Goal: Information Seeking & Learning: Learn about a topic

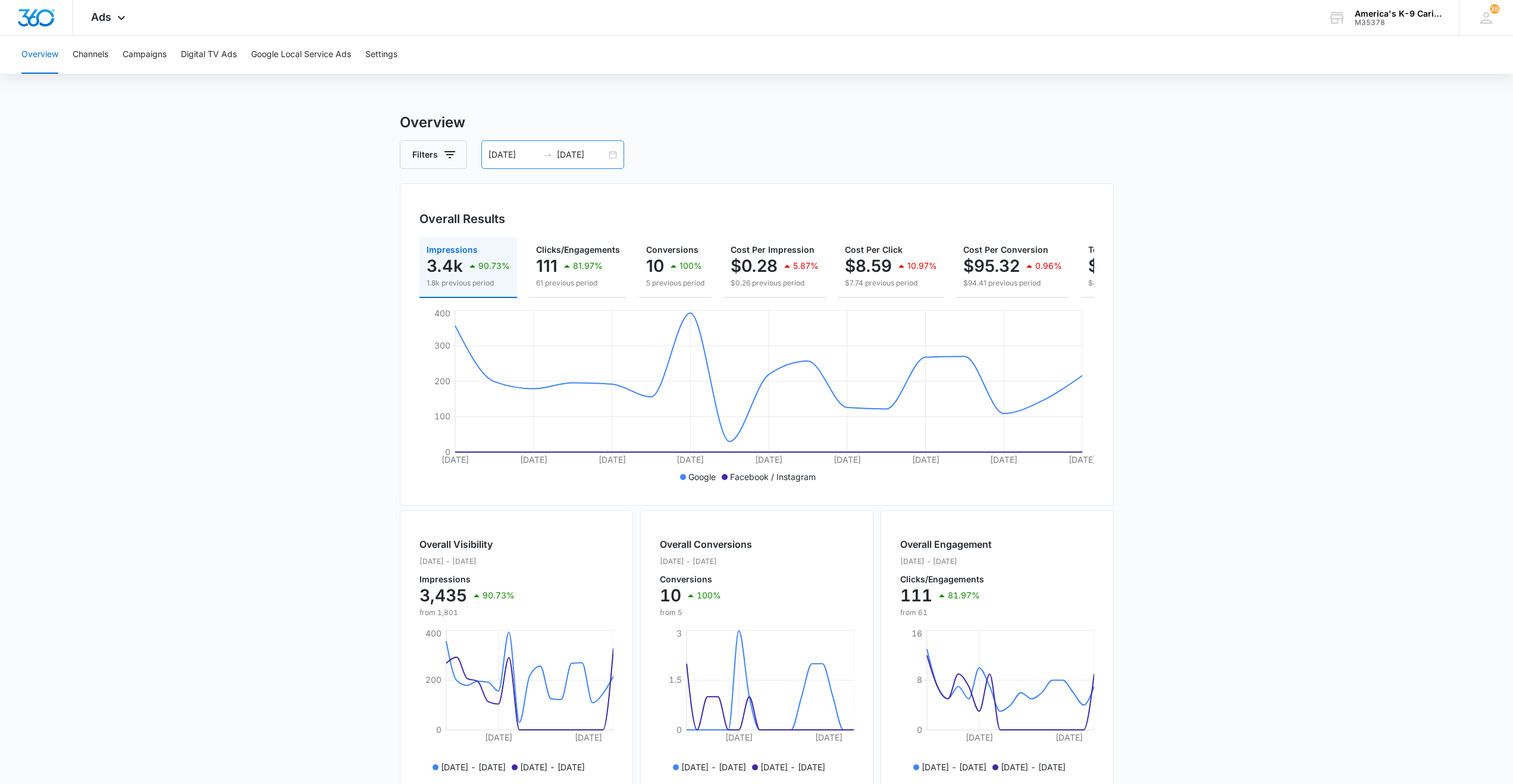
click at [489, 157] on input "[DATE]" at bounding box center [514, 155] width 50 height 13
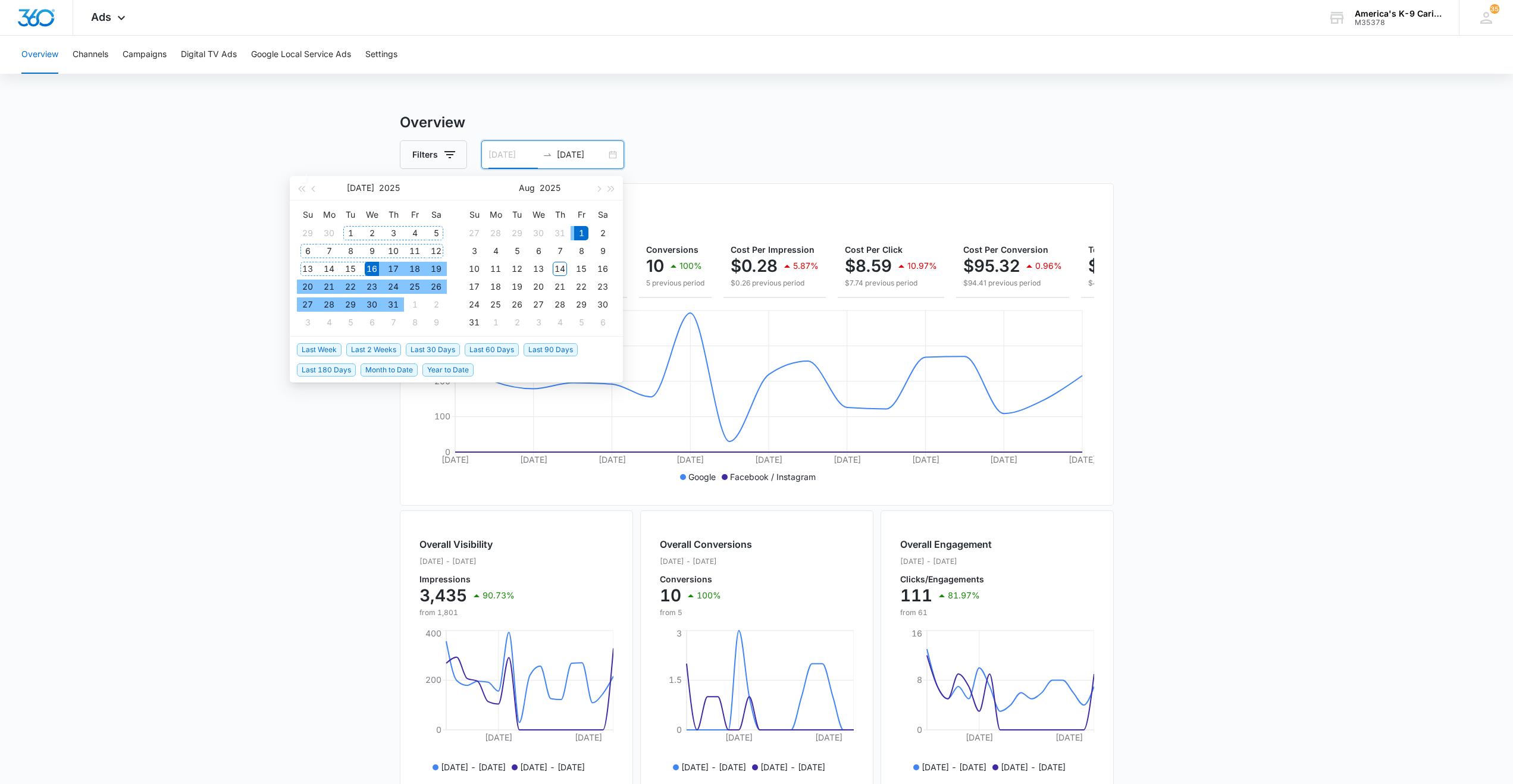
type input "[DATE]"
click at [347, 231] on div "1" at bounding box center [350, 233] width 14 height 14
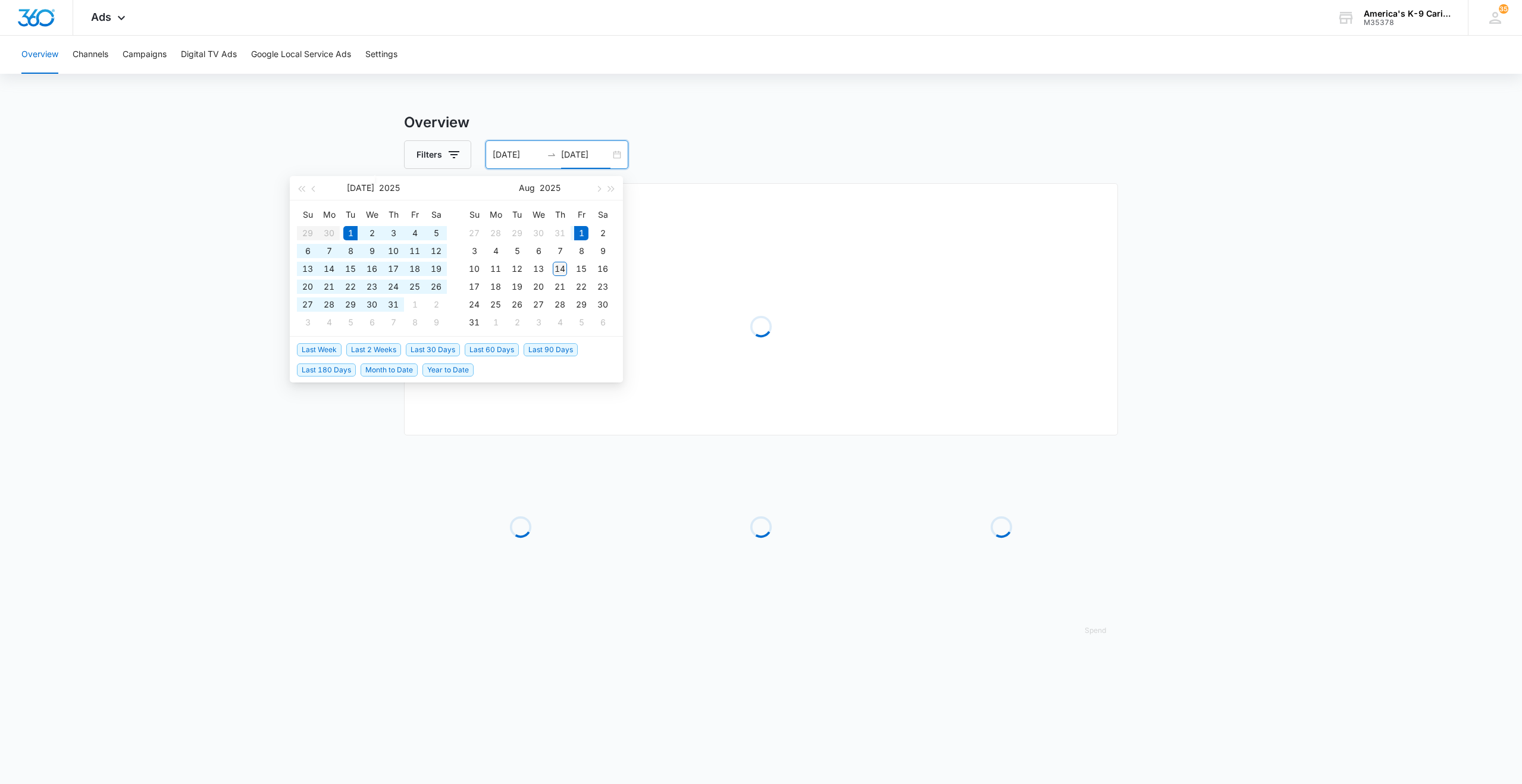
type input "[DATE]"
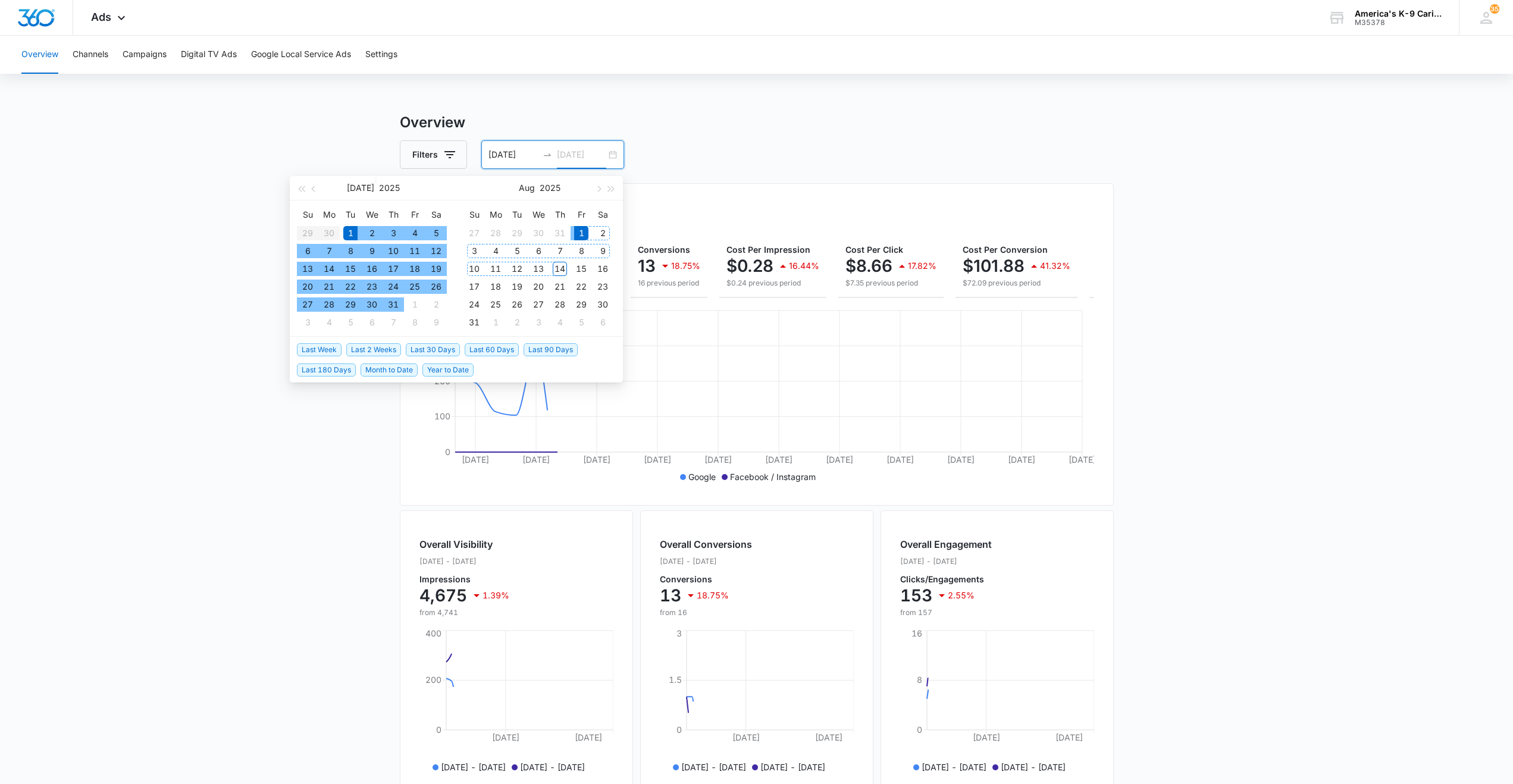
click at [562, 269] on div "14" at bounding box center [560, 269] width 14 height 14
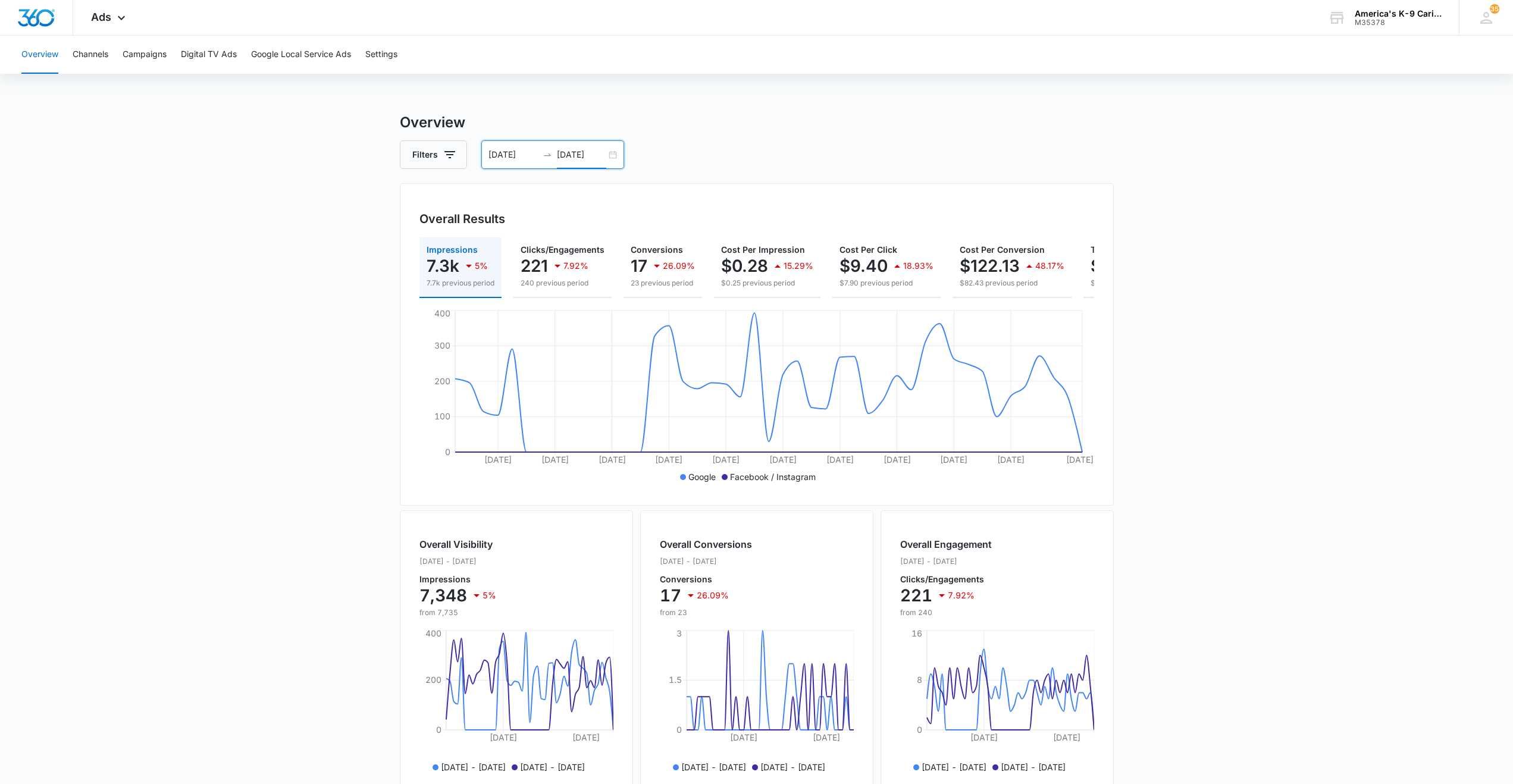
click at [445, 266] on p "7.3k" at bounding box center [443, 266] width 33 height 19
click at [124, 11] on div "Ads Apps Reputation Websites Forms CRM Email Social Shop Payments POS Content A…" at bounding box center [110, 17] width 73 height 35
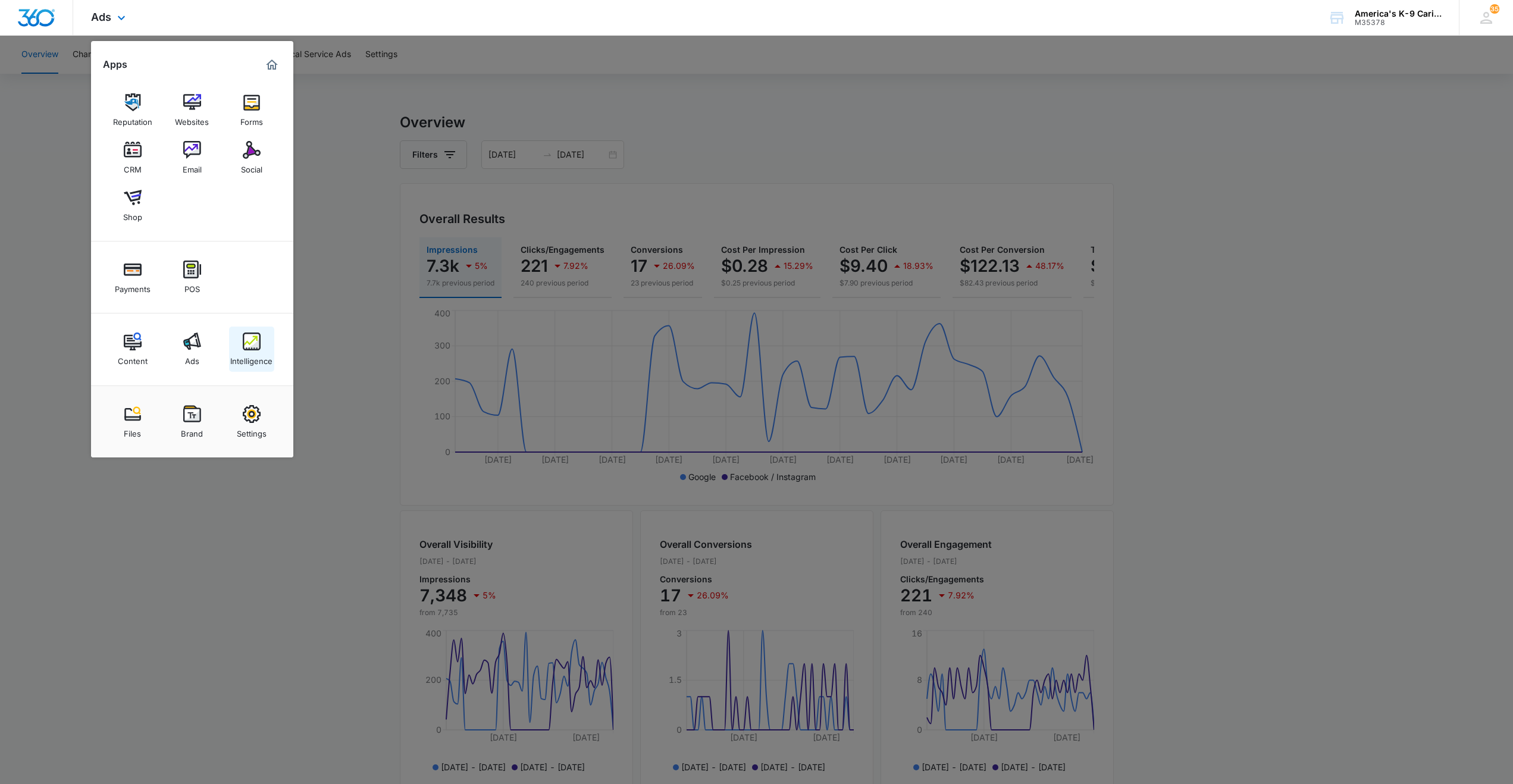
click at [260, 344] on img at bounding box center [251, 341] width 18 height 18
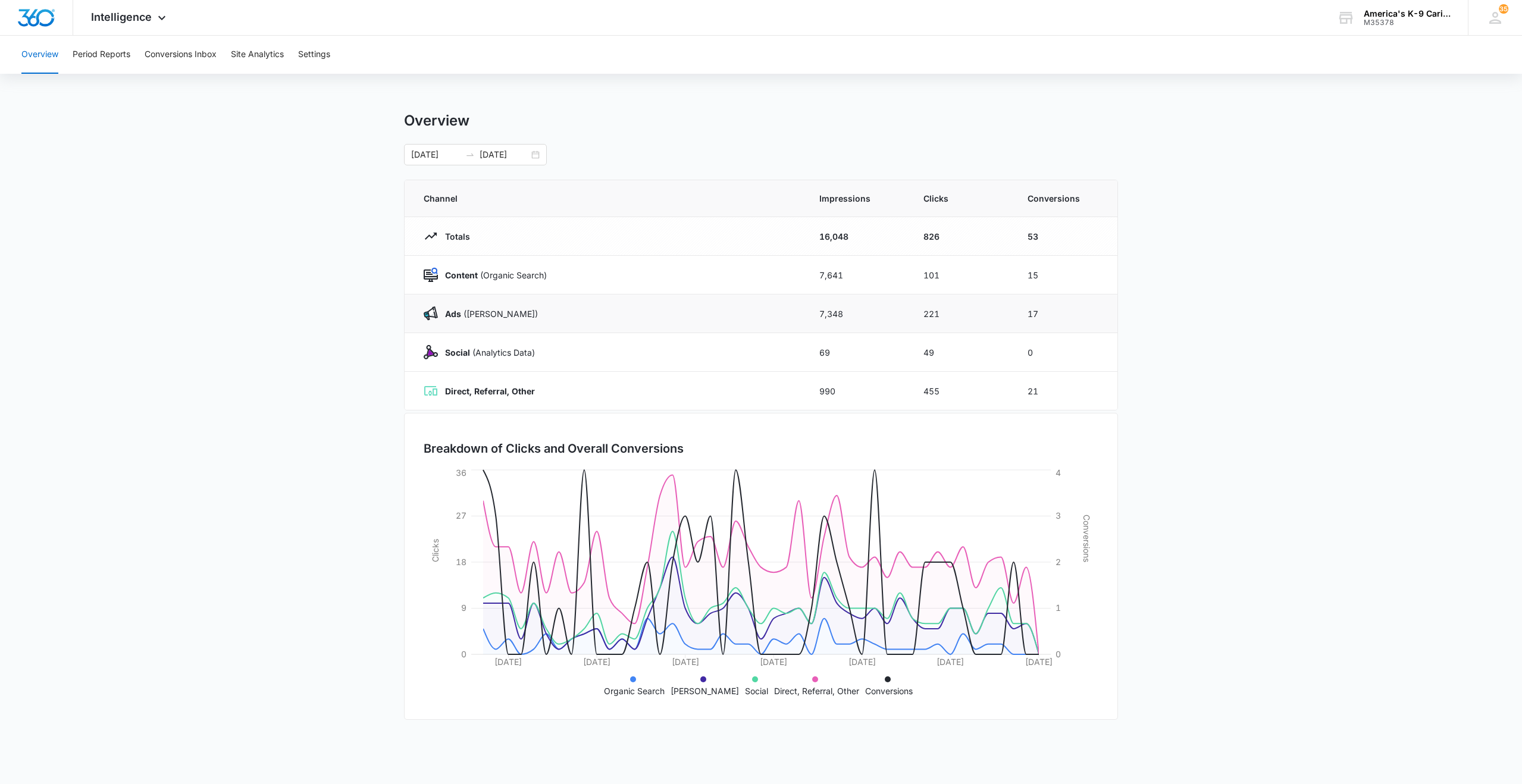
click at [443, 310] on p "Ads (Ad Campaigns)" at bounding box center [488, 314] width 100 height 12
click at [480, 315] on p "Ads (Ad Campaigns)" at bounding box center [488, 314] width 100 height 12
click at [110, 53] on button "Period Reports" at bounding box center [101, 54] width 58 height 38
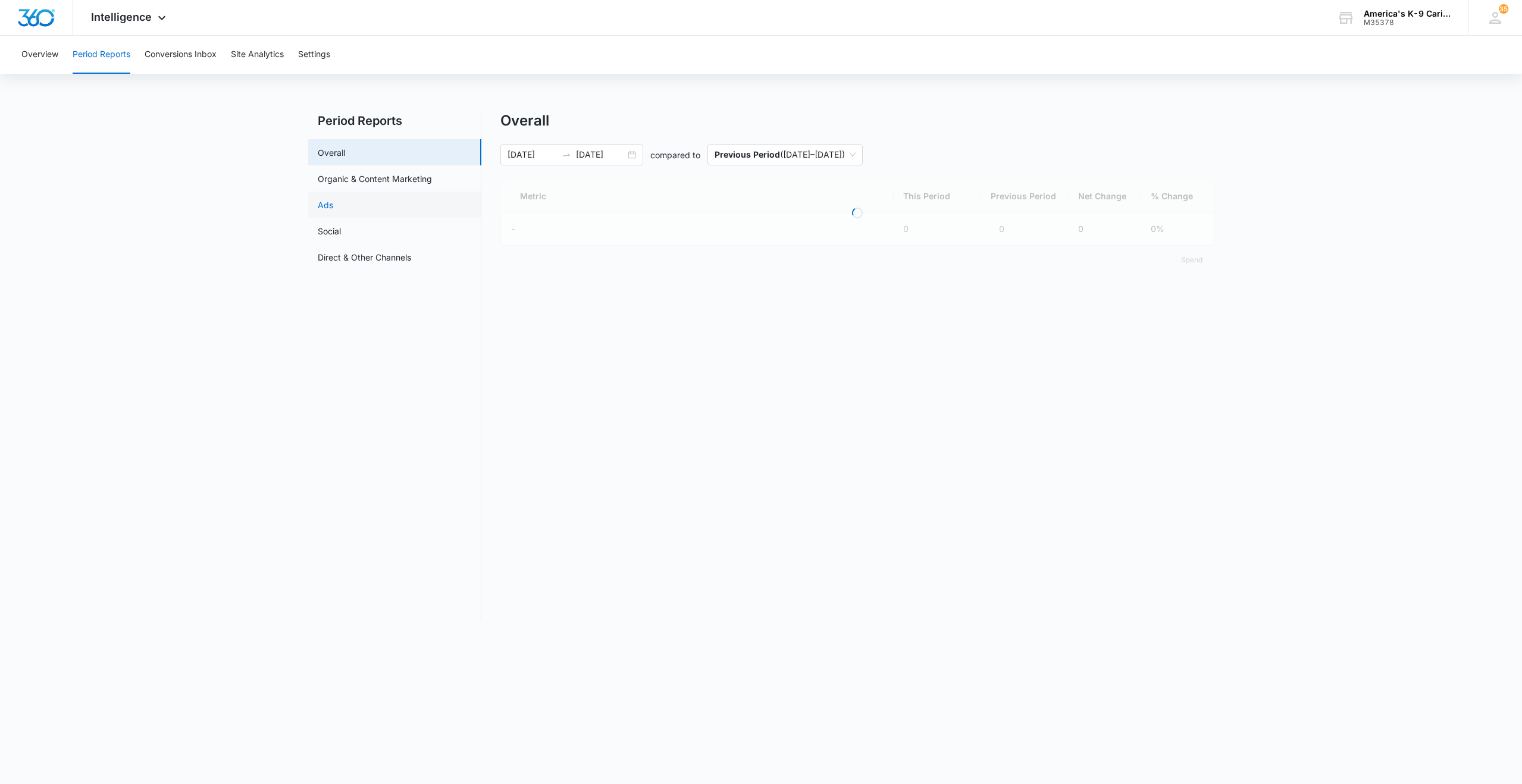
click at [326, 202] on link "Ads" at bounding box center [326, 205] width 16 height 12
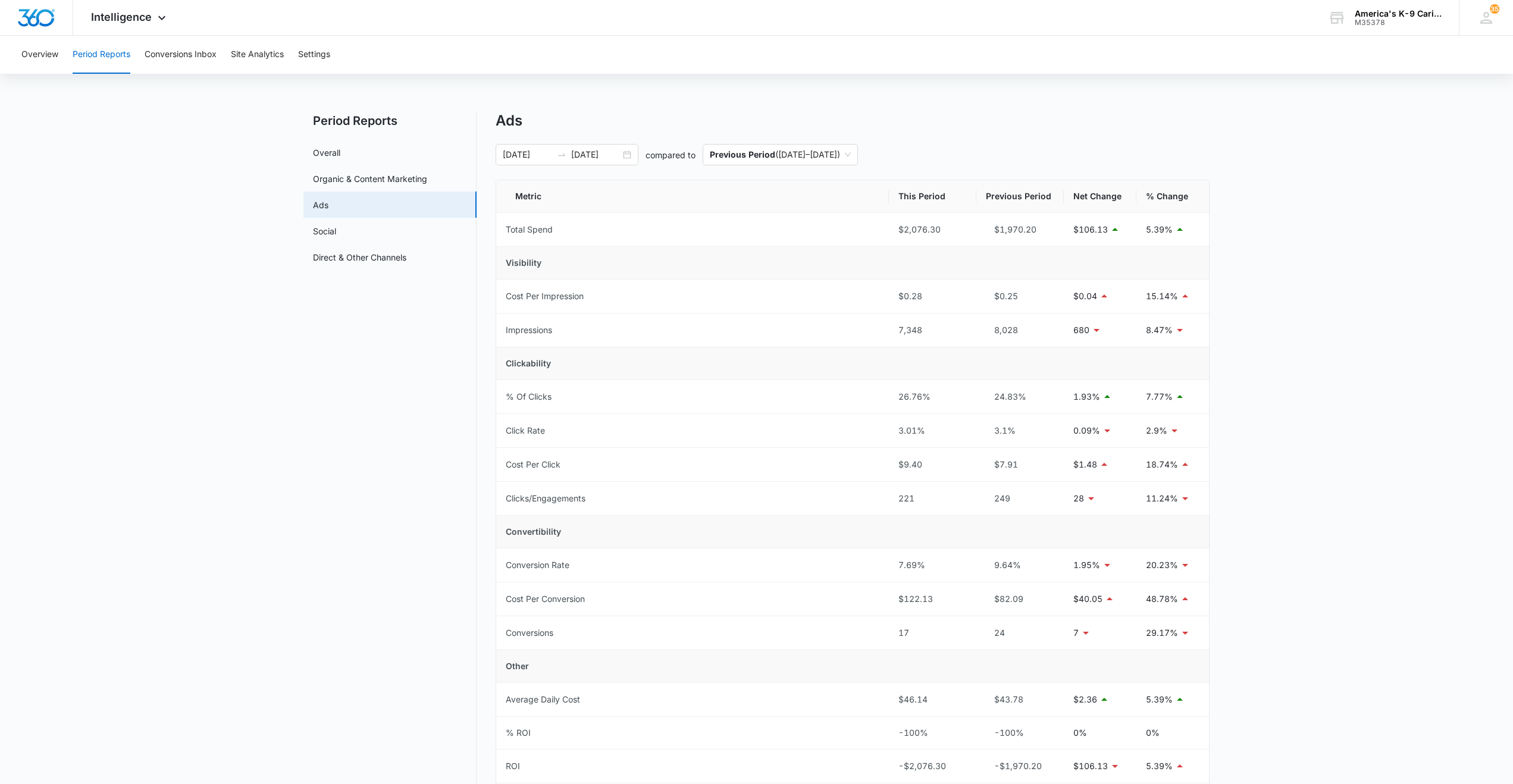
drag, startPoint x: 1186, startPoint y: 305, endPoint x: 1250, endPoint y: 264, distance: 76.0
click at [1250, 264] on main "Period Reports Overall Organic & Content Marketing Ads Social Direct & Other Ch…" at bounding box center [756, 493] width 1513 height 761
click at [509, 156] on input "[DATE]" at bounding box center [528, 155] width 50 height 13
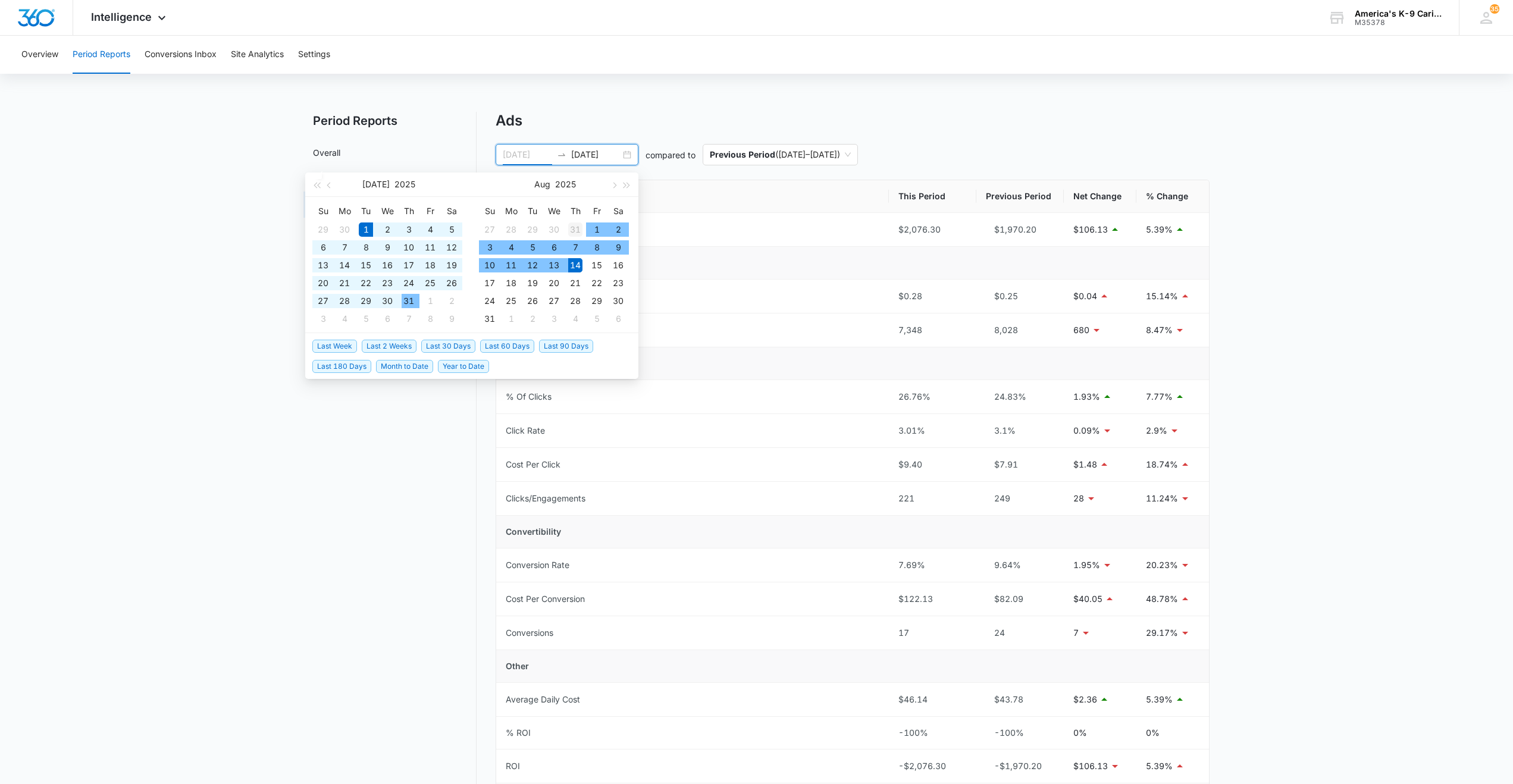
click at [575, 228] on div "31" at bounding box center [575, 229] width 14 height 14
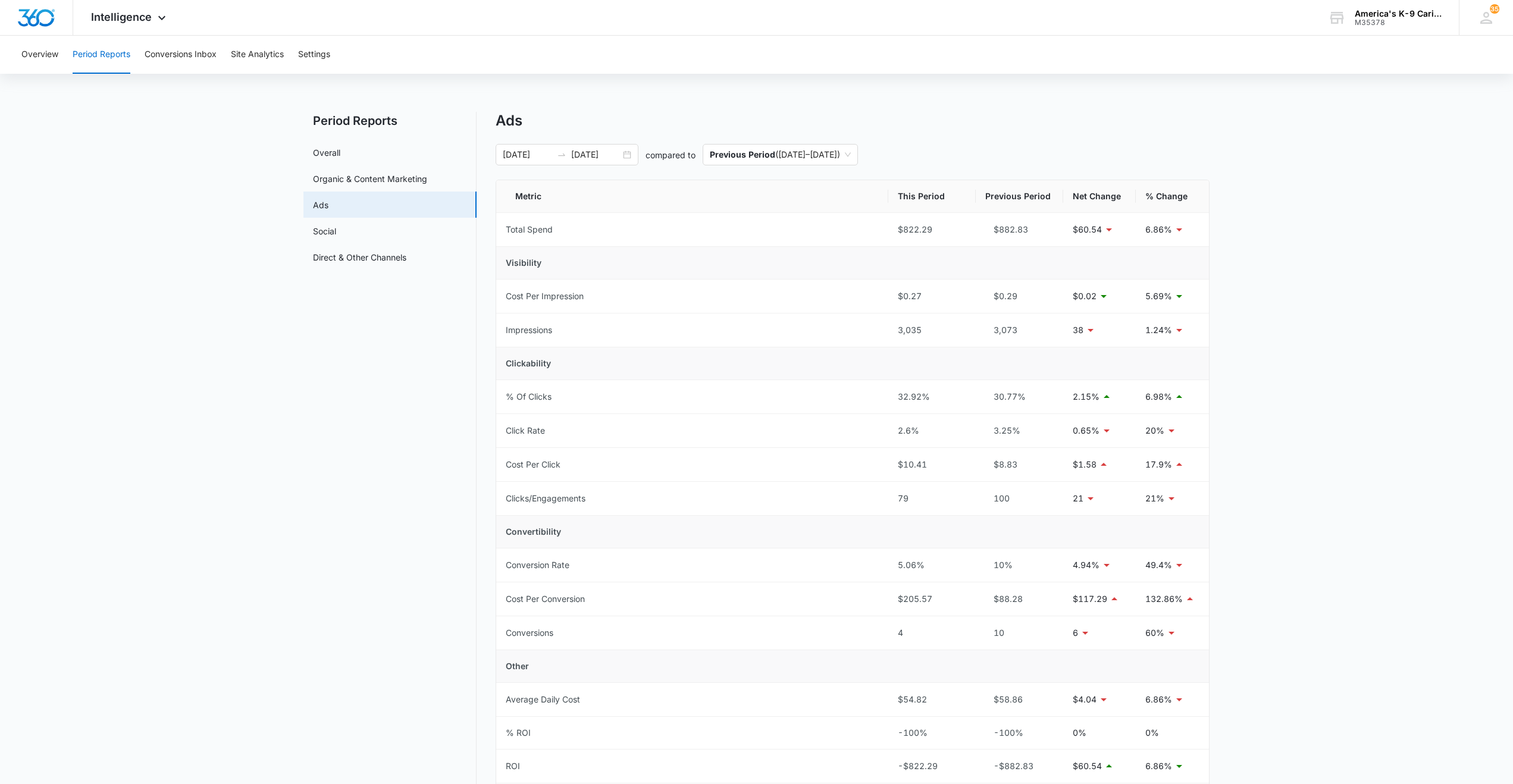
click at [1015, 106] on div "Overview Period Reports Conversions Inbox Site Analytics Settings Period Report…" at bounding box center [756, 455] width 1513 height 838
click at [627, 157] on div "07/31/2025 08/14/2025" at bounding box center [567, 155] width 143 height 22
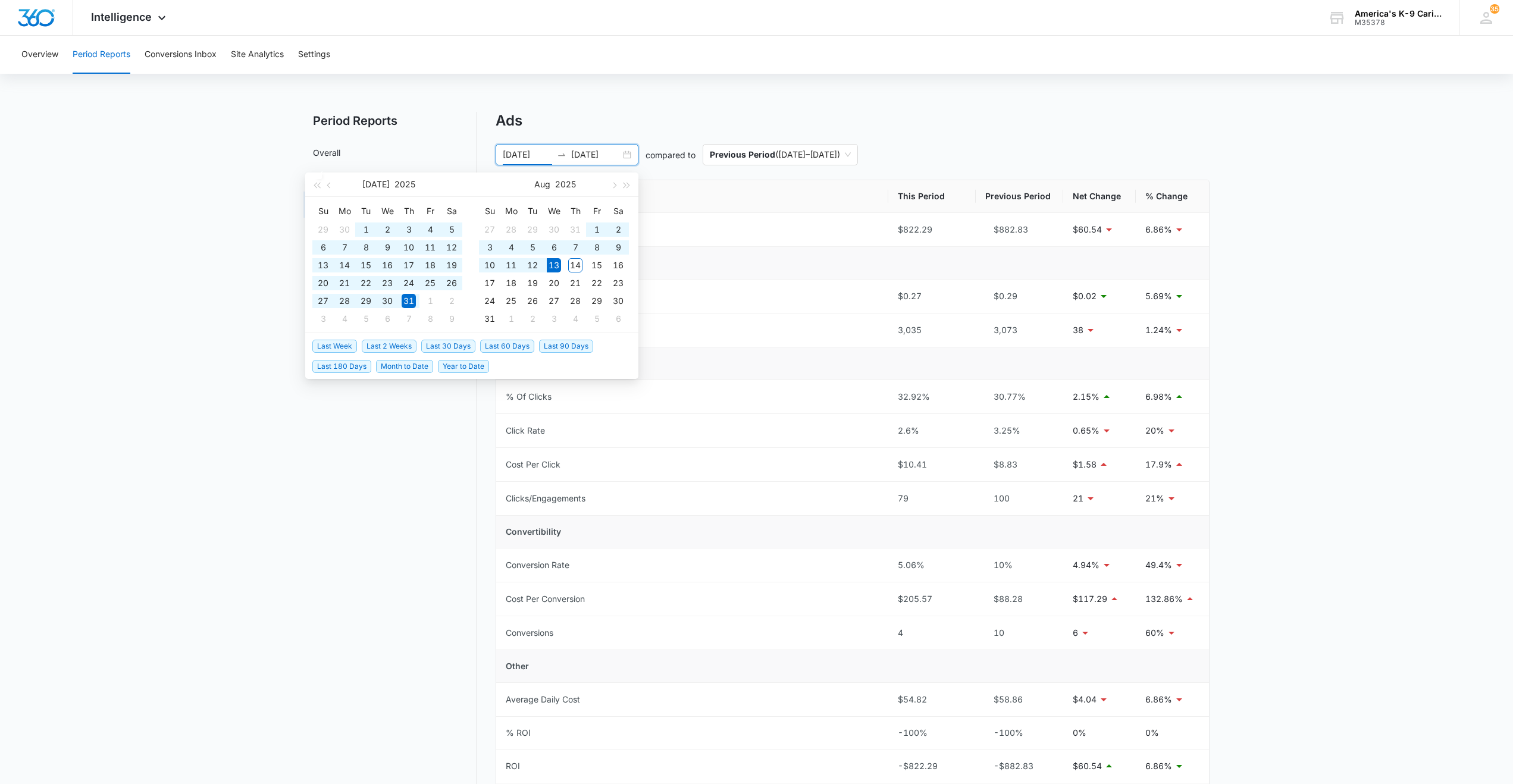
click at [469, 369] on span "Year to Date" at bounding box center [464, 366] width 51 height 13
type input "[DATE]"
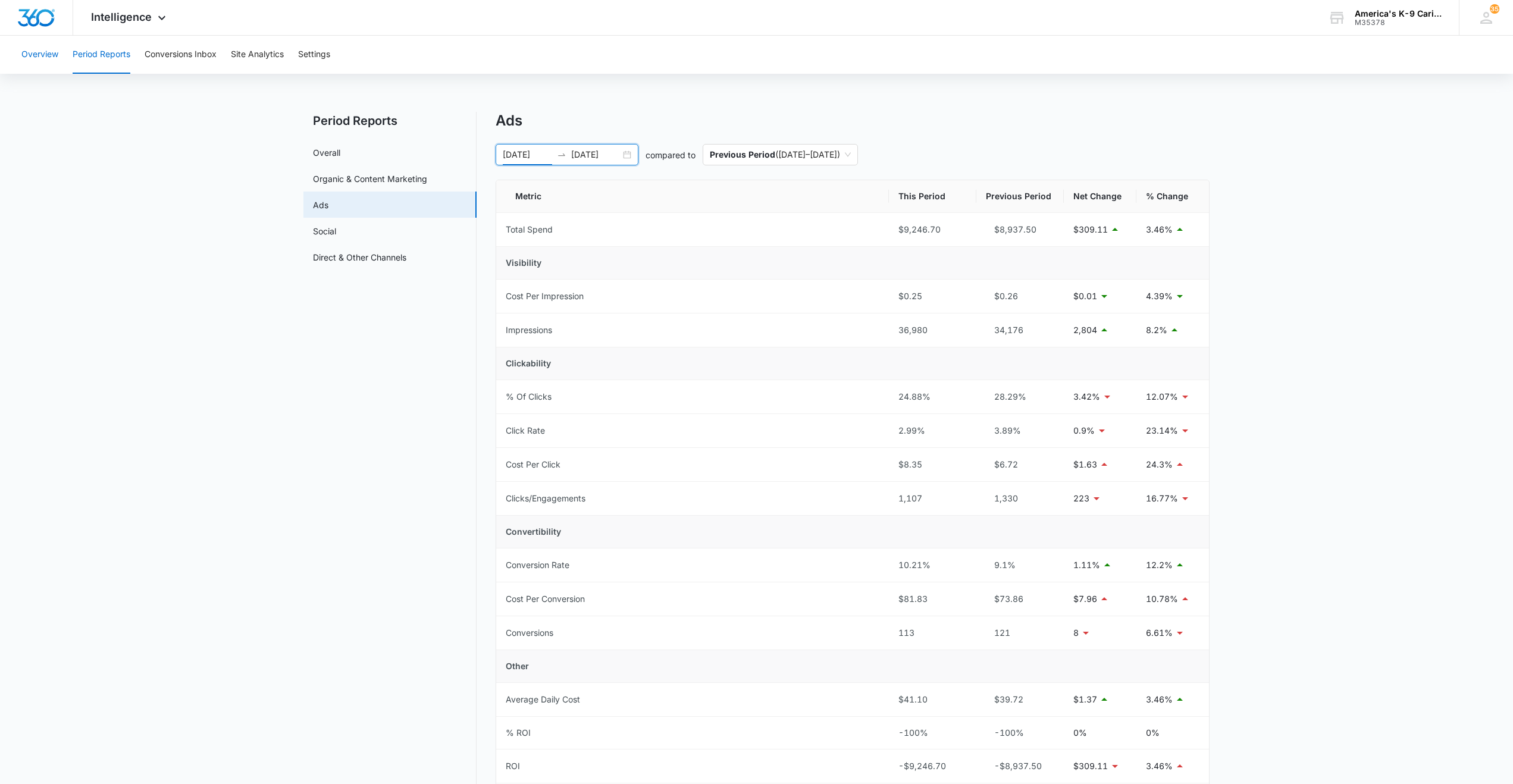
click at [39, 55] on button "Overview" at bounding box center [40, 54] width 37 height 38
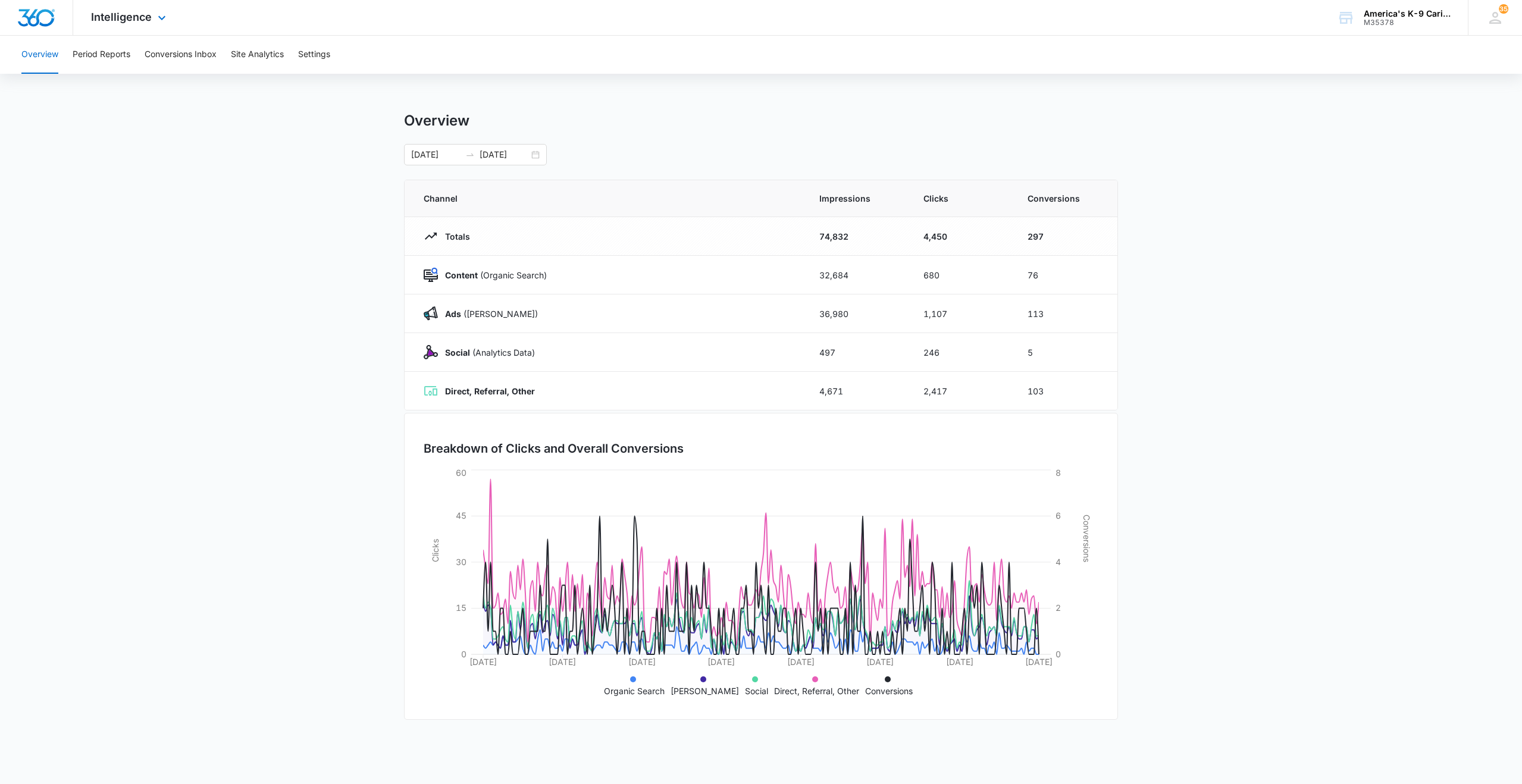
click at [136, 8] on div "Intelligence Apps Reputation Websites Forms CRM Email Social Shop Payments POS …" at bounding box center [130, 17] width 113 height 35
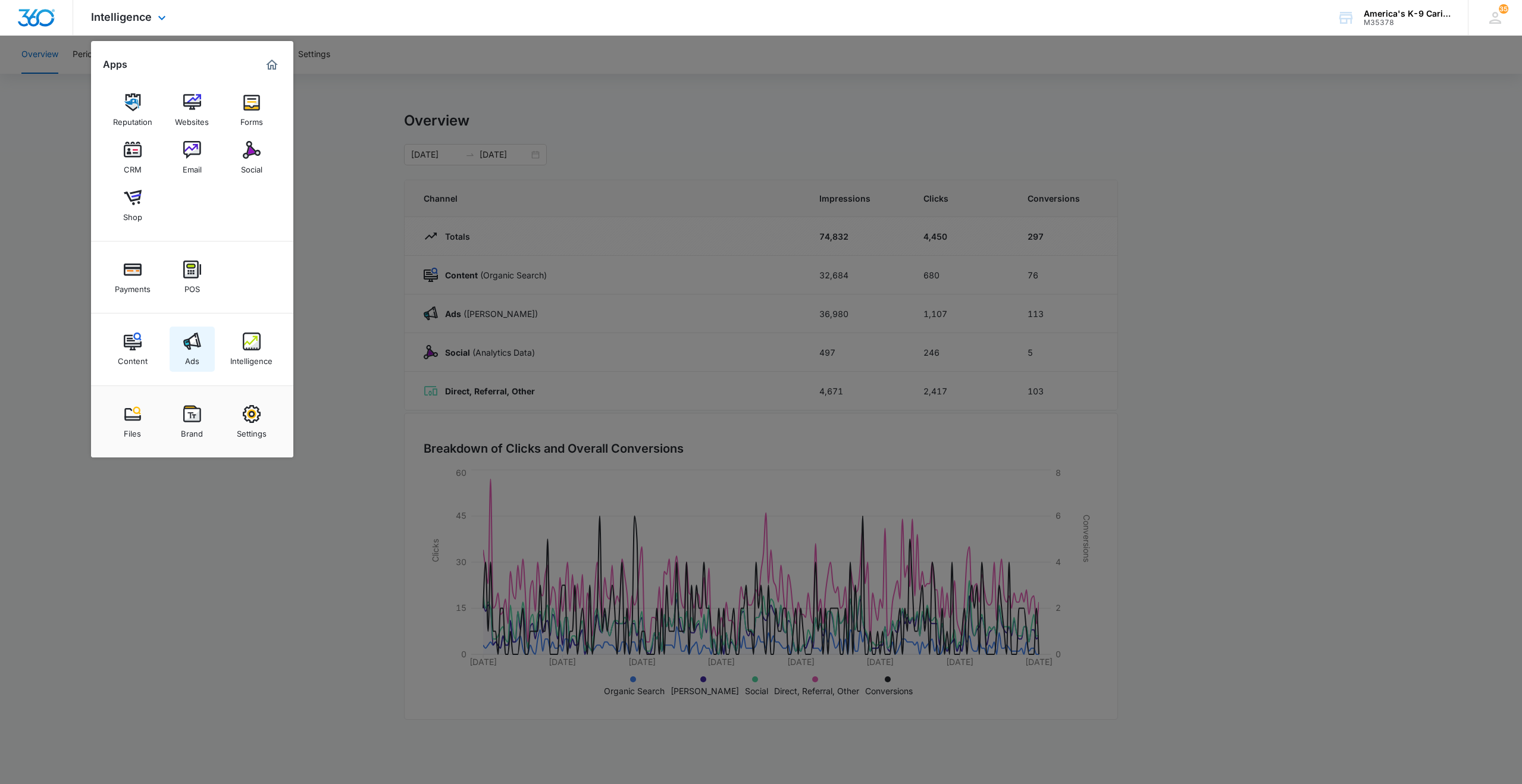
click at [194, 347] on img at bounding box center [192, 341] width 18 height 18
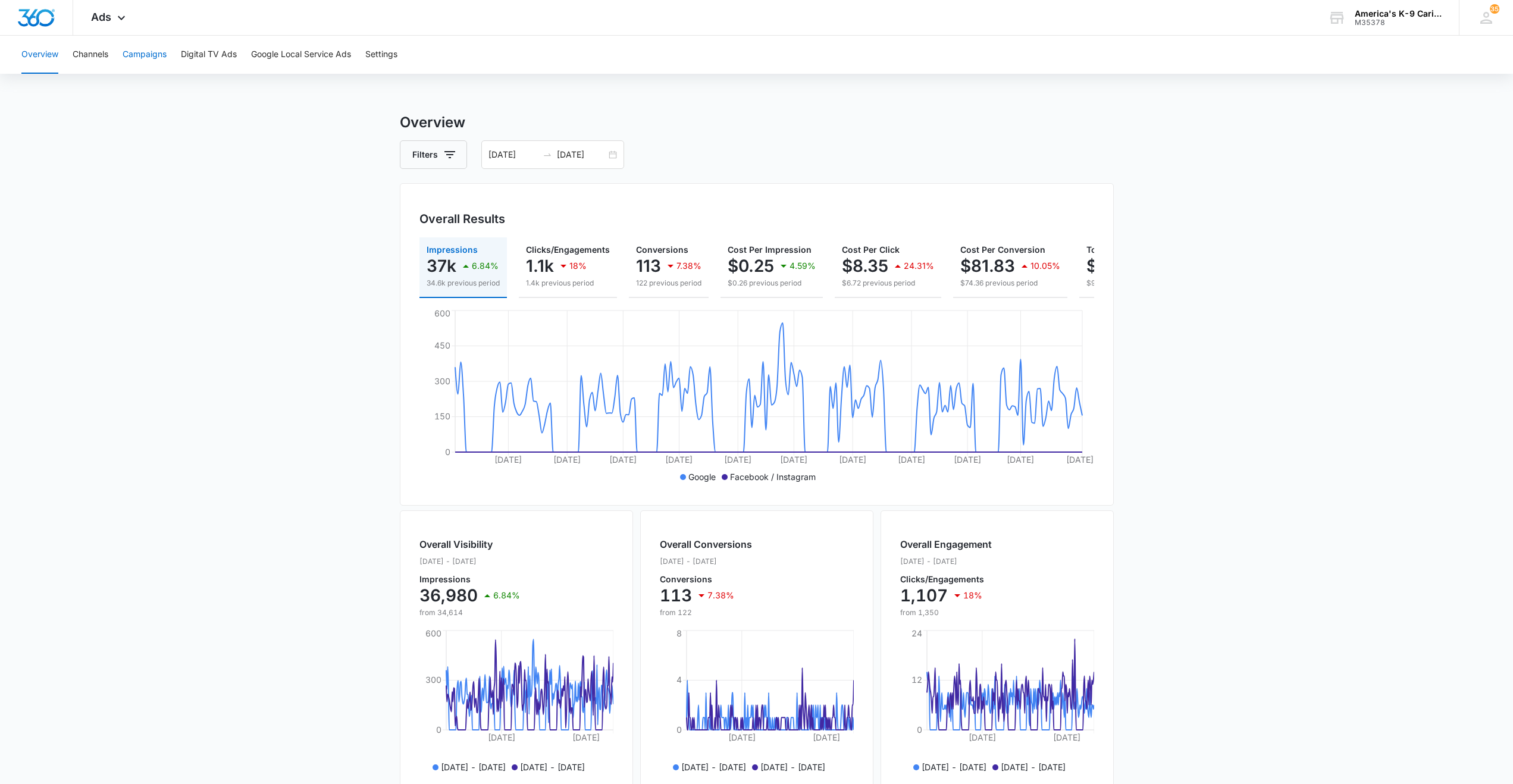
click at [148, 62] on button "Campaigns" at bounding box center [145, 54] width 44 height 38
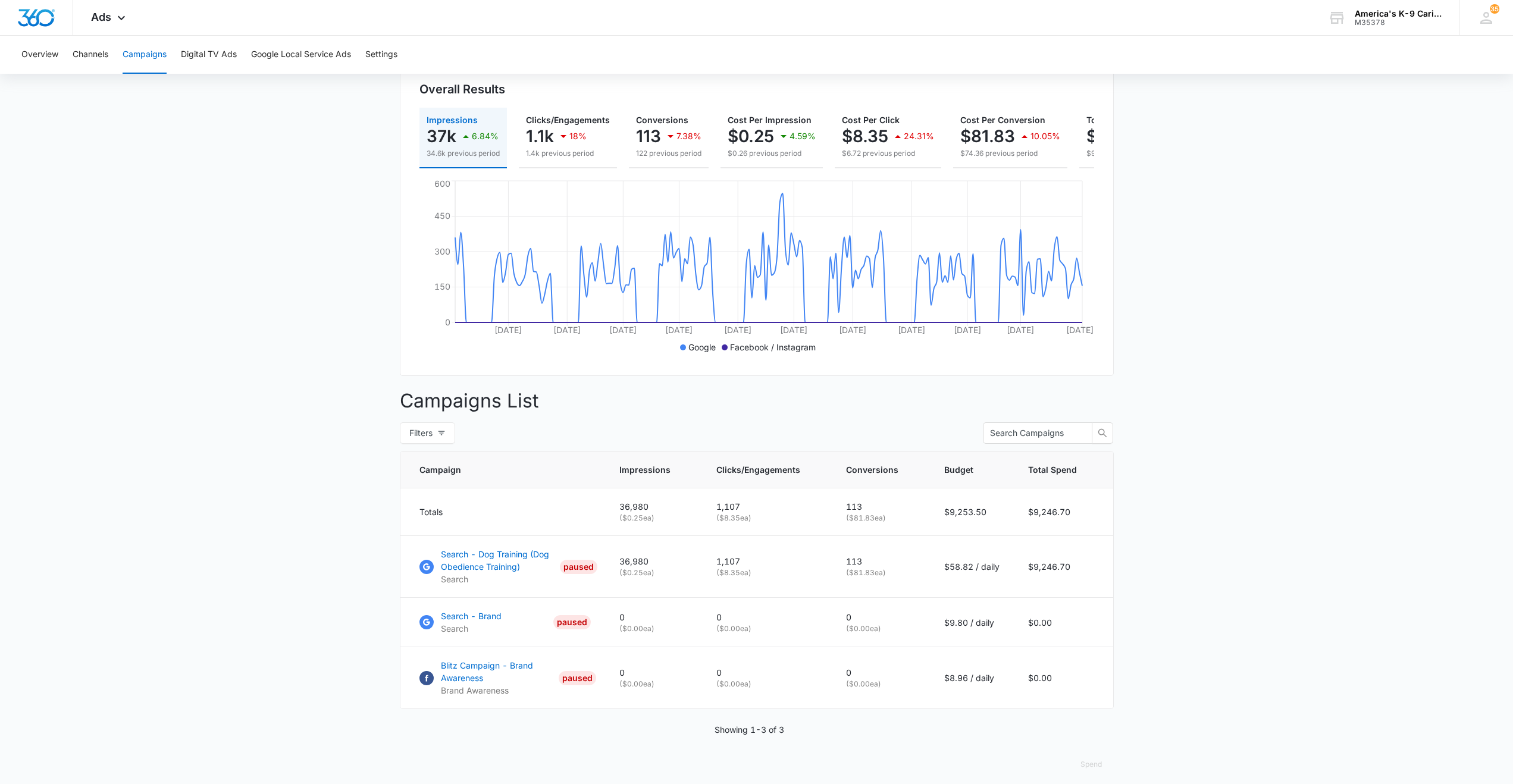
scroll to position [148, 0]
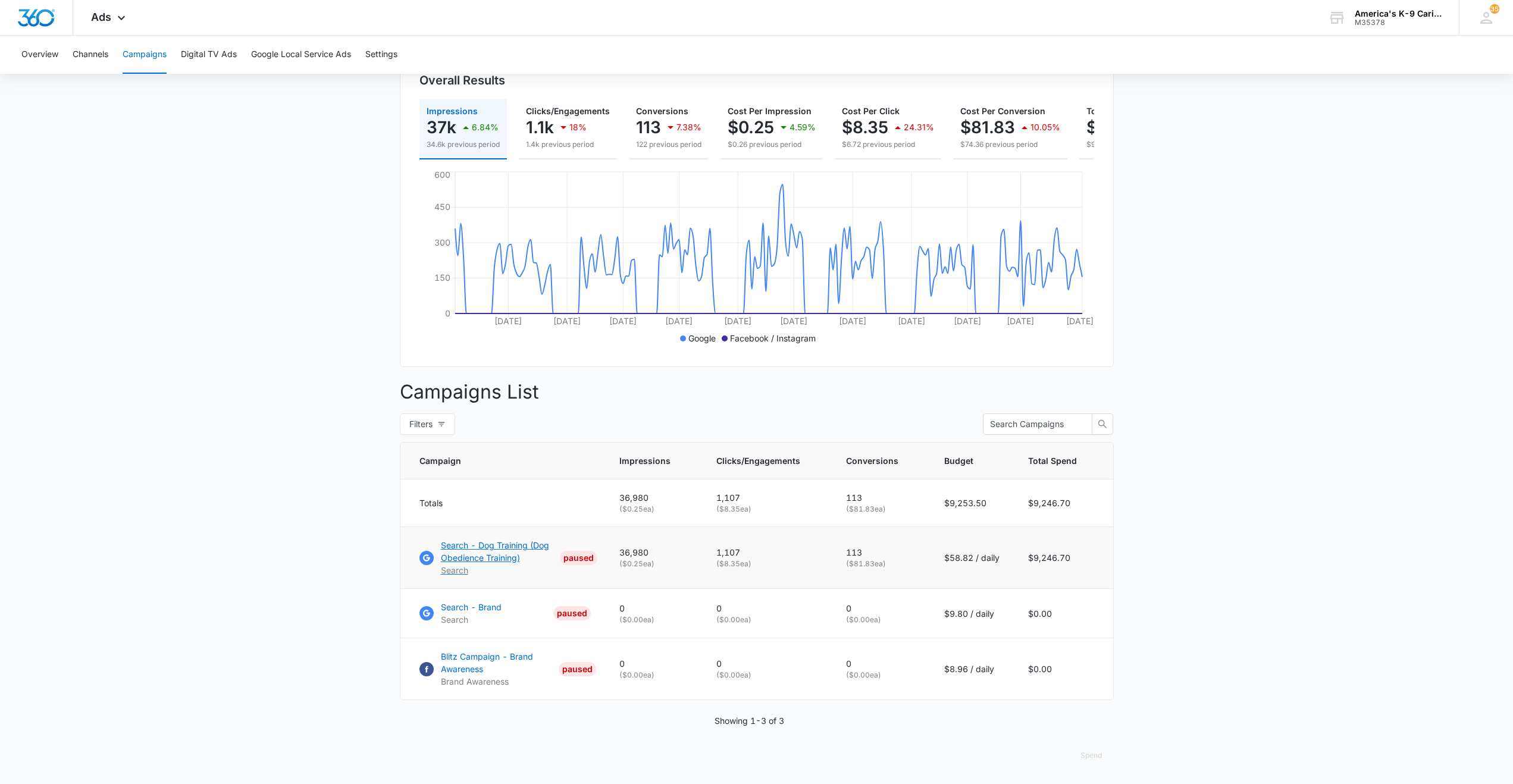
click at [512, 548] on p "Search - Dog Training (Dog Obedience Training)" at bounding box center [497, 552] width 114 height 25
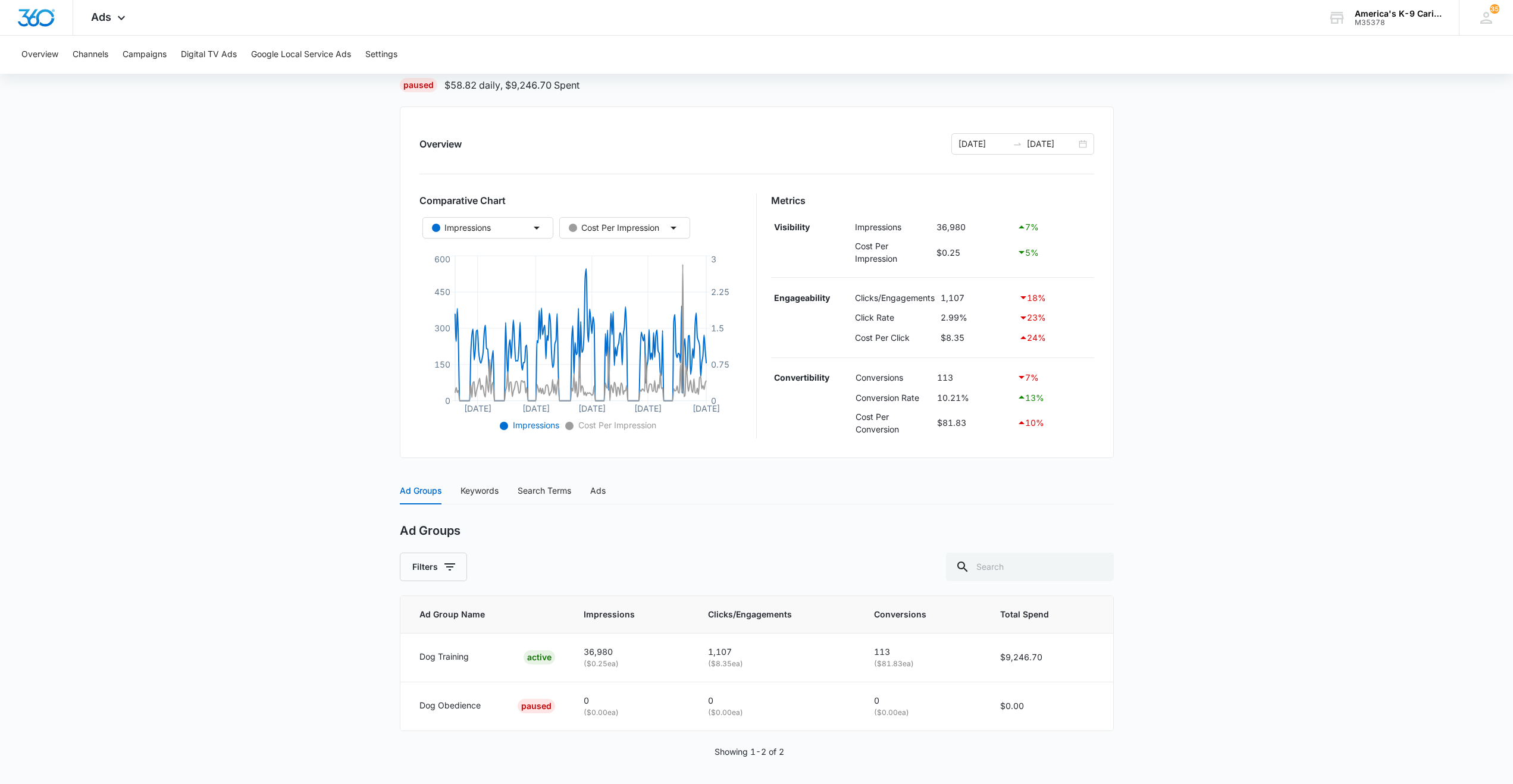
scroll to position [95, 0]
click at [1082, 139] on div "[DATE] [DATE]" at bounding box center [1023, 141] width 143 height 22
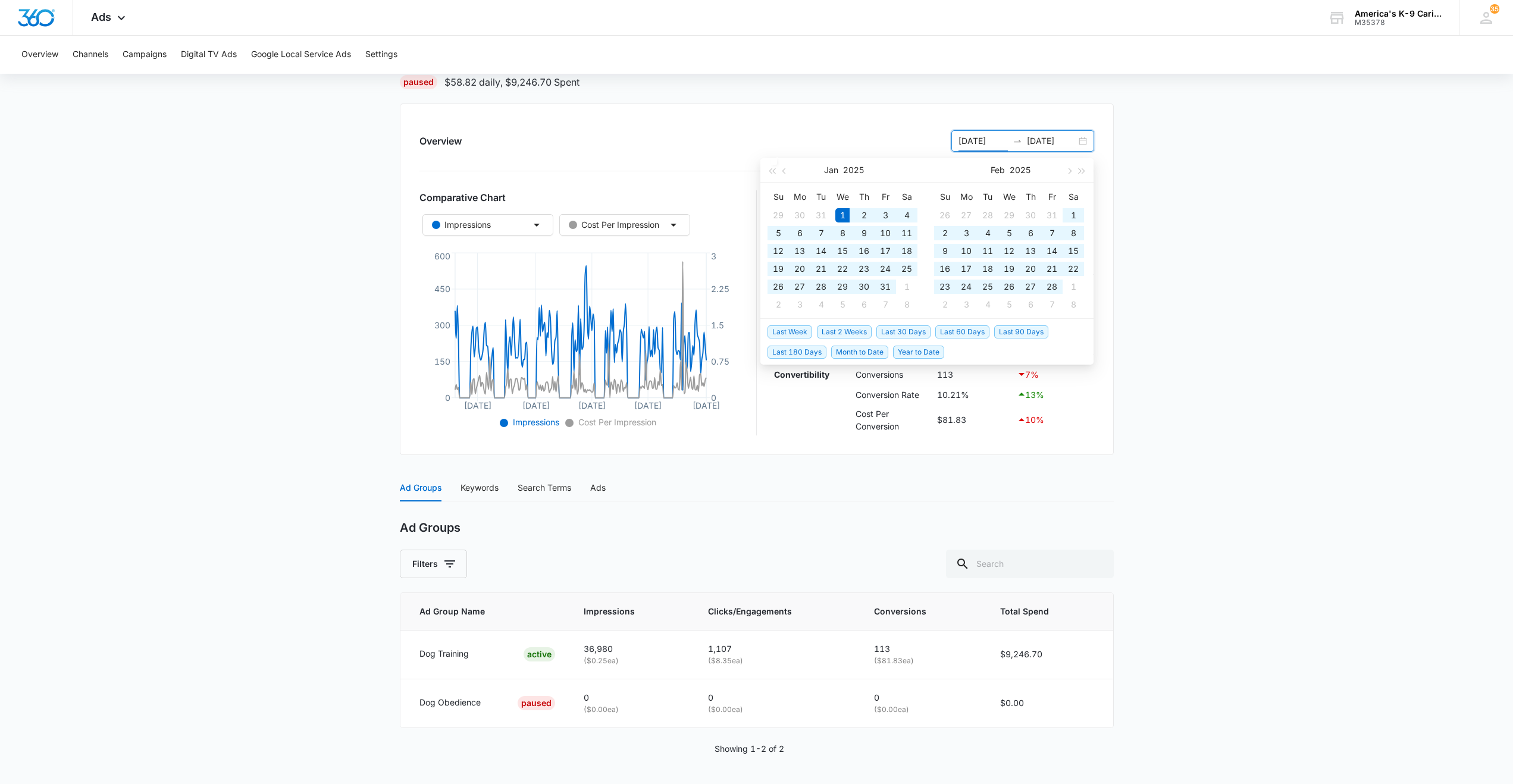
click at [1082, 139] on div "[DATE] [DATE]" at bounding box center [1023, 141] width 143 height 22
click at [1384, 257] on main "Search - Dog Training (Dog Obedience Training) | Search Paused $58.82 daily , $…" at bounding box center [756, 400] width 1513 height 767
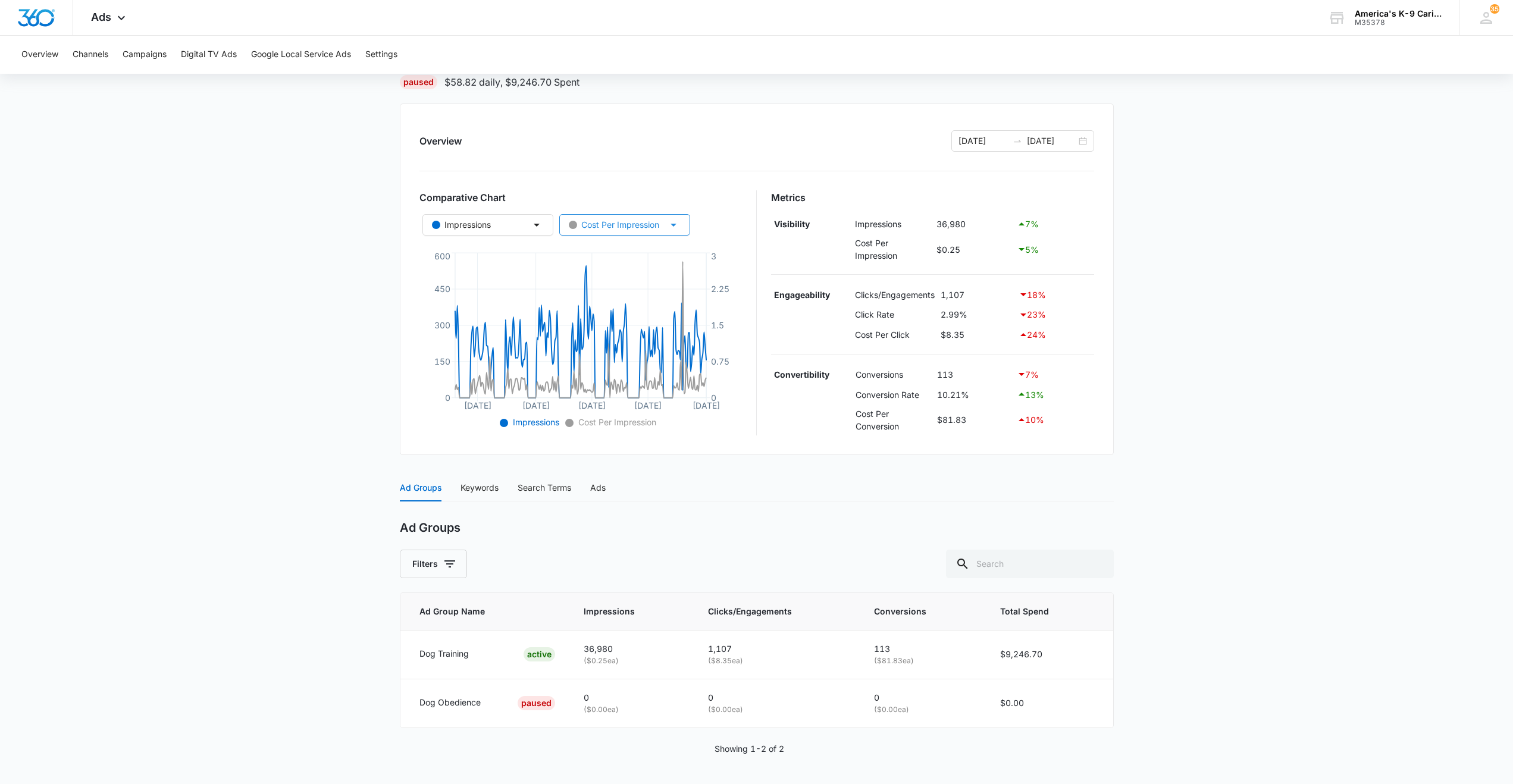
click at [671, 222] on icon "button" at bounding box center [674, 225] width 14 height 14
click at [671, 222] on icon "button" at bounding box center [674, 225] width 14 height 14
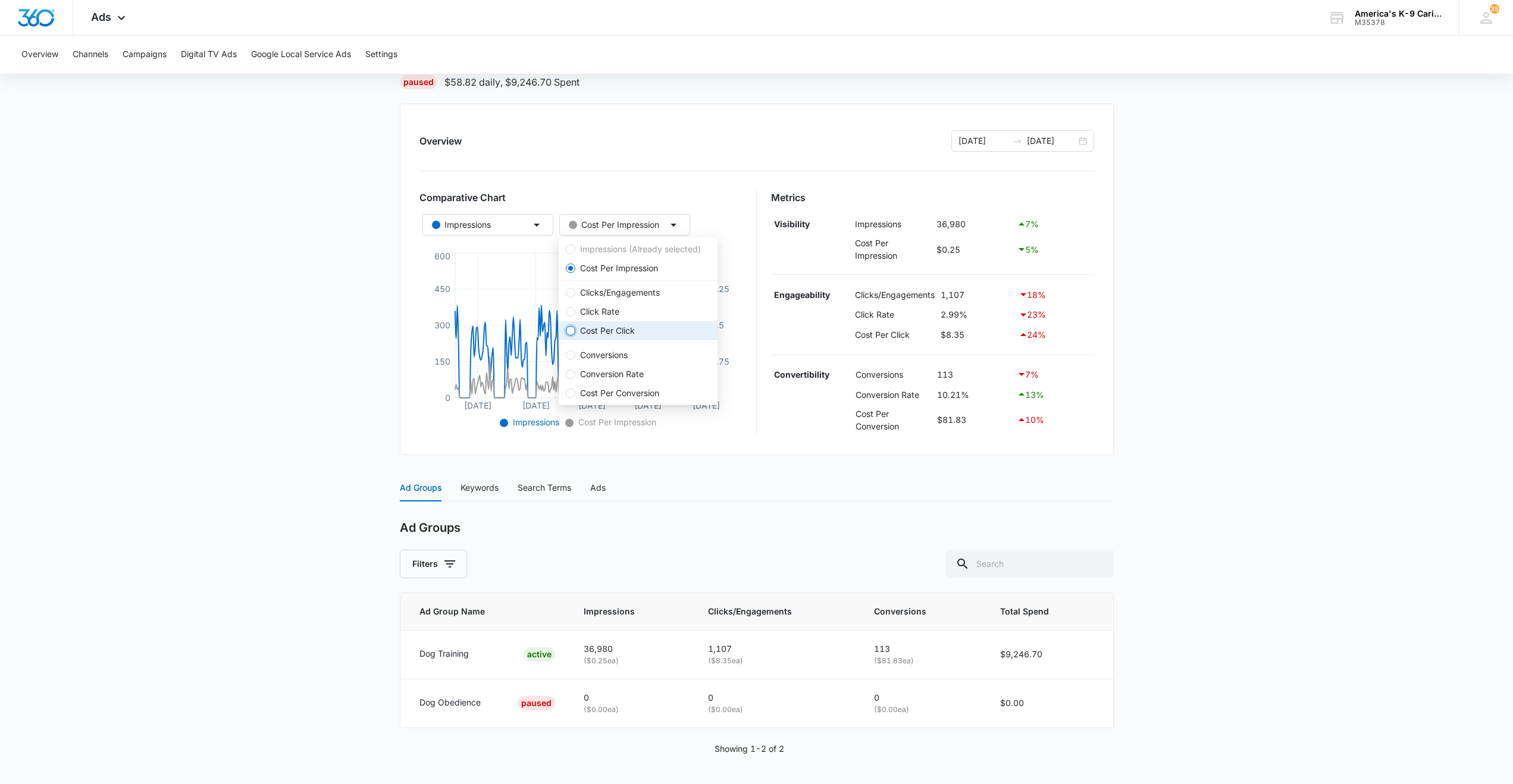
click at [568, 331] on input "Cost Per Click" at bounding box center [570, 331] width 9 height 9
radio input "true"
radio input "false"
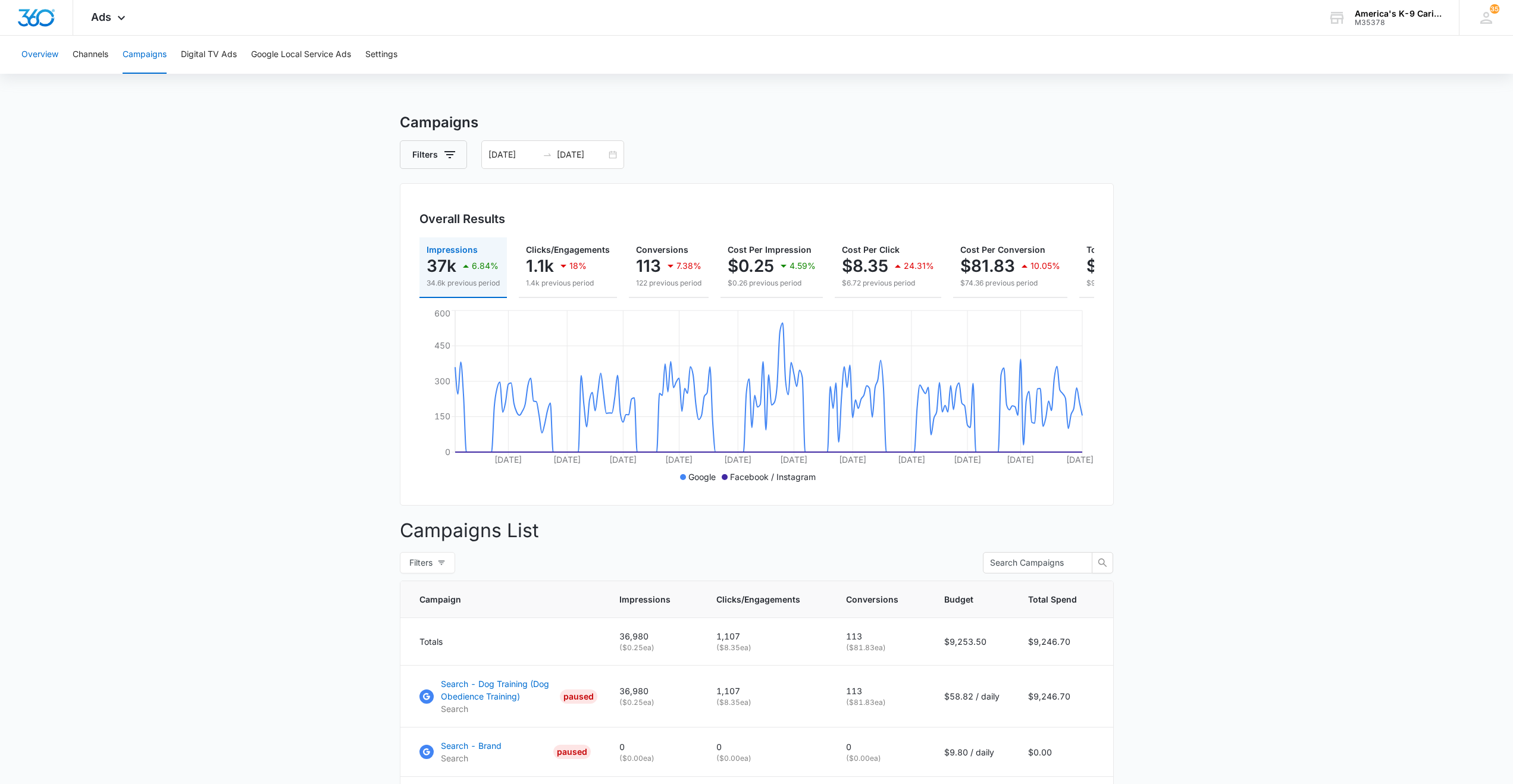
click at [44, 50] on button "Overview" at bounding box center [40, 54] width 37 height 38
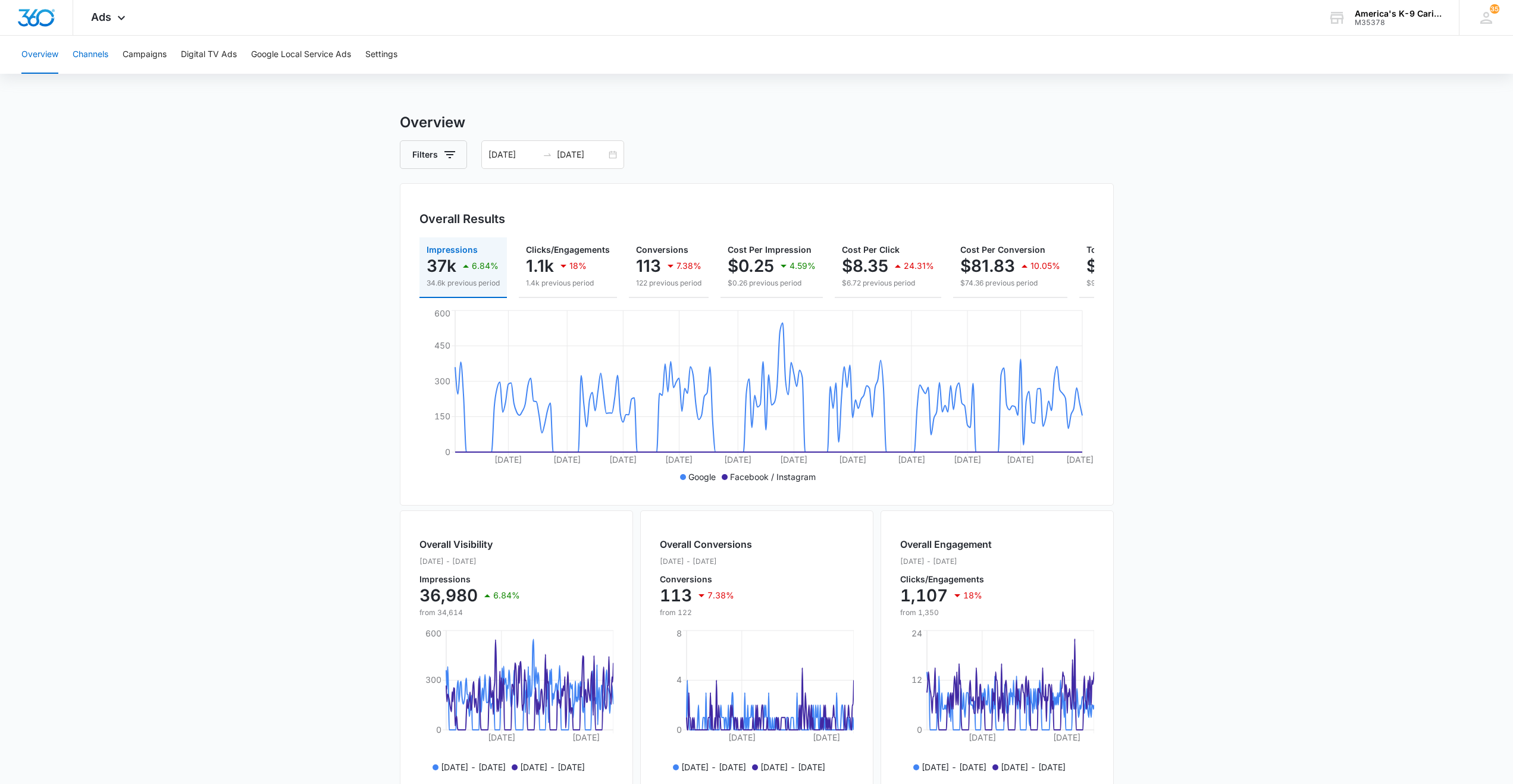
click at [100, 58] on button "Channels" at bounding box center [90, 54] width 36 height 38
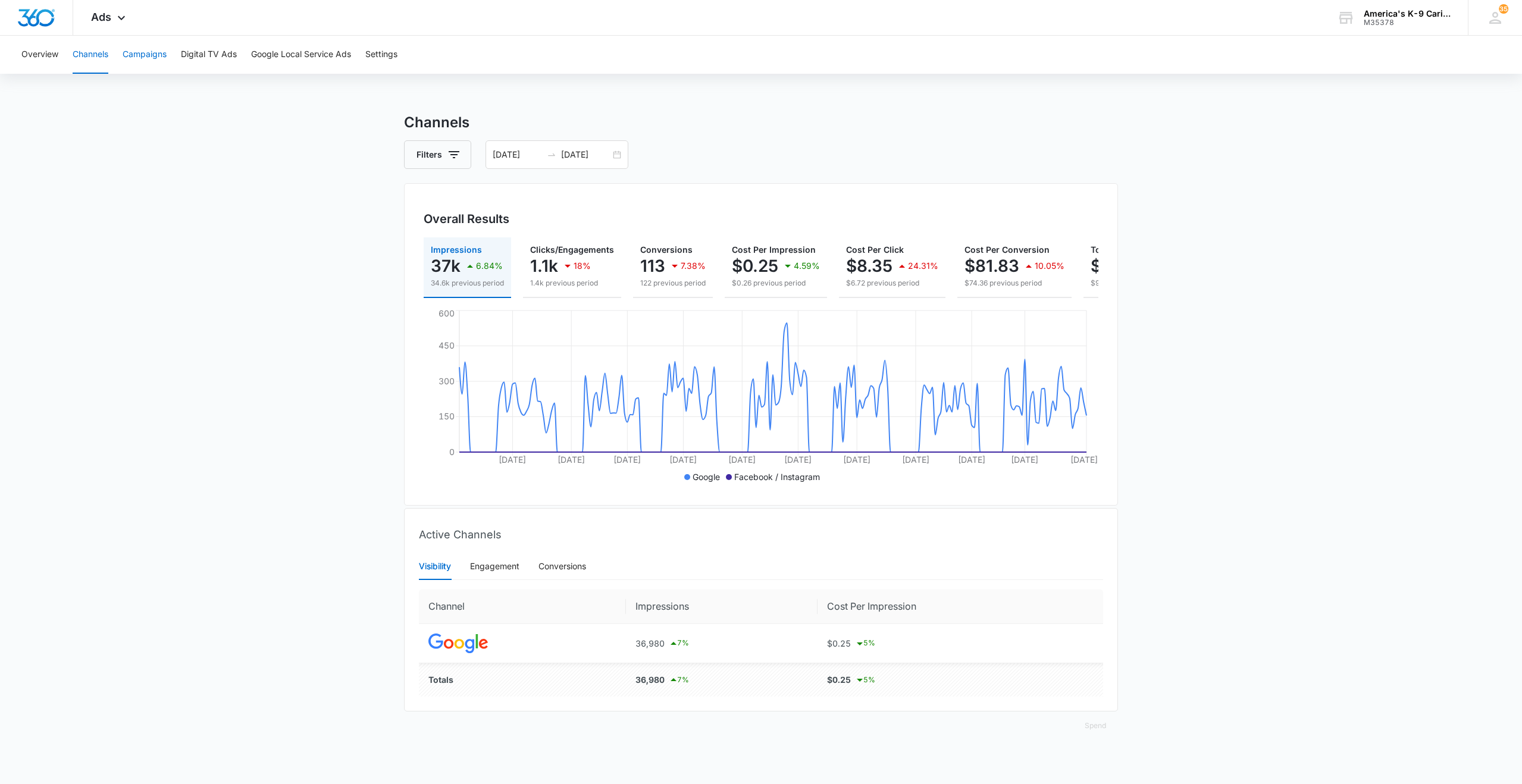
click at [148, 57] on button "Campaigns" at bounding box center [145, 54] width 44 height 38
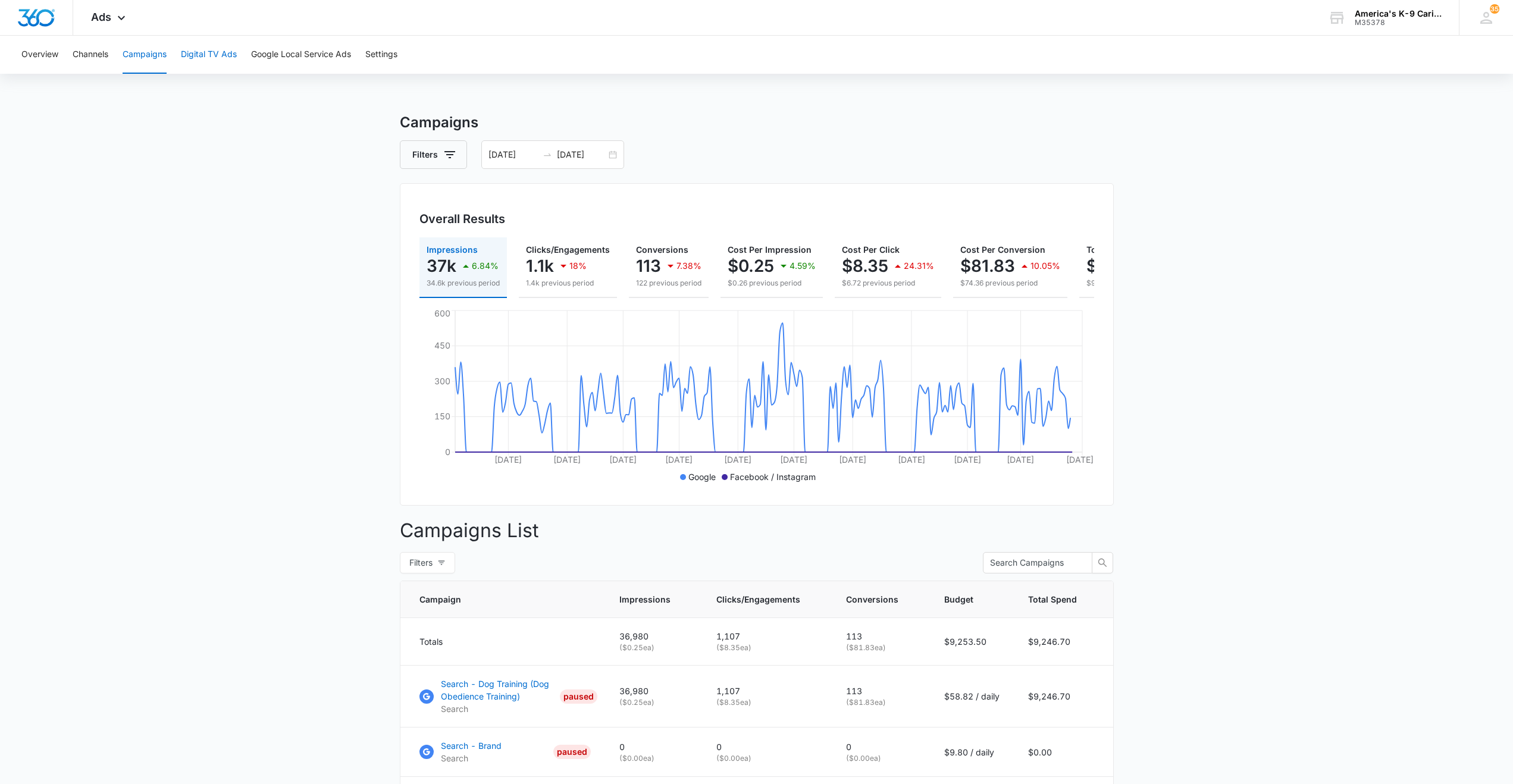
click at [202, 57] on button "Digital TV Ads" at bounding box center [209, 54] width 56 height 38
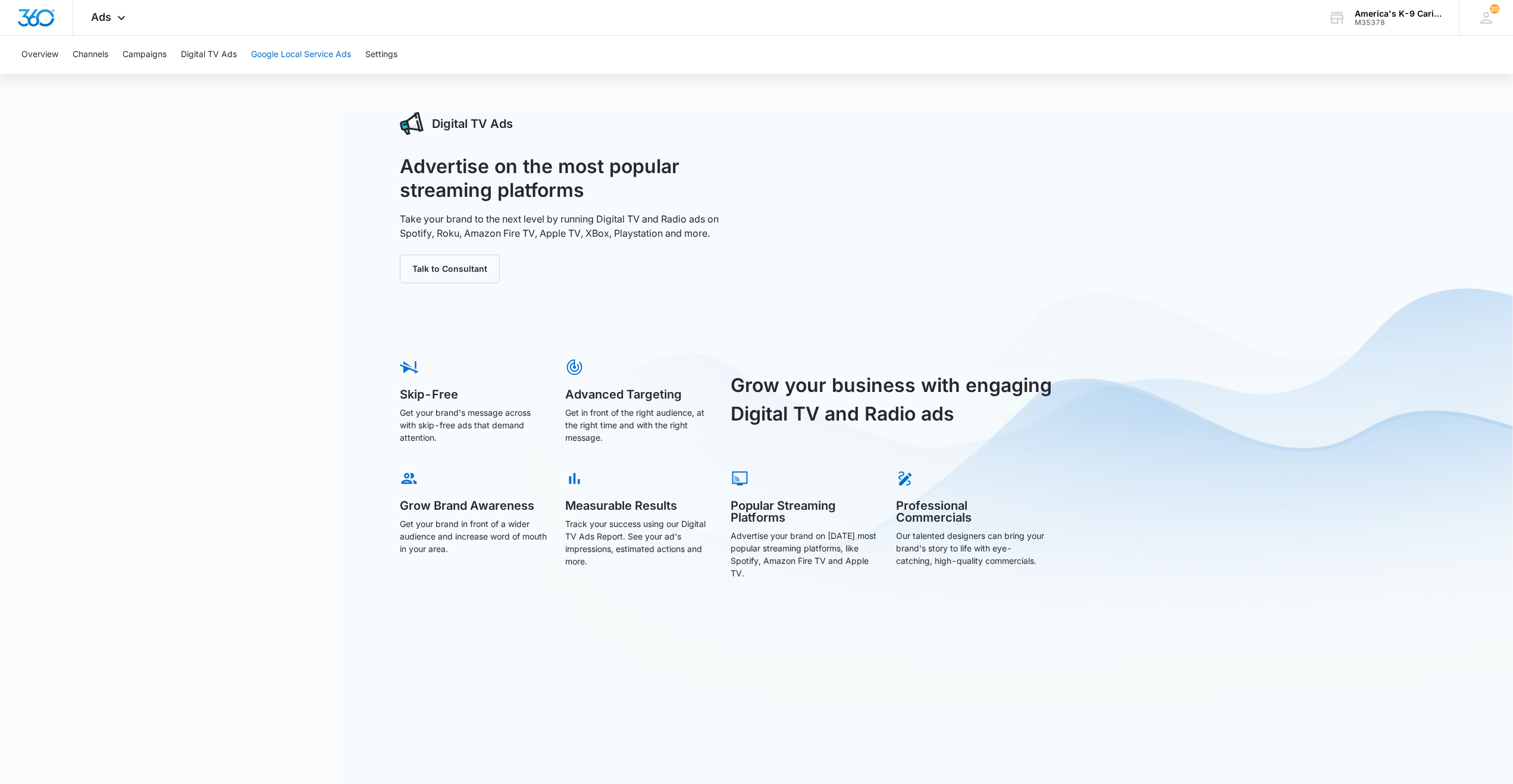
click at [292, 60] on button "Google Local Service Ads" at bounding box center [301, 54] width 100 height 38
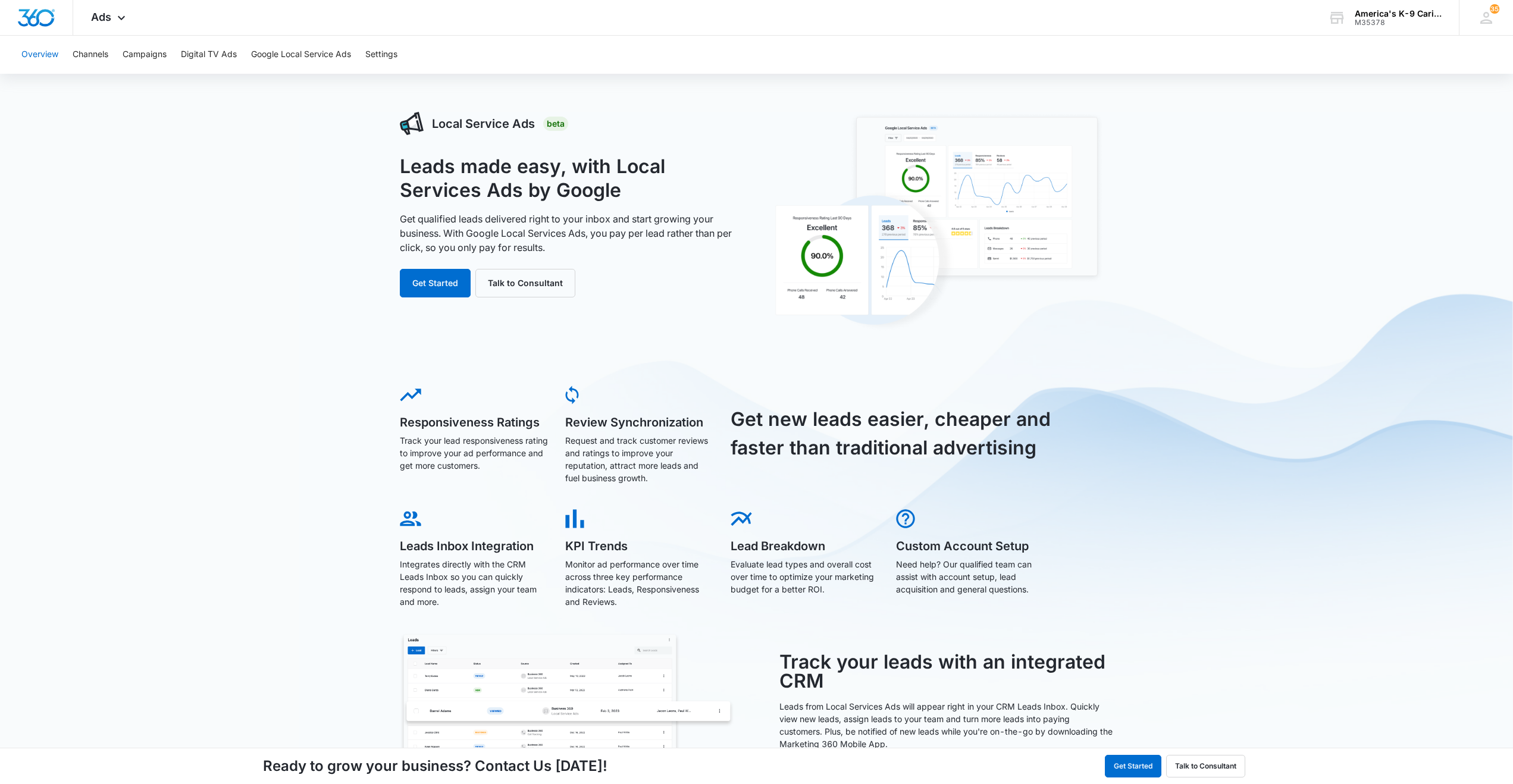
click at [42, 52] on button "Overview" at bounding box center [40, 54] width 37 height 38
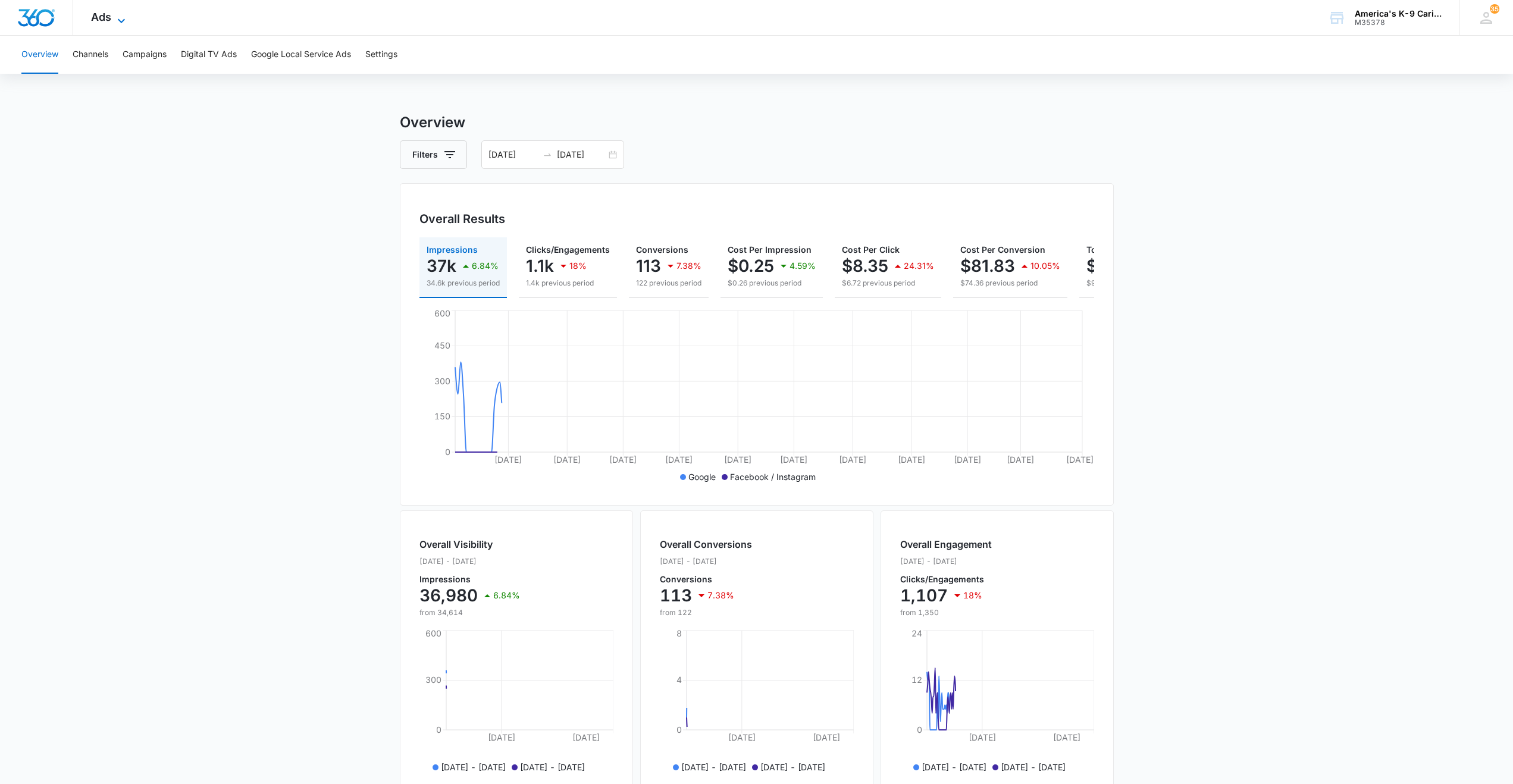
click at [121, 17] on icon at bounding box center [121, 21] width 14 height 14
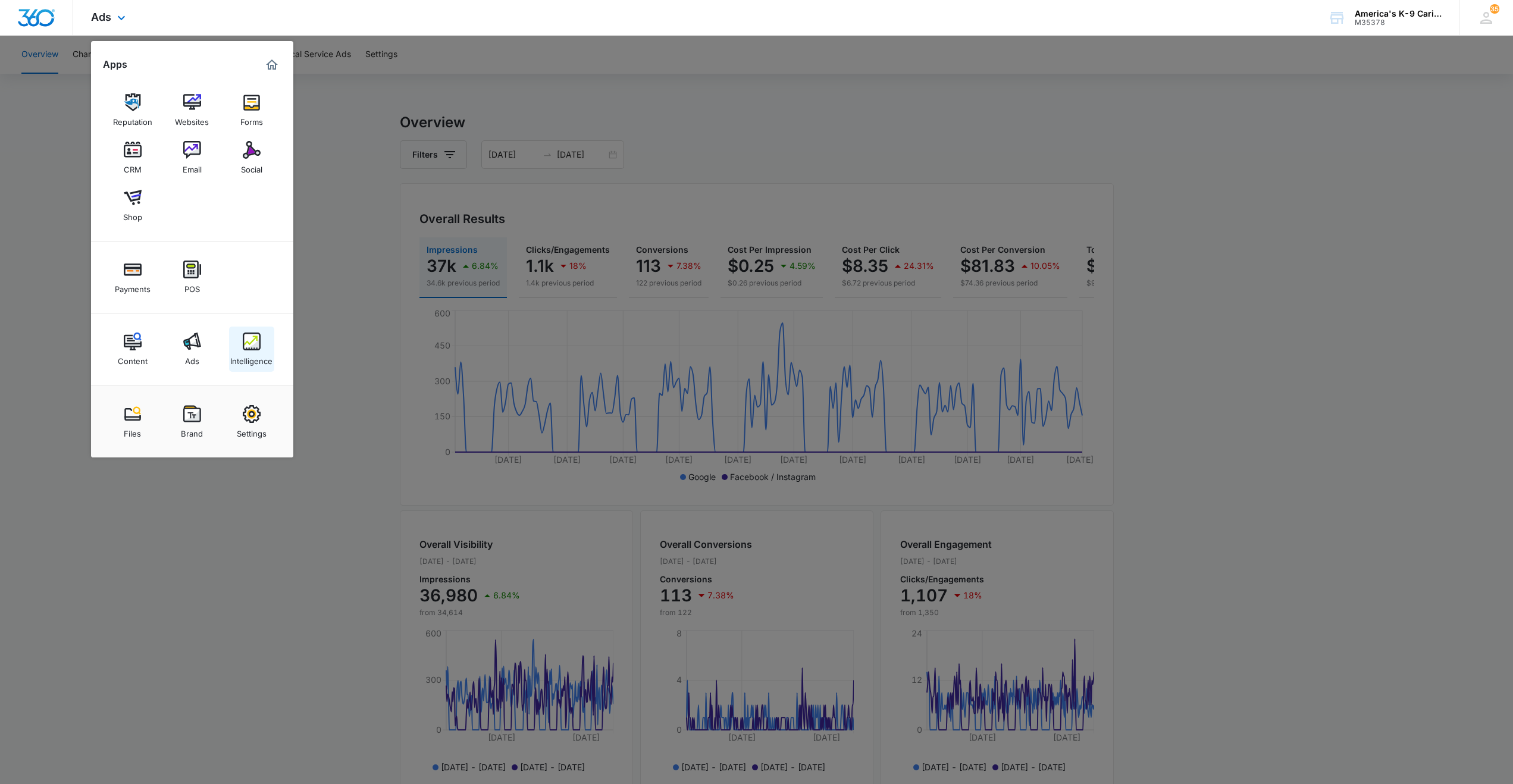
click at [250, 349] on img at bounding box center [251, 341] width 18 height 18
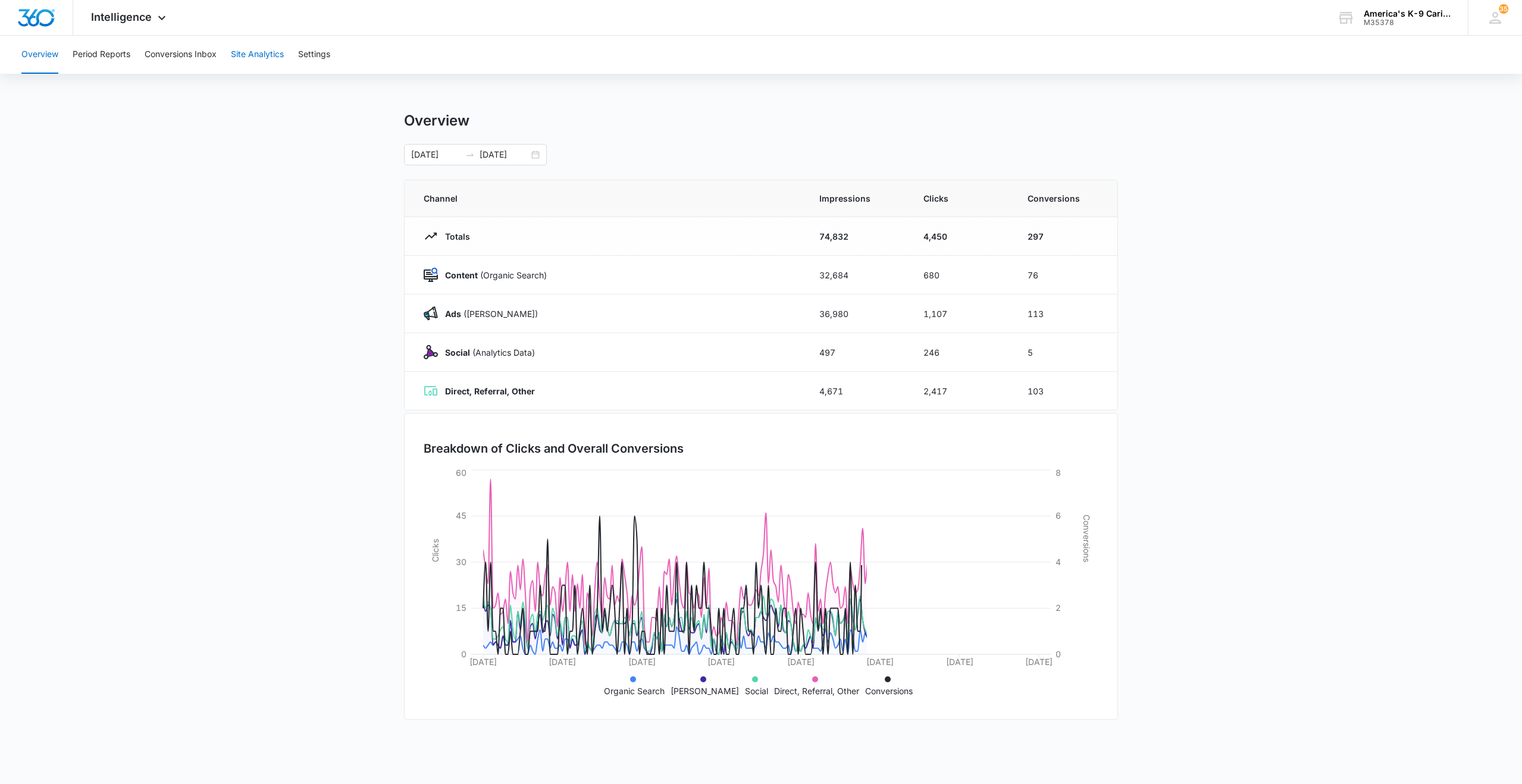
click at [260, 59] on button "Site Analytics" at bounding box center [257, 54] width 53 height 38
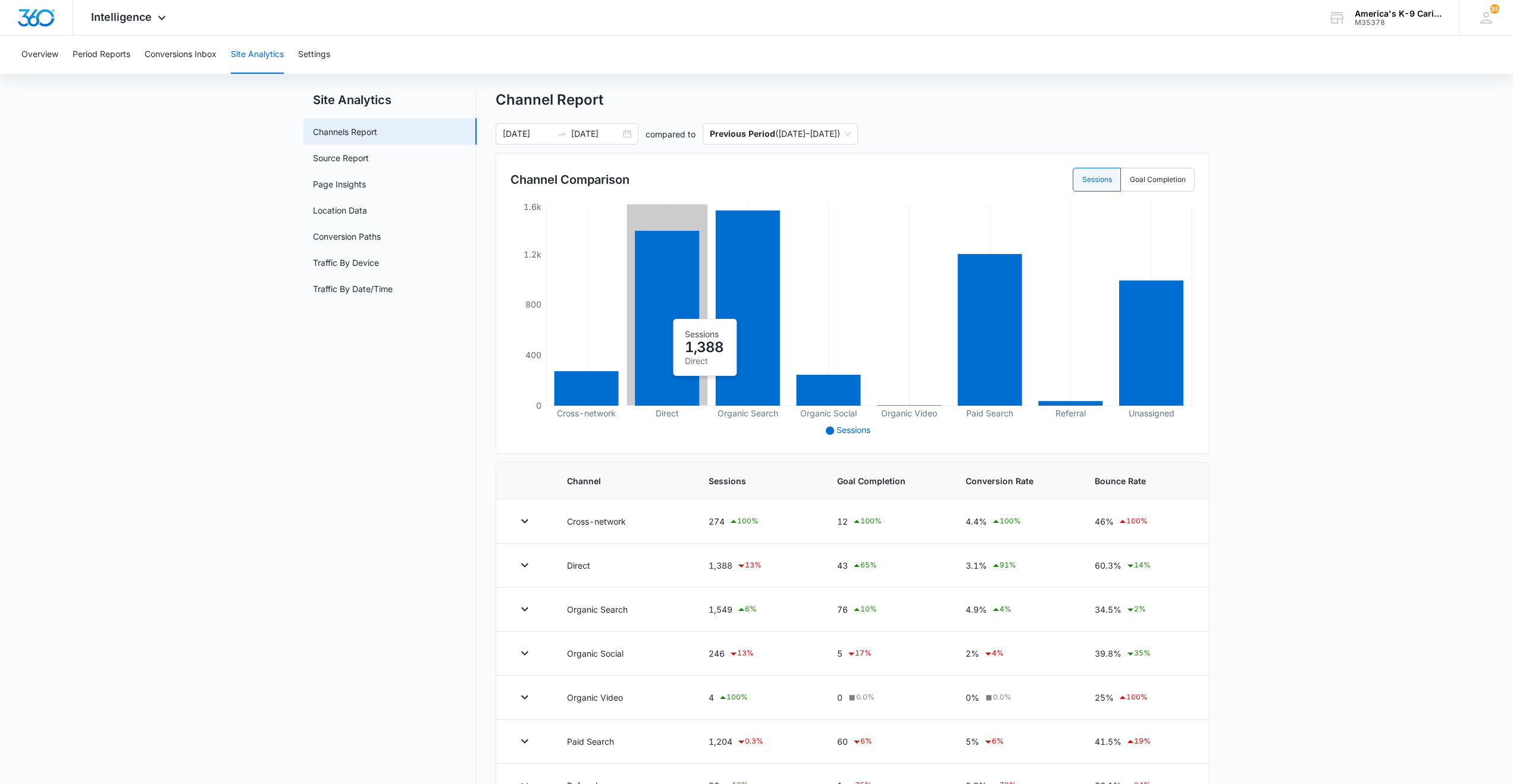
scroll to position [103, 0]
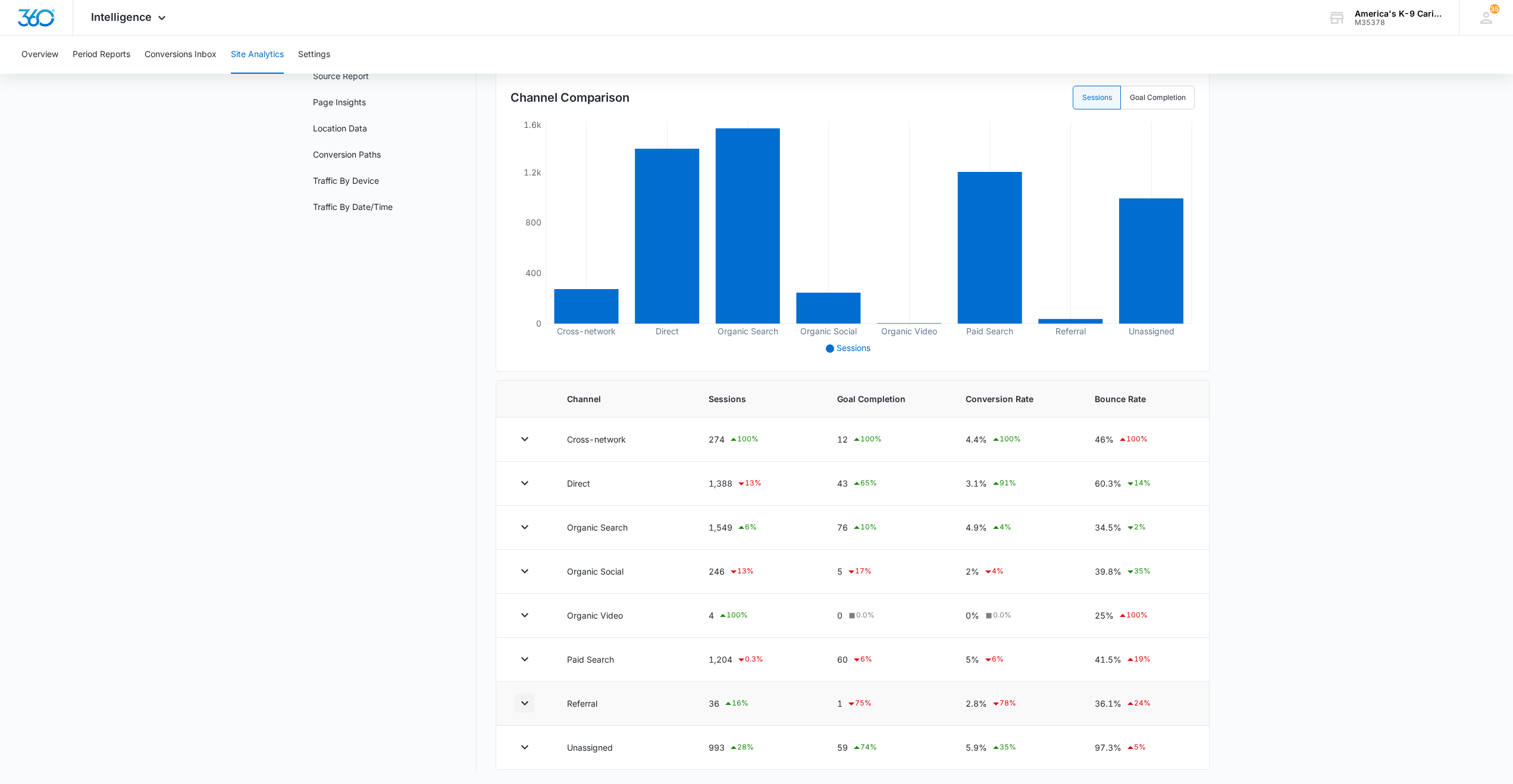
click at [521, 707] on icon "button" at bounding box center [525, 703] width 14 height 14
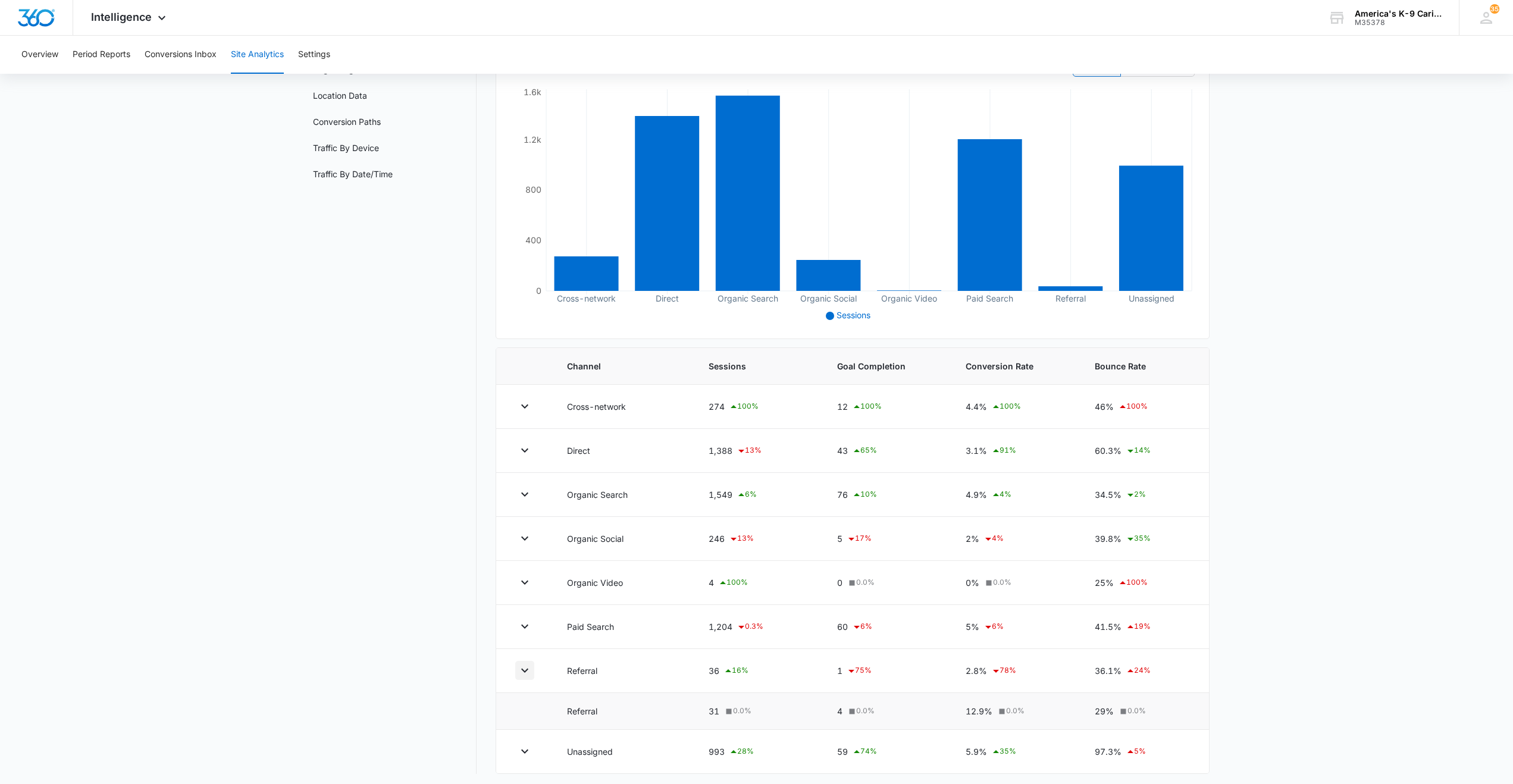
scroll to position [140, 0]
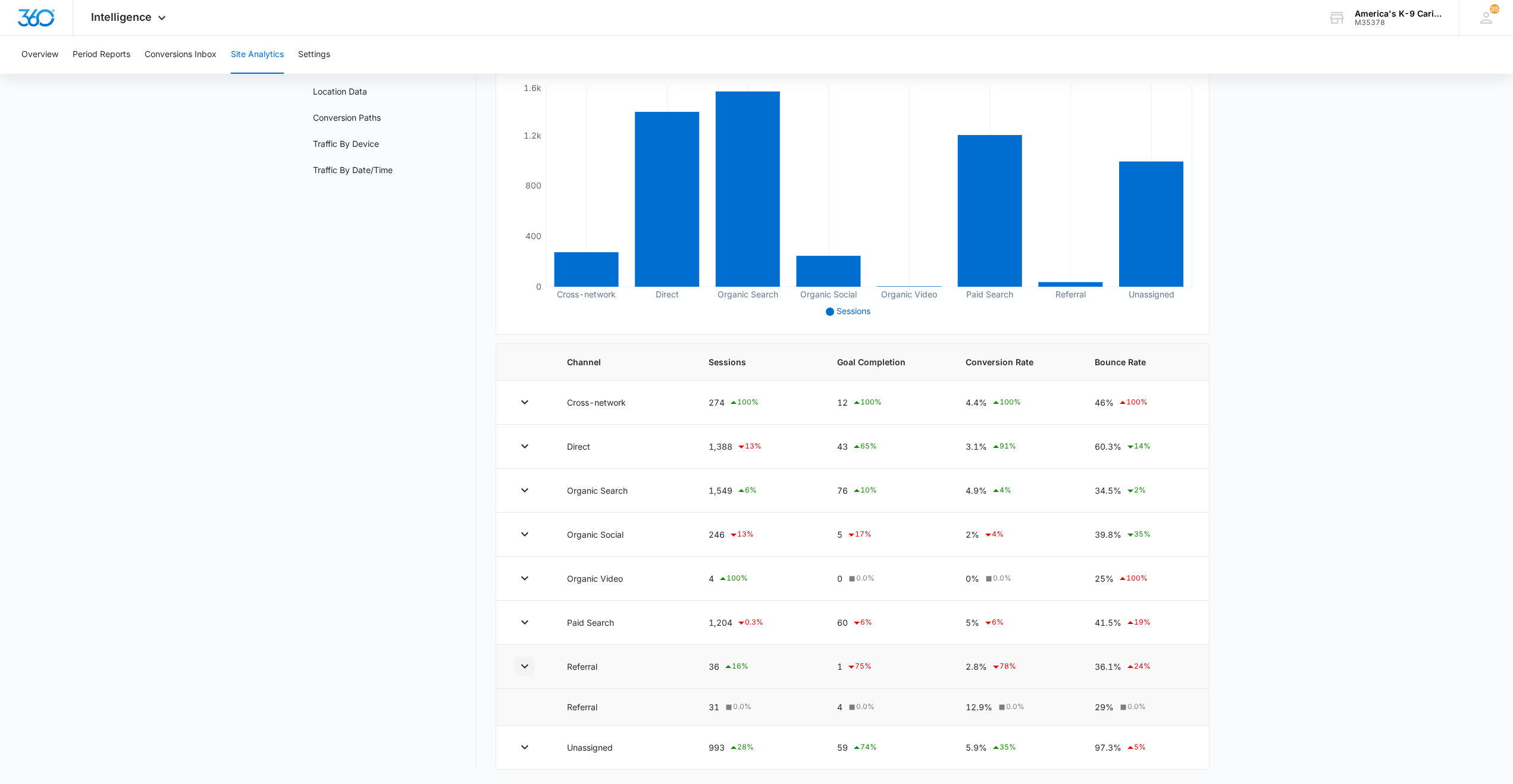
click at [526, 669] on icon "button" at bounding box center [525, 666] width 14 height 14
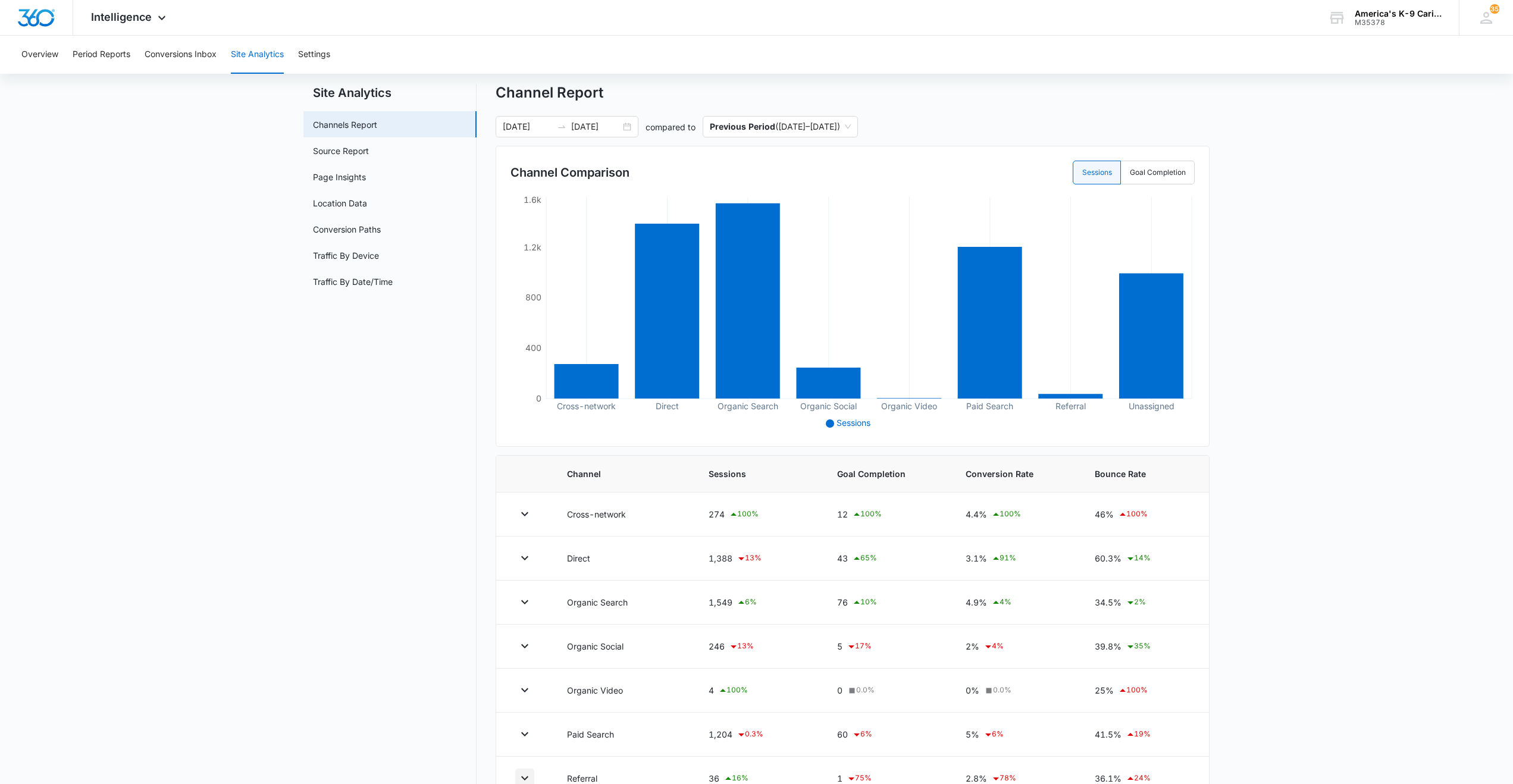
scroll to position [0, 0]
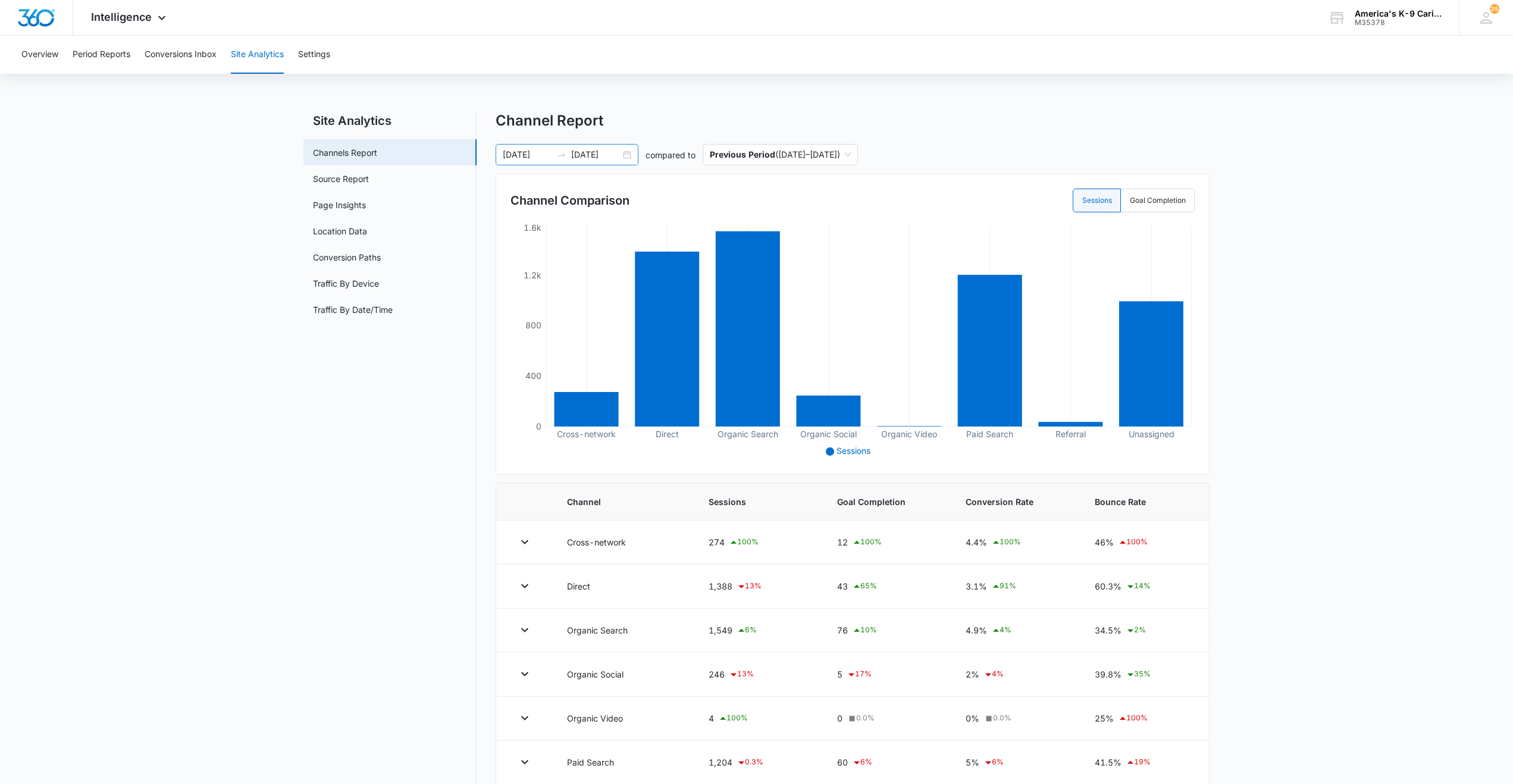
click at [624, 153] on div "[DATE] [DATE]" at bounding box center [567, 155] width 143 height 22
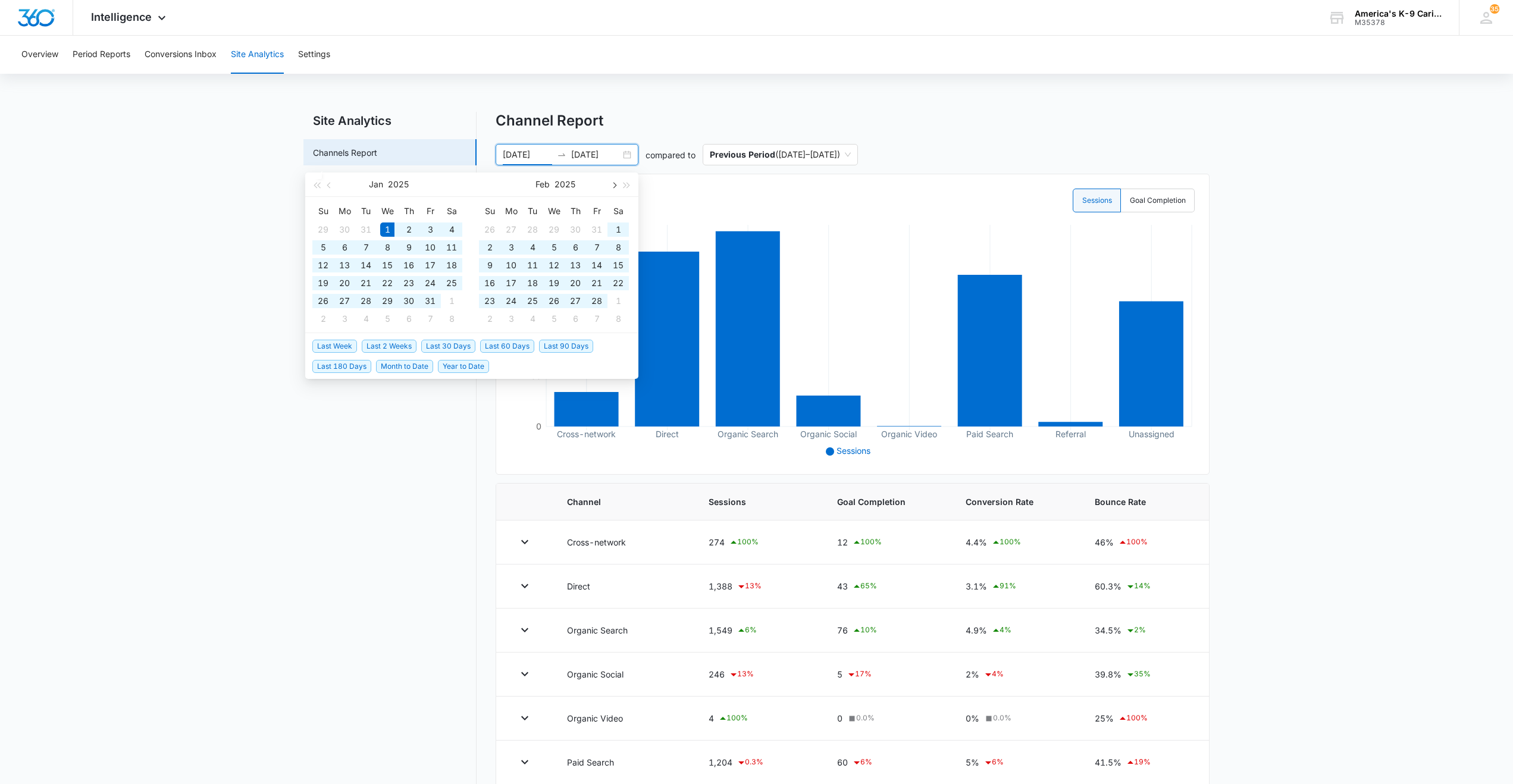
click at [616, 186] on button "button" at bounding box center [613, 184] width 13 height 24
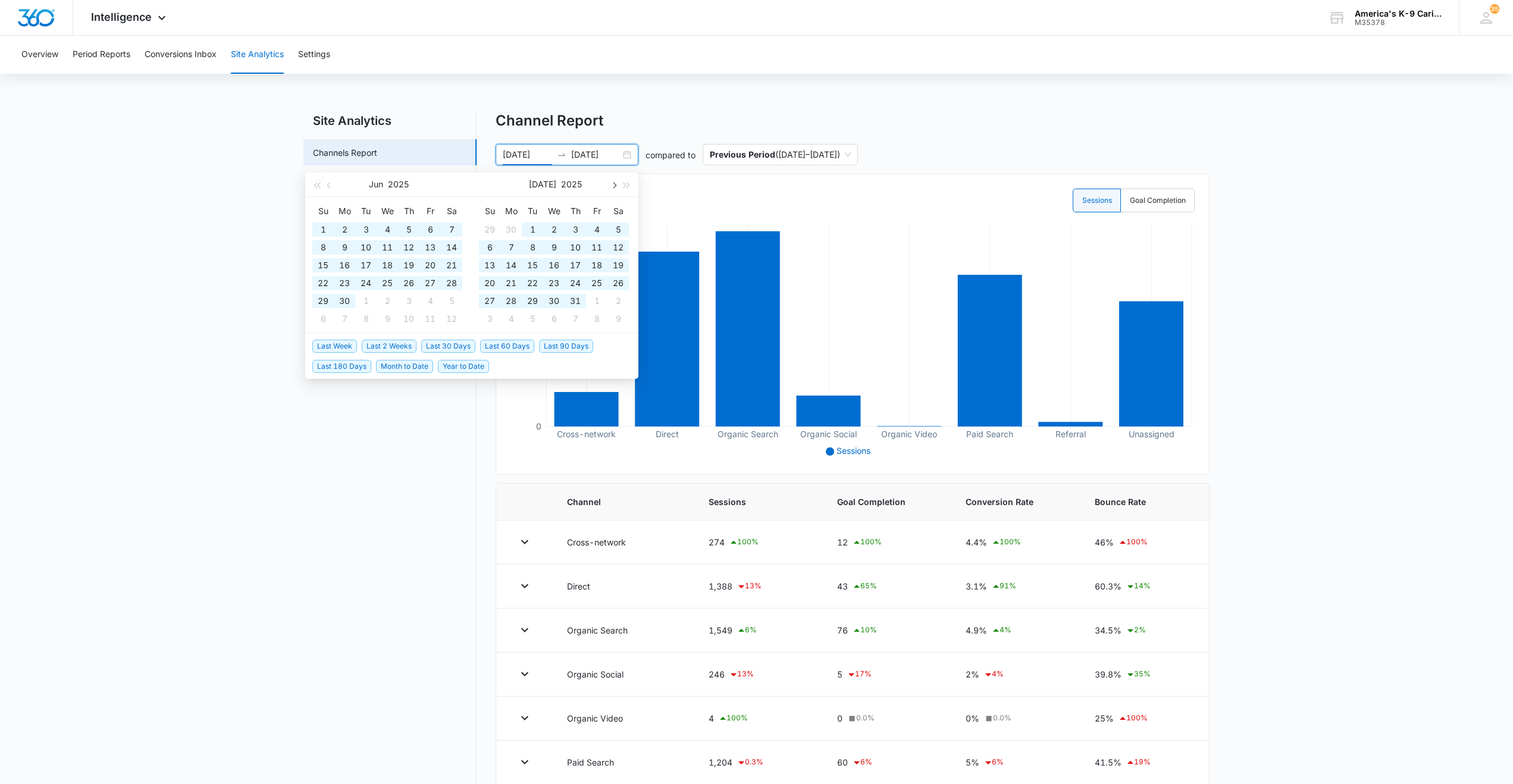
click at [615, 184] on span "button" at bounding box center [614, 185] width 6 height 6
type input "[DATE]"
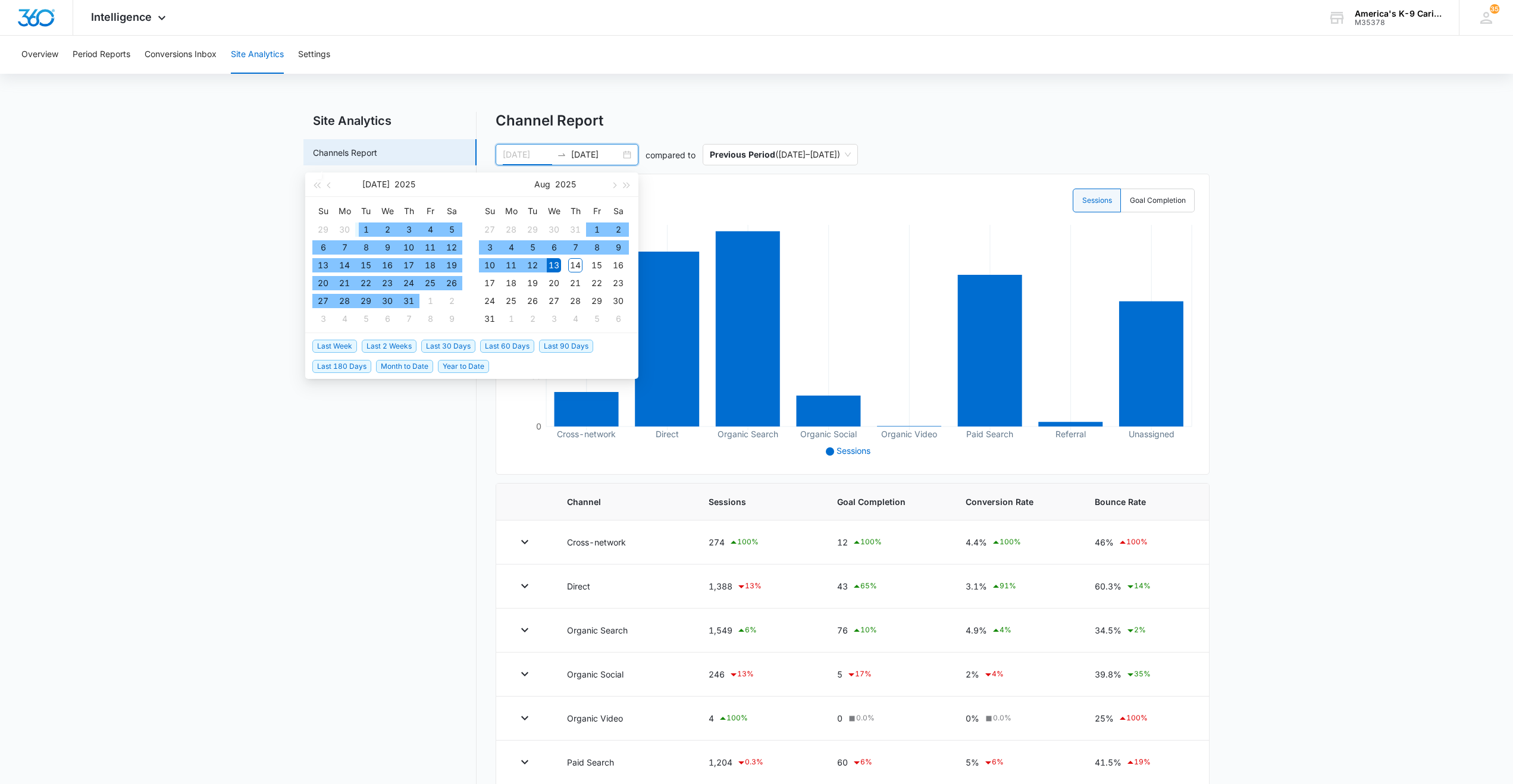
click at [362, 227] on div "1" at bounding box center [366, 229] width 14 height 14
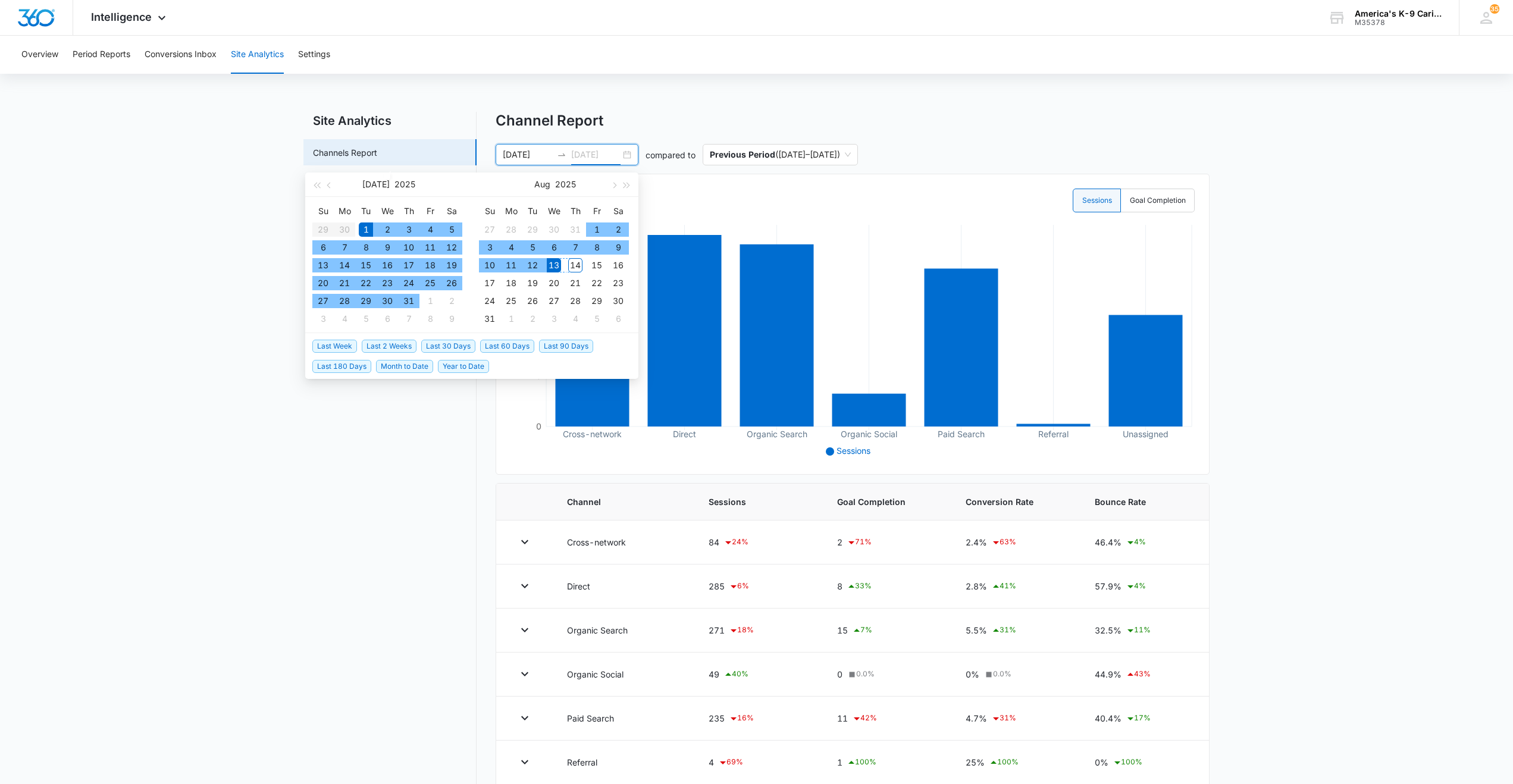
type input "[DATE]"
click at [550, 265] on div "13" at bounding box center [554, 265] width 14 height 14
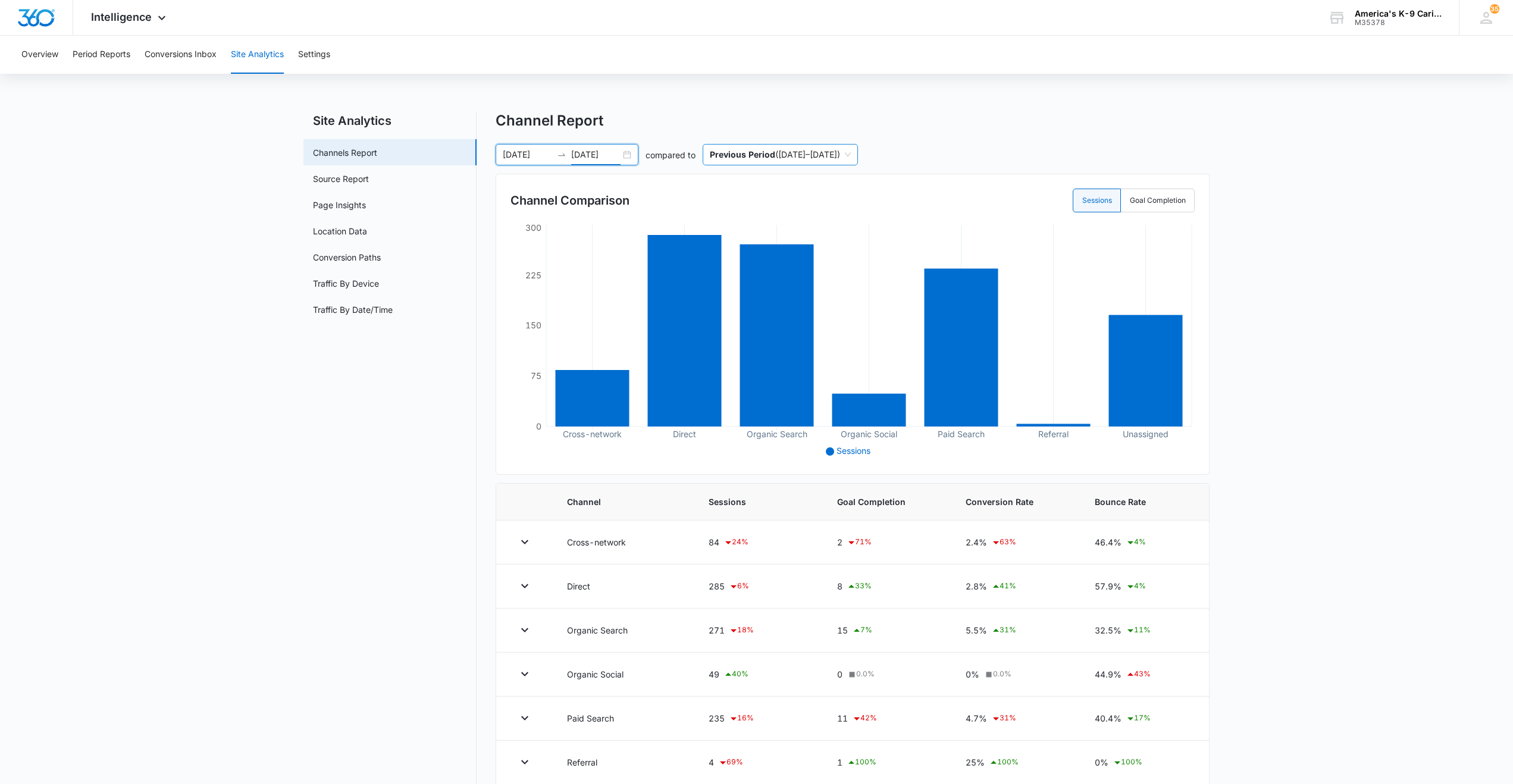
click at [851, 152] on span "Previous Period ( [DATE] – [DATE] )" at bounding box center [779, 155] width 141 height 20
click at [851, 151] on span "Previous Period ( [DATE] – [DATE] )" at bounding box center [779, 155] width 141 height 20
click at [1168, 199] on label "Goal Completion" at bounding box center [1157, 200] width 74 height 24
click at [1130, 200] on input "Goal Completion" at bounding box center [1129, 200] width 1 height 1
radio input "false"
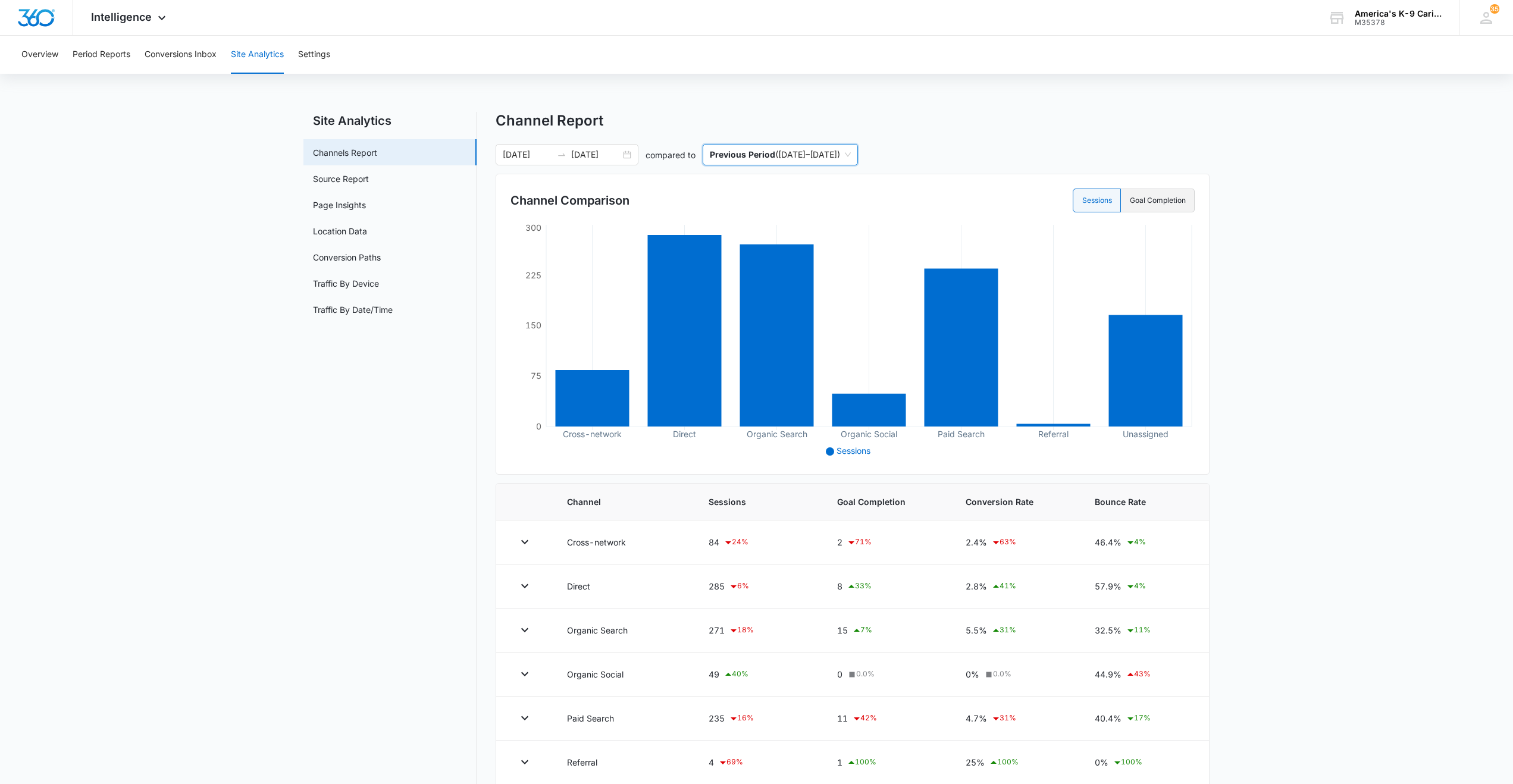
radio input "true"
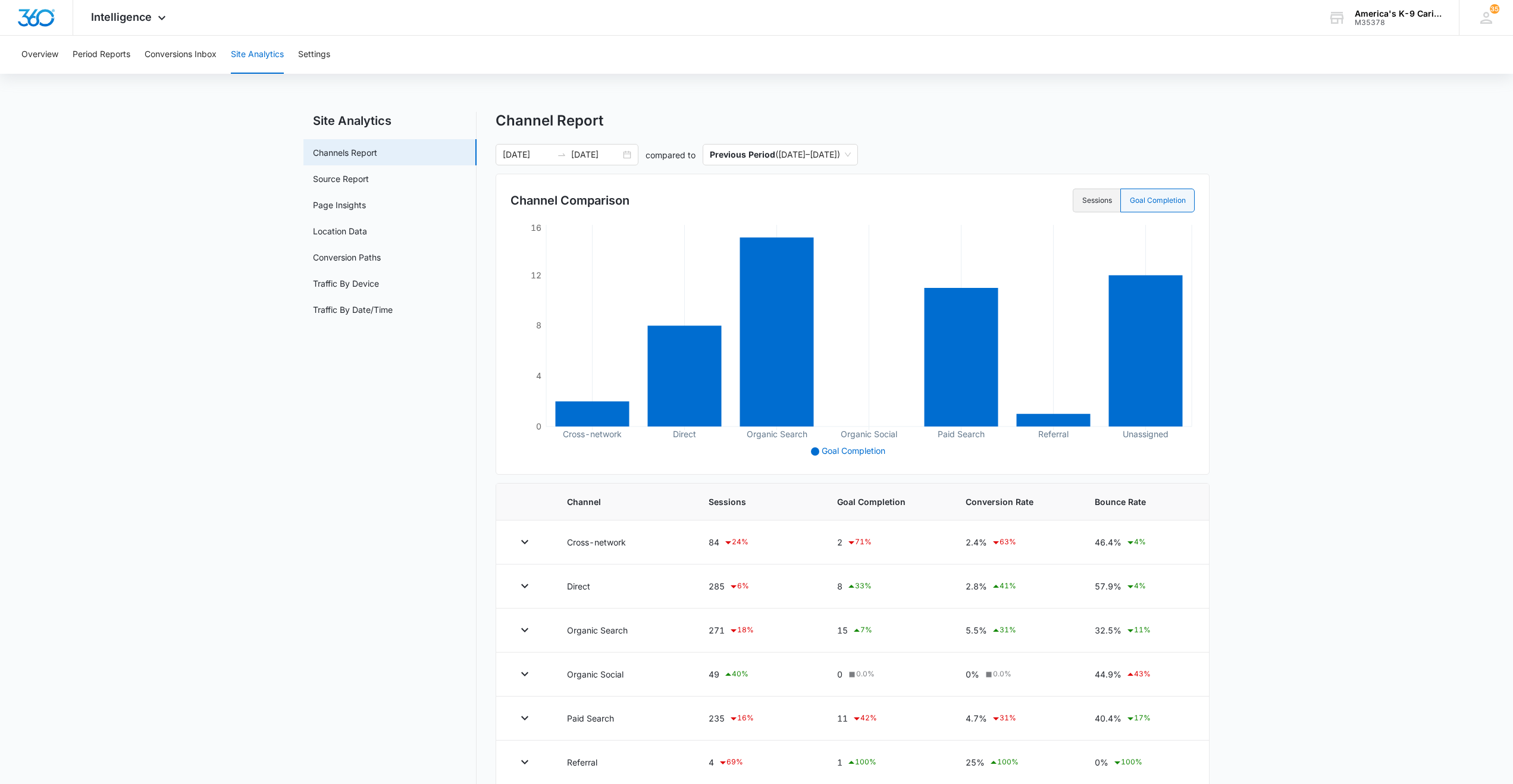
click at [1083, 199] on label "Sessions" at bounding box center [1096, 200] width 47 height 24
click at [1082, 200] on input "Sessions" at bounding box center [1082, 200] width 1 height 1
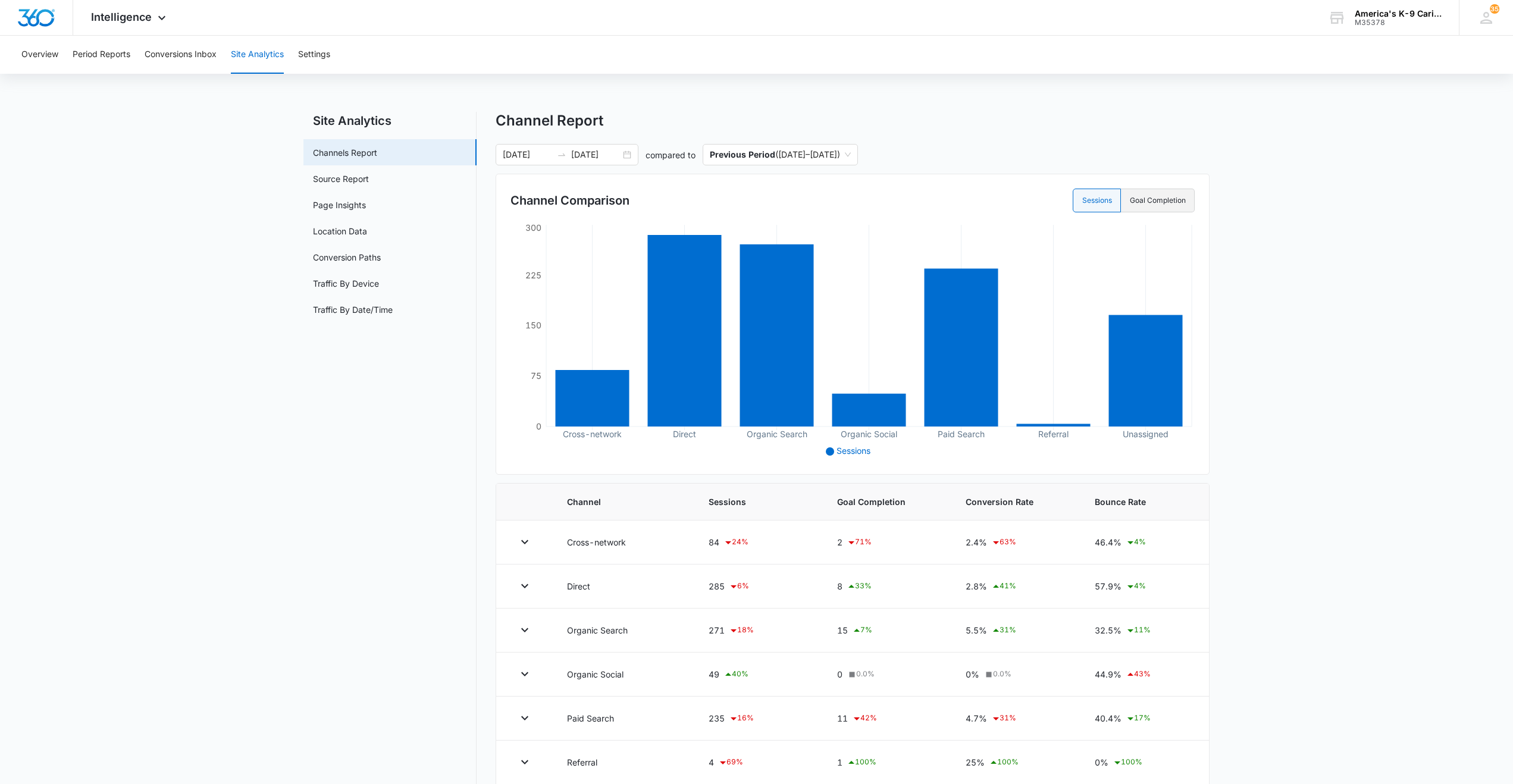
click at [1149, 204] on label "Goal Completion" at bounding box center [1157, 200] width 74 height 24
click at [1130, 201] on input "Goal Completion" at bounding box center [1129, 200] width 1 height 1
radio input "false"
radio input "true"
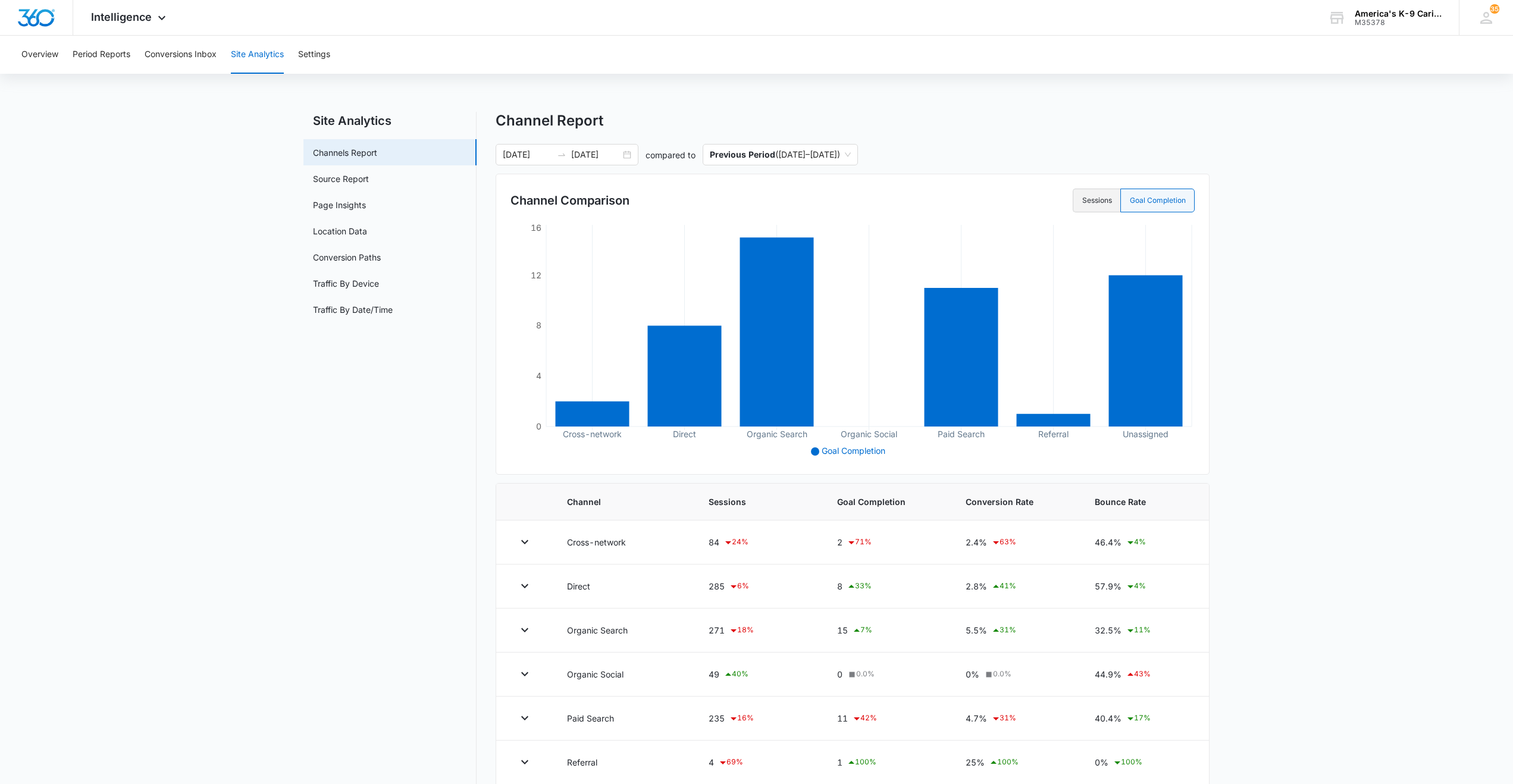
click at [1093, 204] on label "Sessions" at bounding box center [1096, 200] width 47 height 24
click at [1082, 201] on input "Sessions" at bounding box center [1082, 200] width 1 height 1
radio input "true"
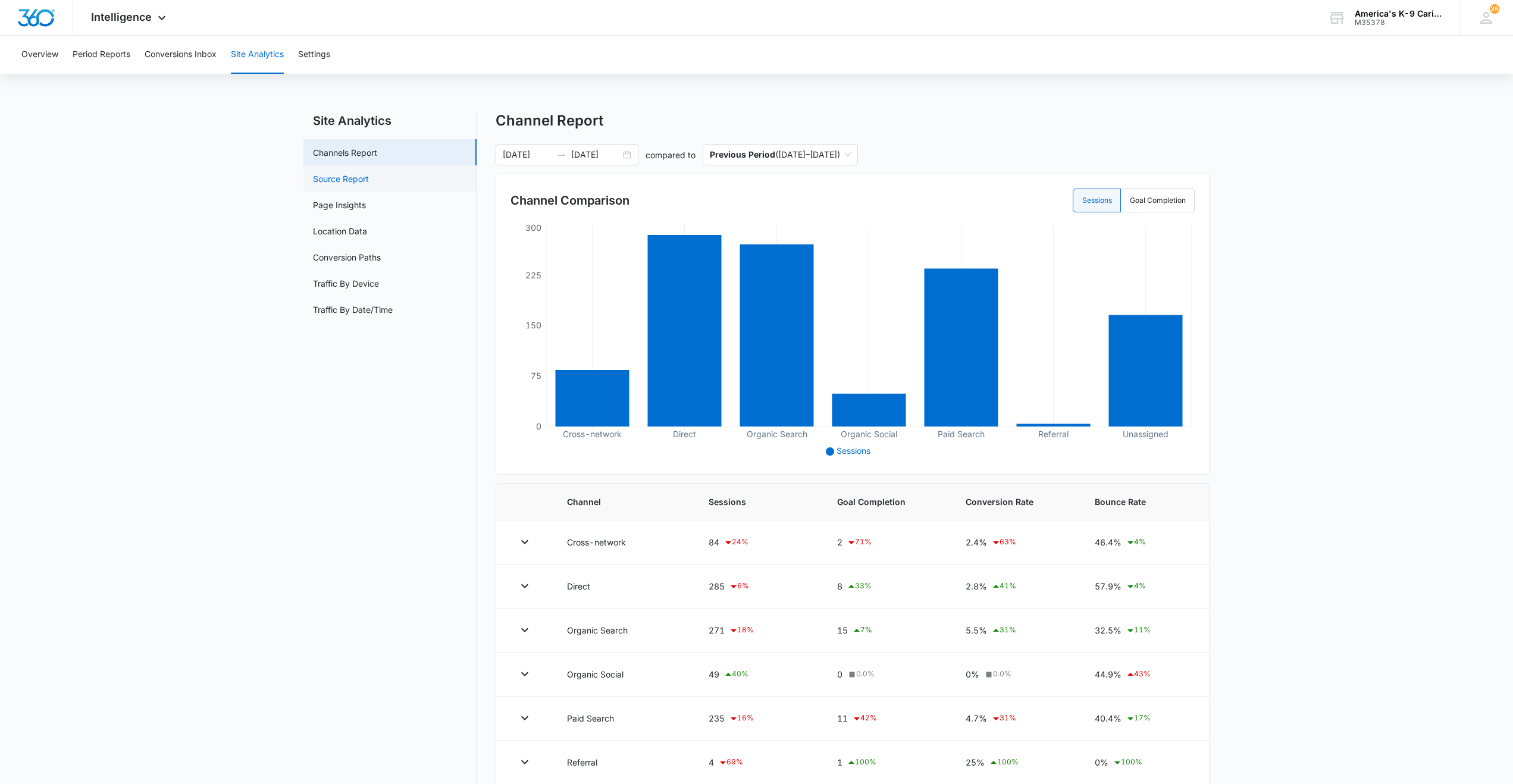
click at [357, 174] on link "Source Report" at bounding box center [341, 179] width 56 height 12
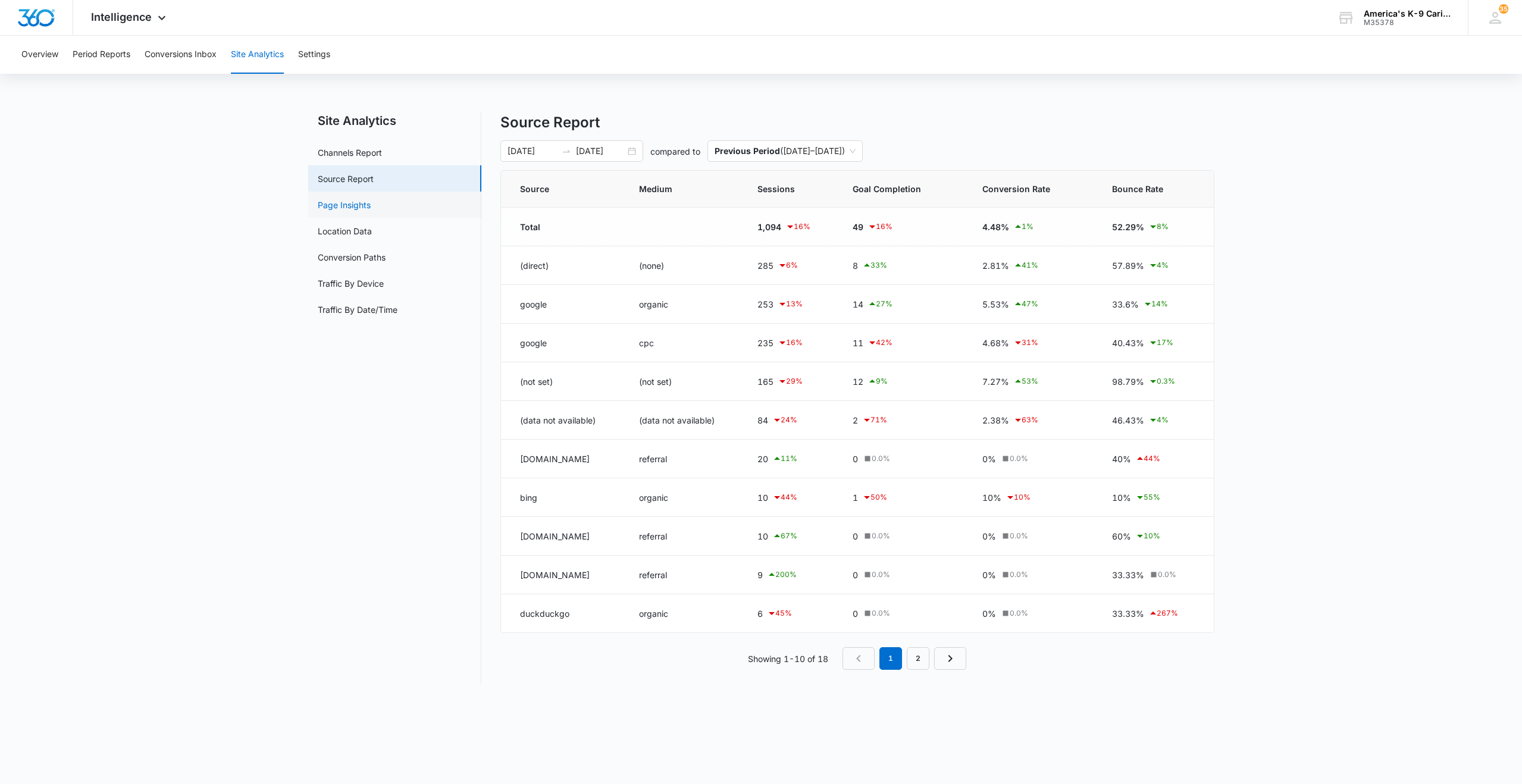
click at [349, 207] on link "Page Insights" at bounding box center [344, 205] width 53 height 12
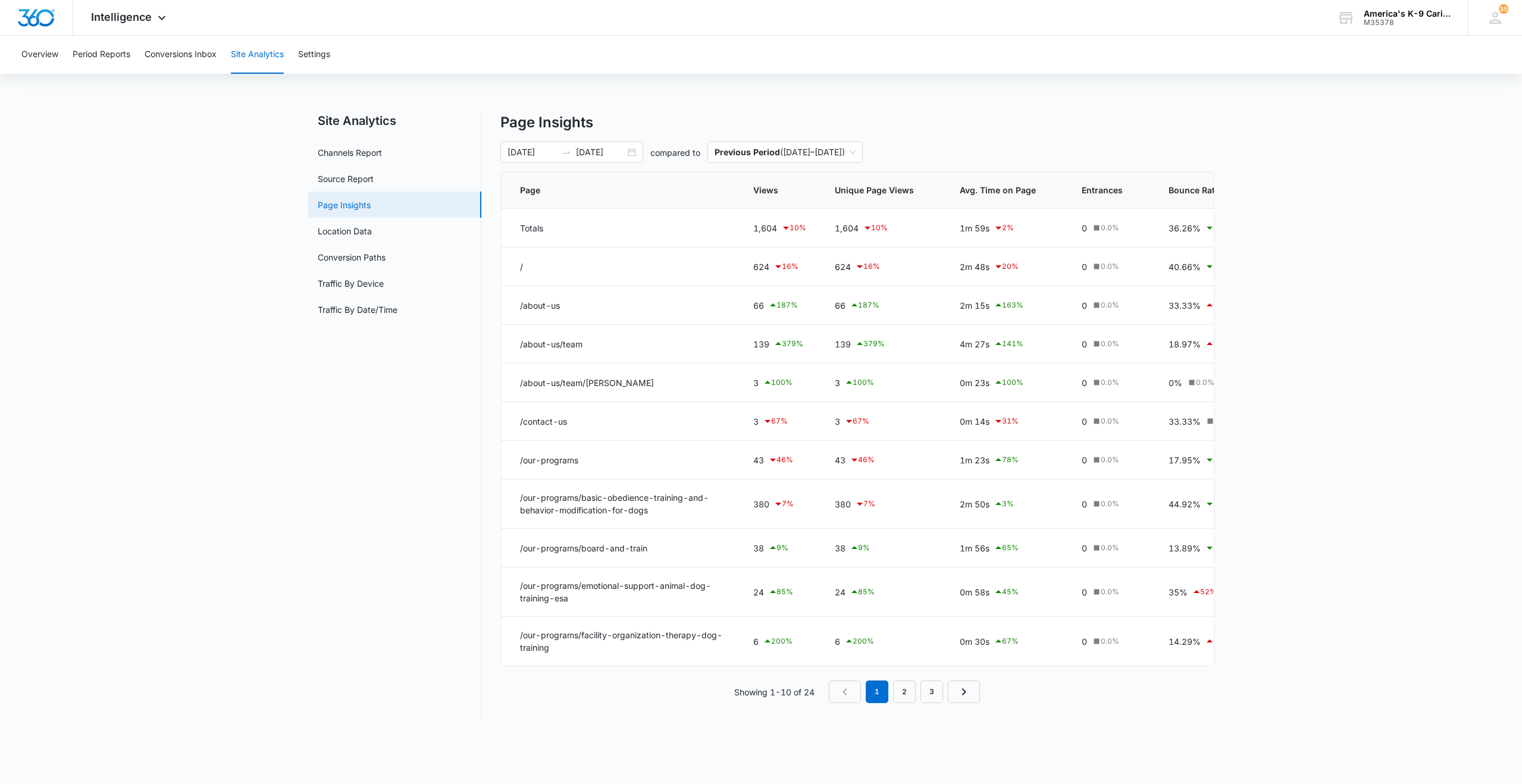
click at [348, 207] on link "Page Insights" at bounding box center [344, 205] width 53 height 12
click at [347, 229] on link "Location Data" at bounding box center [345, 231] width 54 height 12
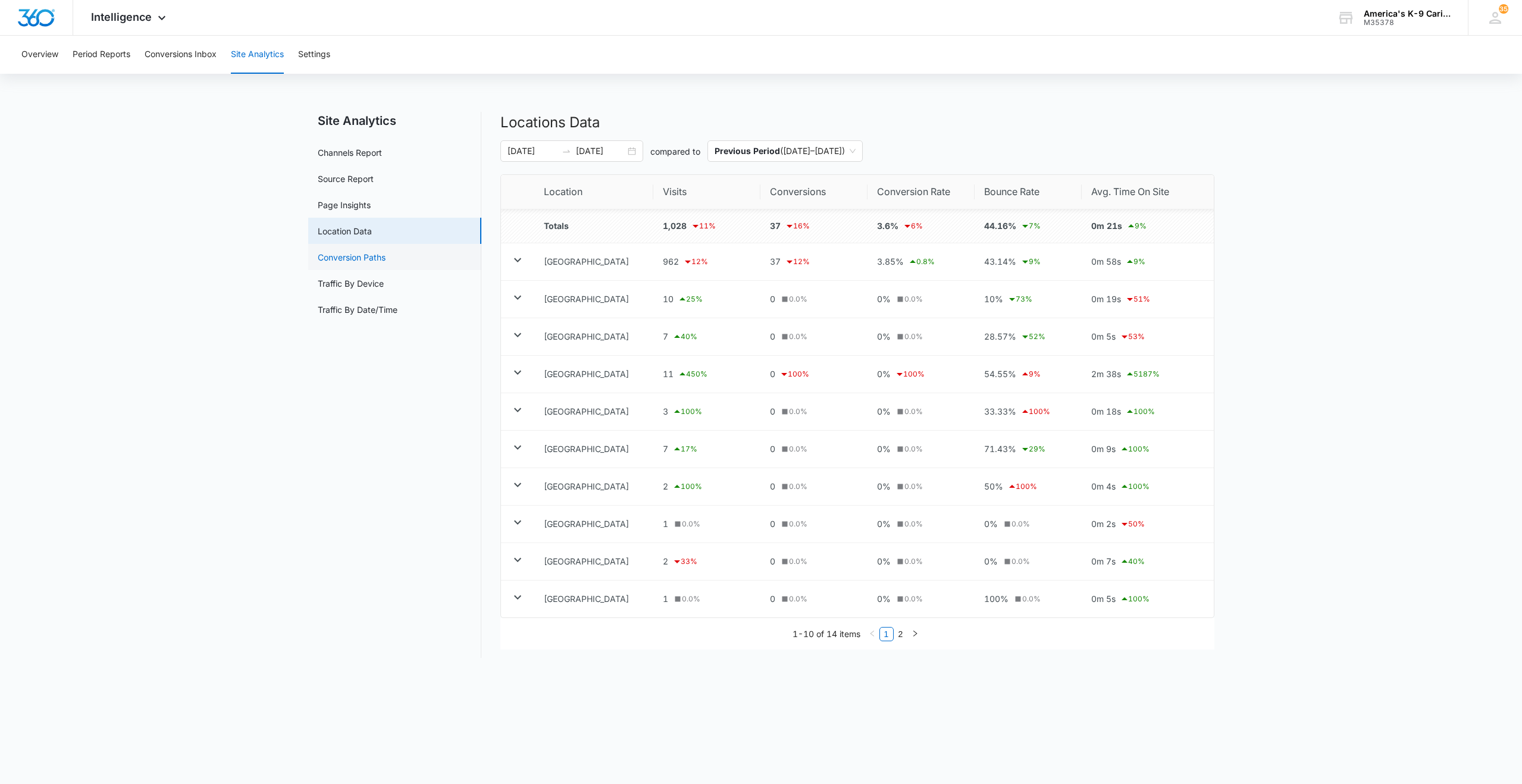
click at [354, 261] on link "Conversion Paths" at bounding box center [351, 257] width 68 height 12
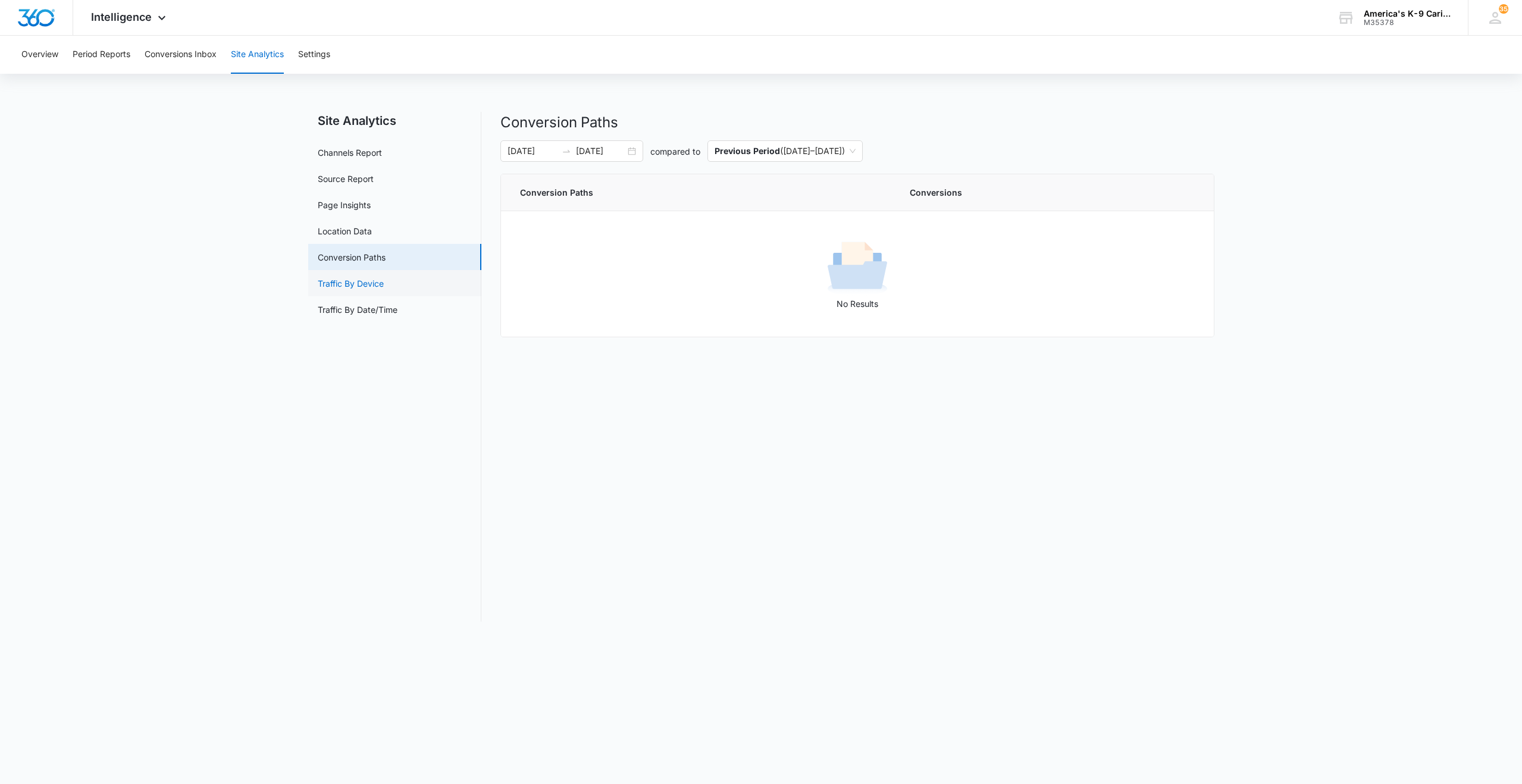
click at [356, 283] on link "Traffic By Device" at bounding box center [351, 284] width 66 height 12
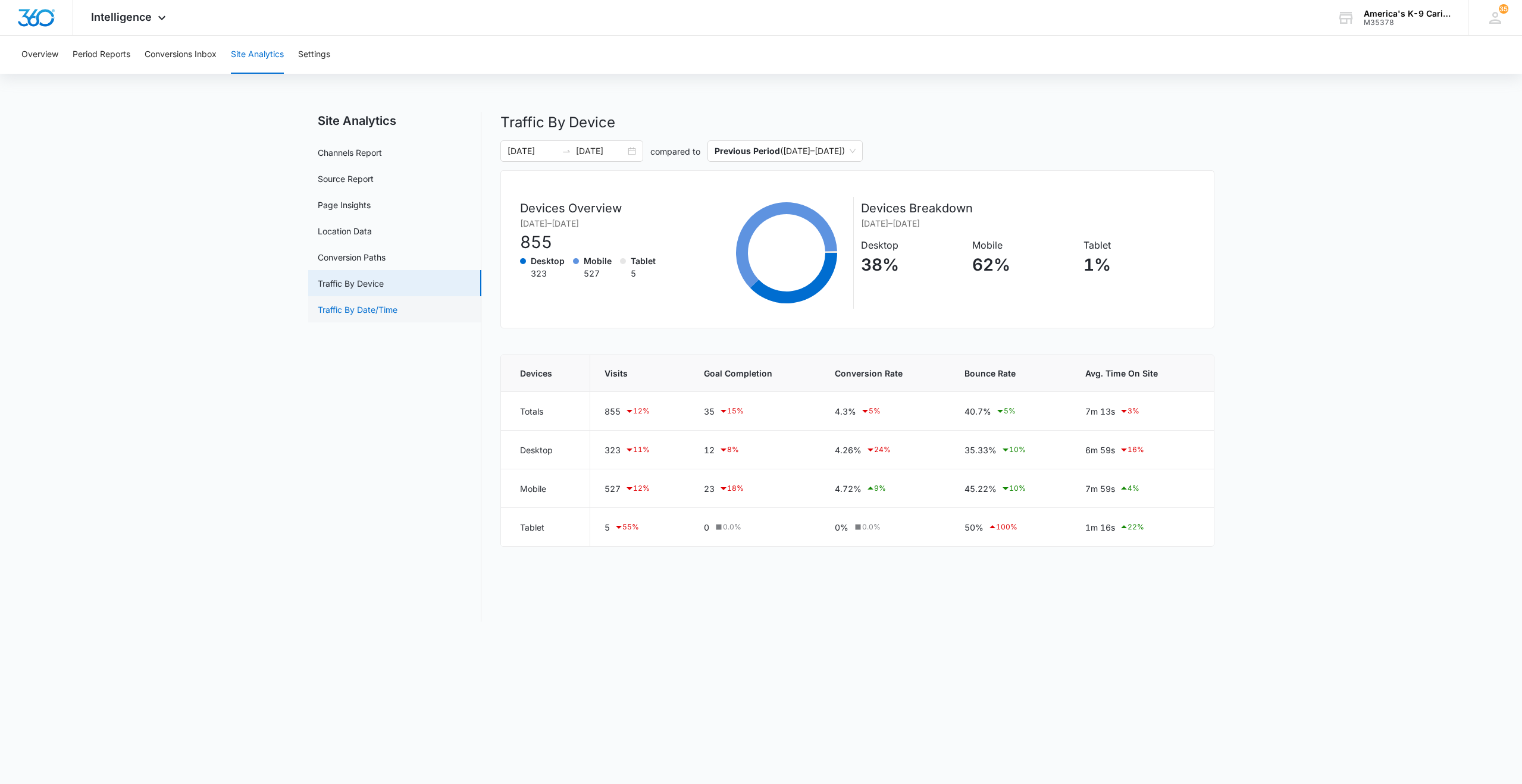
click at [362, 308] on link "Traffic By Date/Time" at bounding box center [358, 309] width 80 height 12
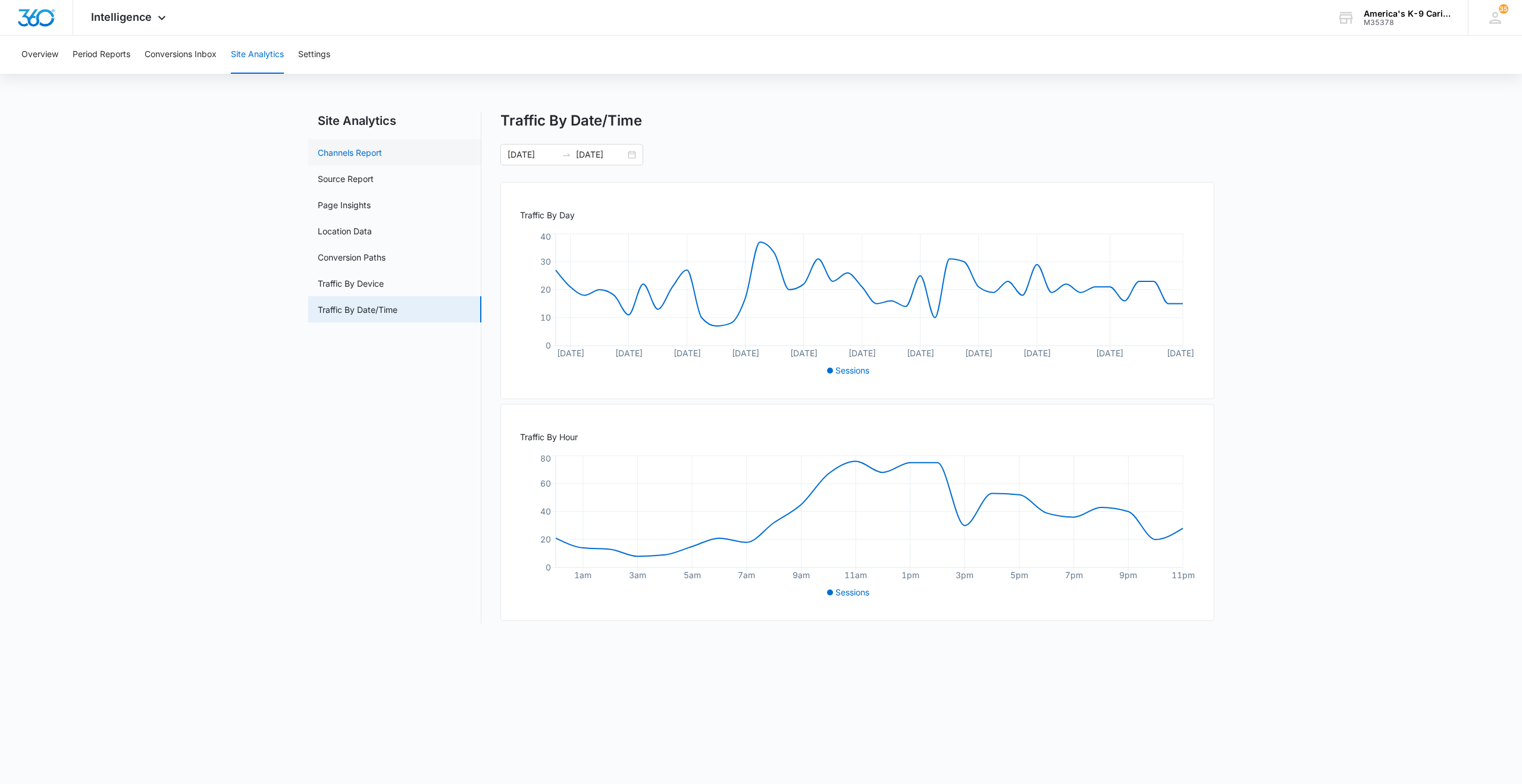
click at [359, 154] on link "Channels Report" at bounding box center [350, 152] width 65 height 12
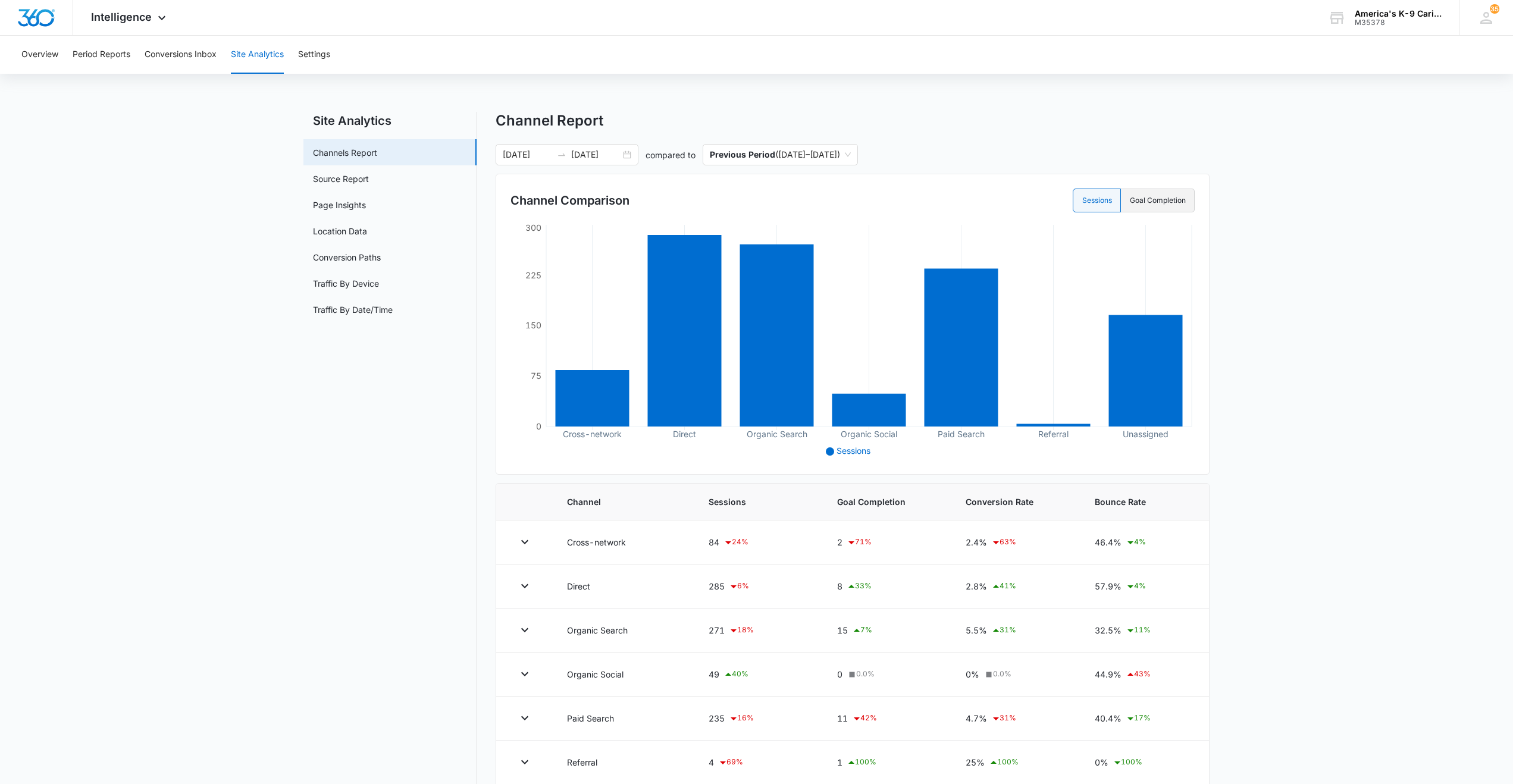
click at [1158, 196] on label "Goal Completion" at bounding box center [1157, 200] width 74 height 24
click at [1130, 200] on input "Goal Completion" at bounding box center [1129, 200] width 1 height 1
radio input "false"
radio input "true"
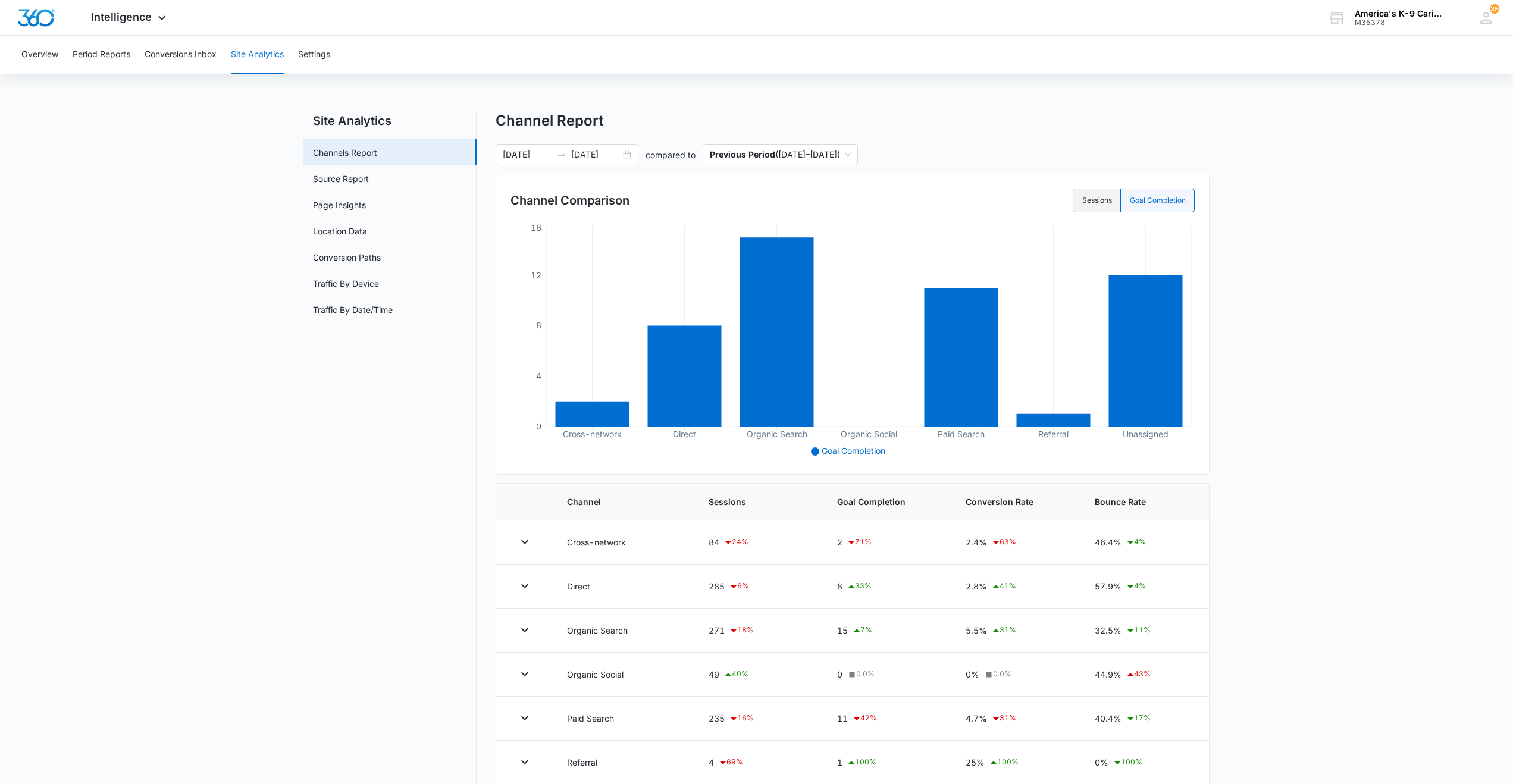
click at [1085, 199] on label "Sessions" at bounding box center [1096, 200] width 47 height 24
click at [1082, 200] on input "Sessions" at bounding box center [1082, 200] width 1 height 1
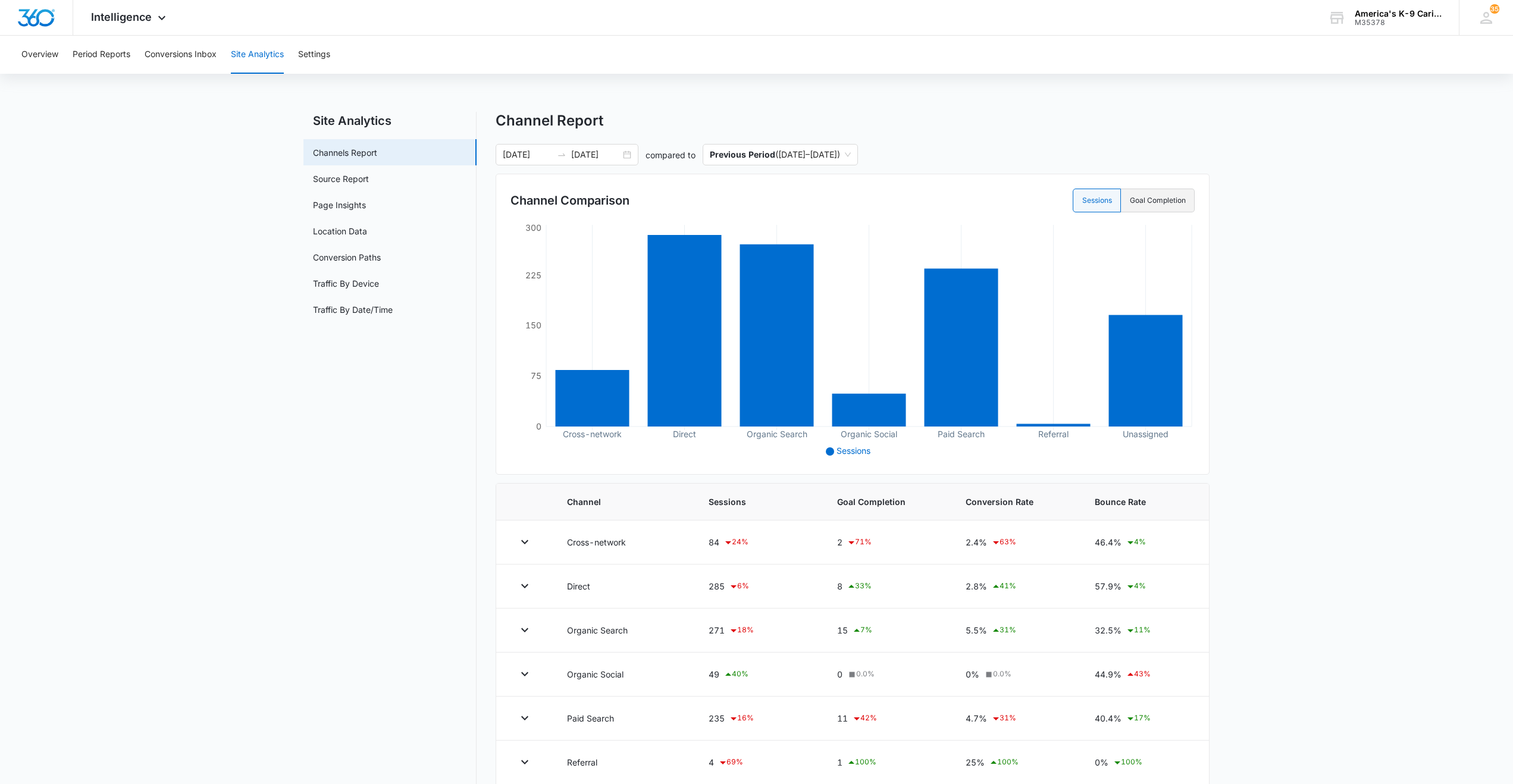
click at [1146, 197] on label "Goal Completion" at bounding box center [1157, 200] width 74 height 24
click at [1130, 200] on input "Goal Completion" at bounding box center [1129, 200] width 1 height 1
radio input "false"
radio input "true"
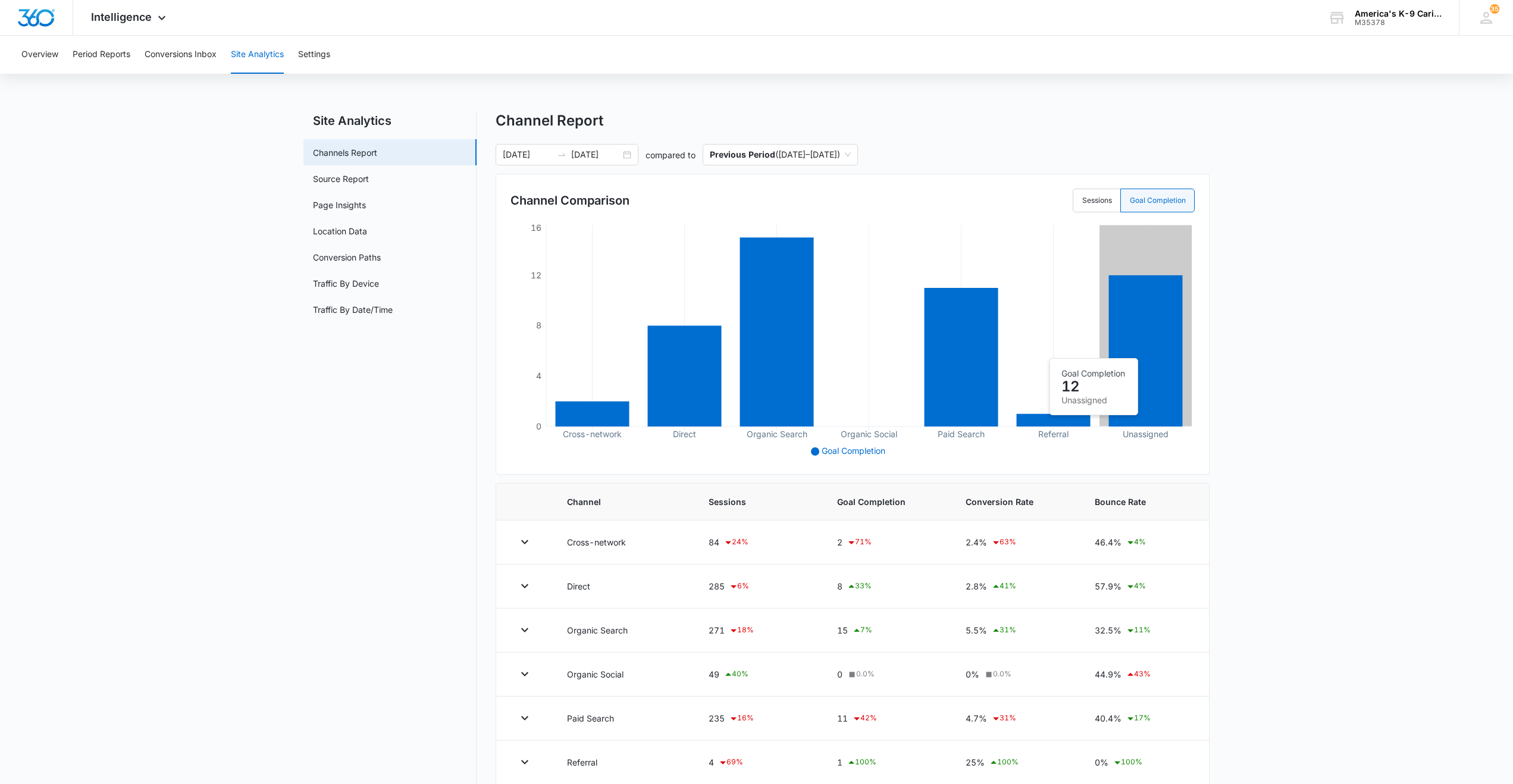
click at [1141, 352] on icon at bounding box center [1145, 350] width 74 height 151
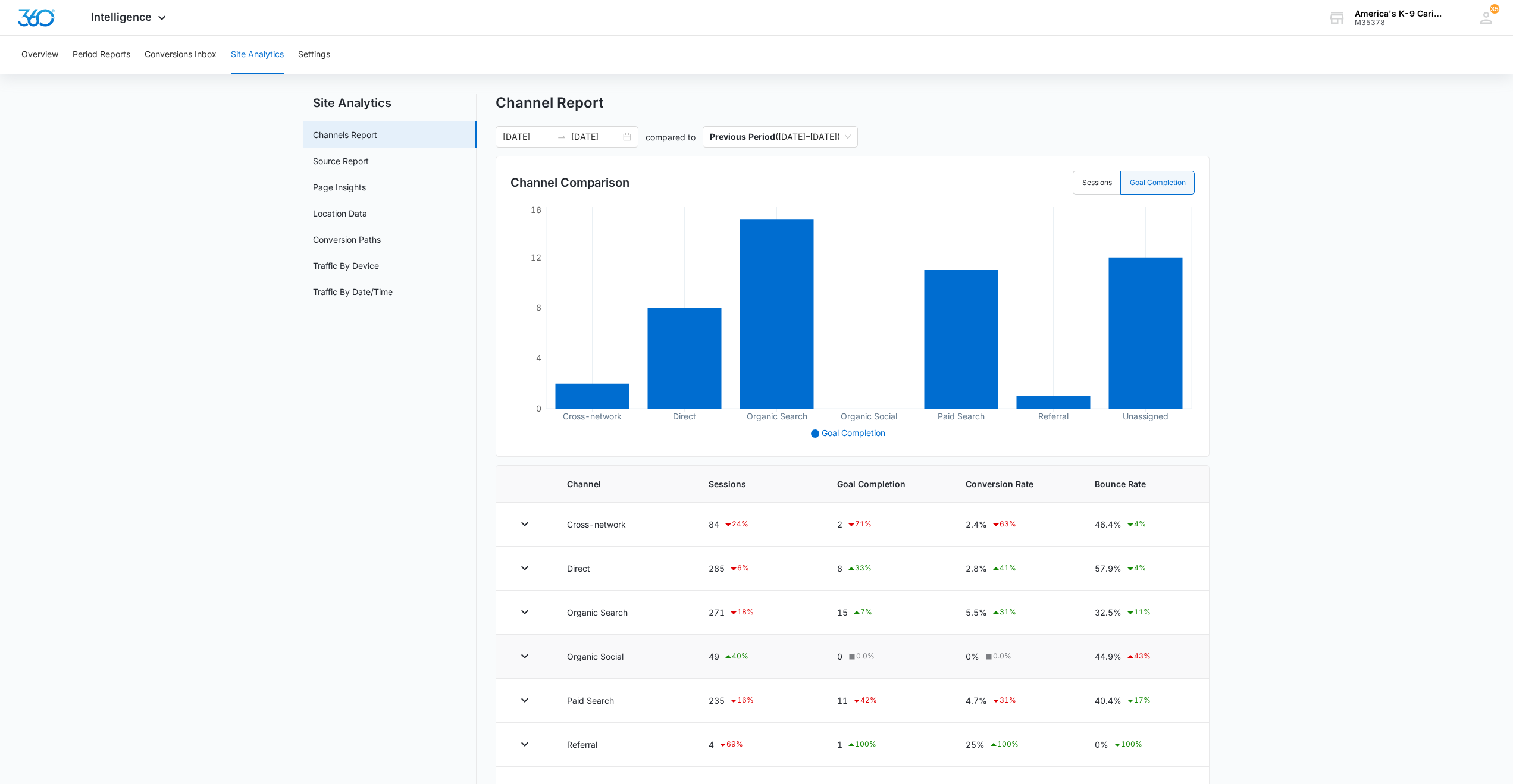
scroll to position [59, 0]
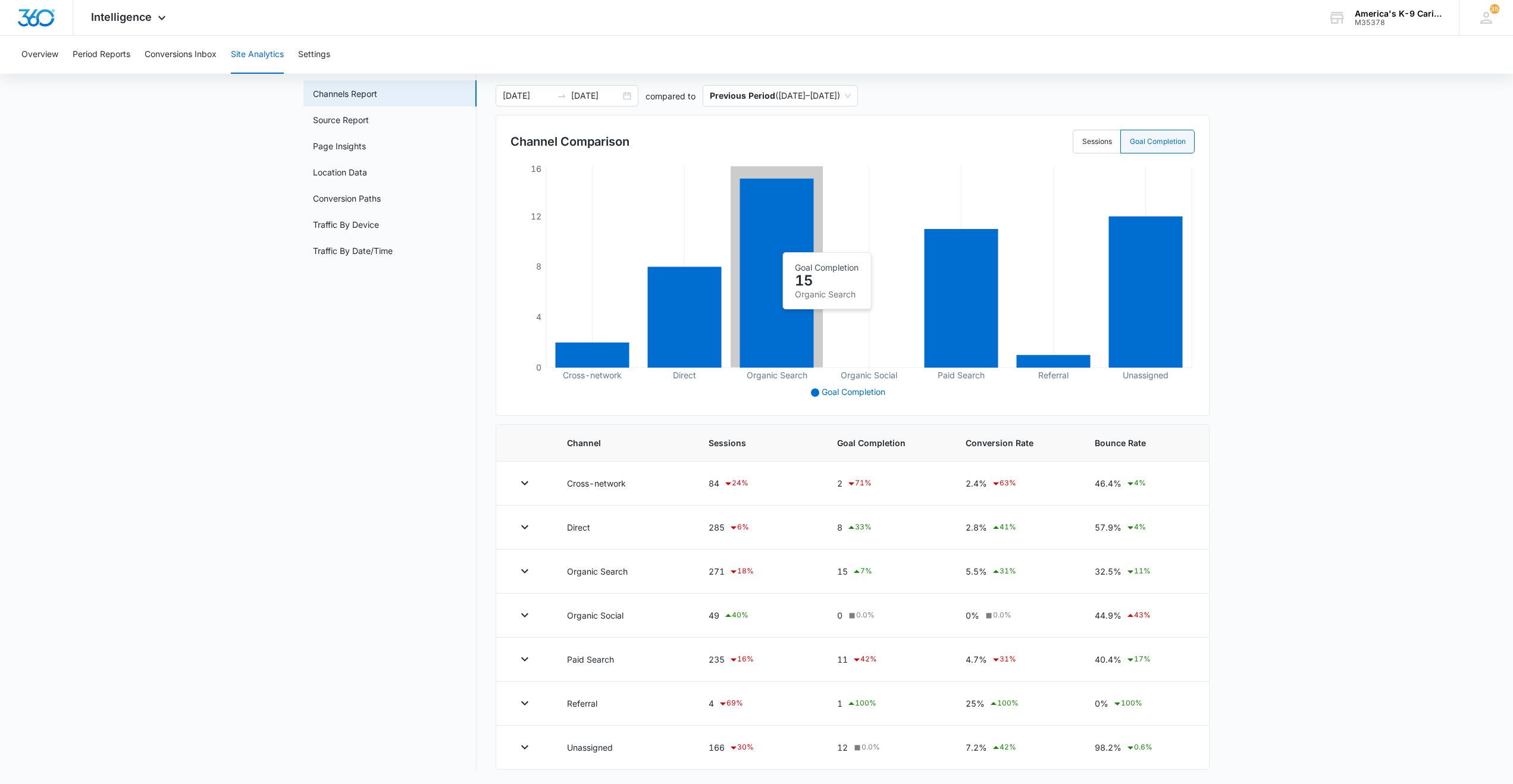
drag, startPoint x: 786, startPoint y: 246, endPoint x: 373, endPoint y: 359, distance: 428.2
click at [375, 359] on nav "Site Analytics Channels Report Source Report Page Insights Location Data Conver…" at bounding box center [389, 411] width 173 height 717
drag, startPoint x: 783, startPoint y: 239, endPoint x: 1288, endPoint y: 218, distance: 505.4
click at [1288, 218] on main "Site Analytics Channels Report Source Report Page Insights Location Data Conver…" at bounding box center [756, 418] width 1513 height 731
click at [1110, 142] on label "Sessions" at bounding box center [1096, 141] width 47 height 24
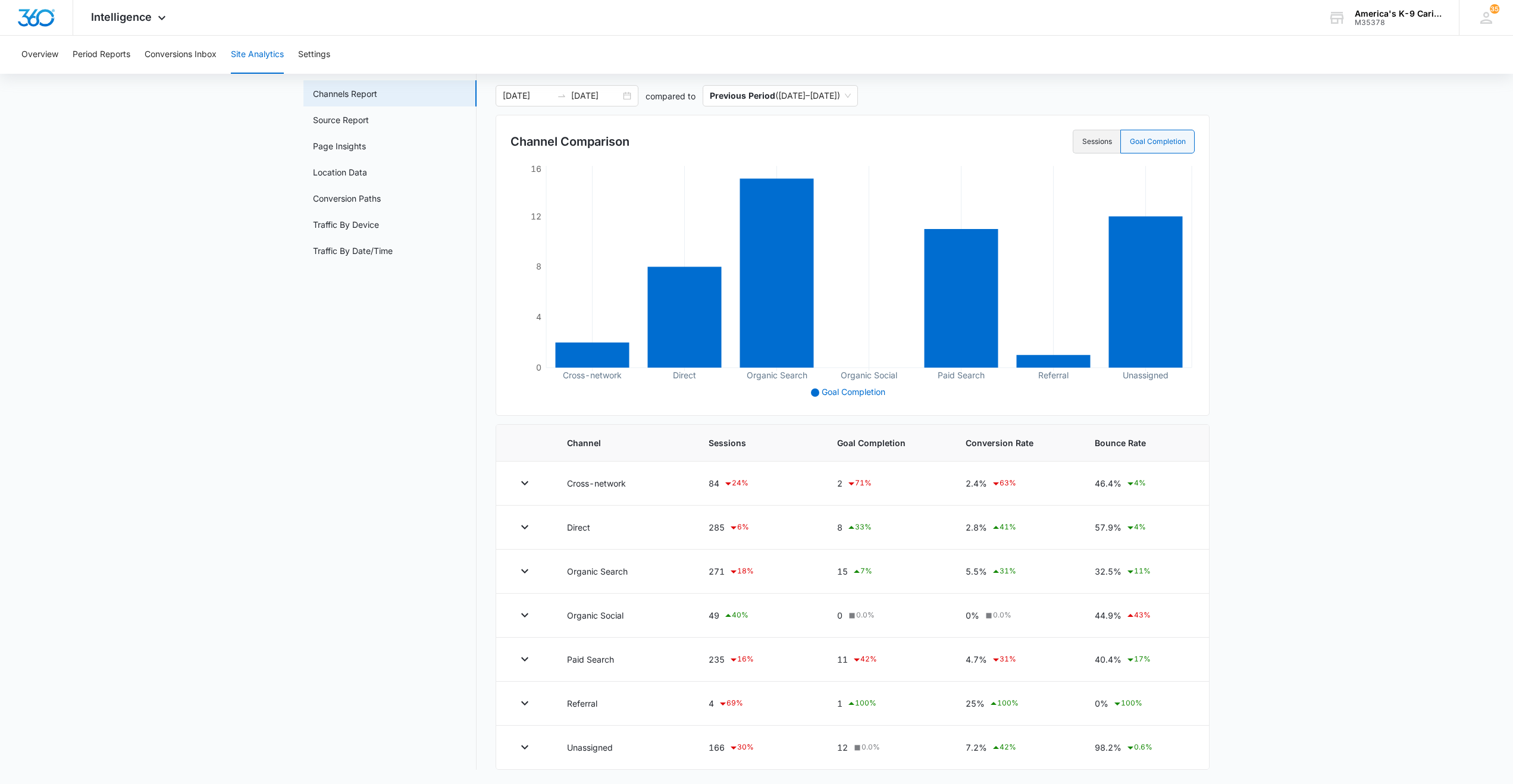
click at [1082, 142] on input "Sessions" at bounding box center [1082, 141] width 1 height 1
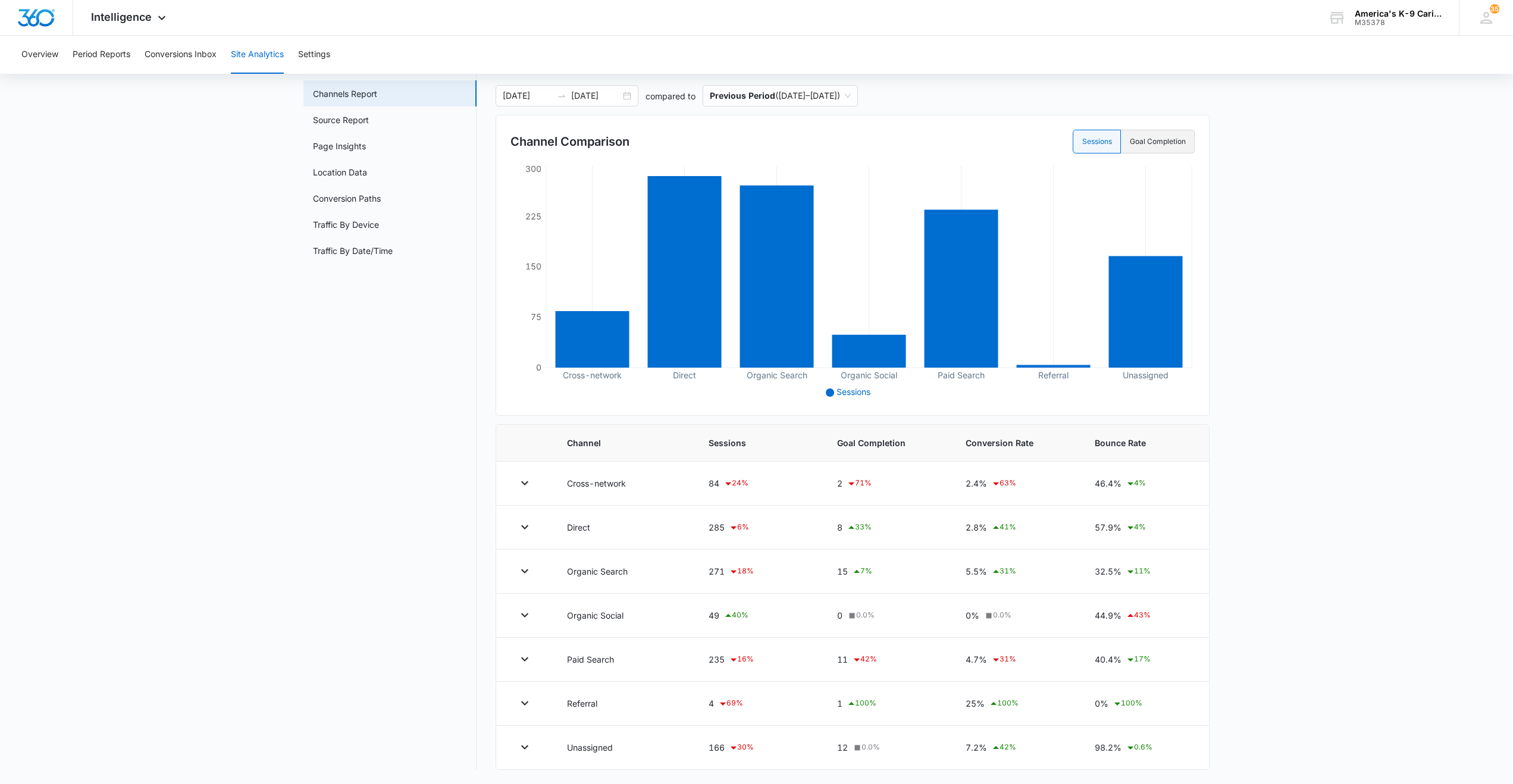
click at [1145, 138] on label "Goal Completion" at bounding box center [1157, 141] width 74 height 24
click at [1130, 141] on input "Goal Completion" at bounding box center [1129, 141] width 1 height 1
radio input "false"
radio input "true"
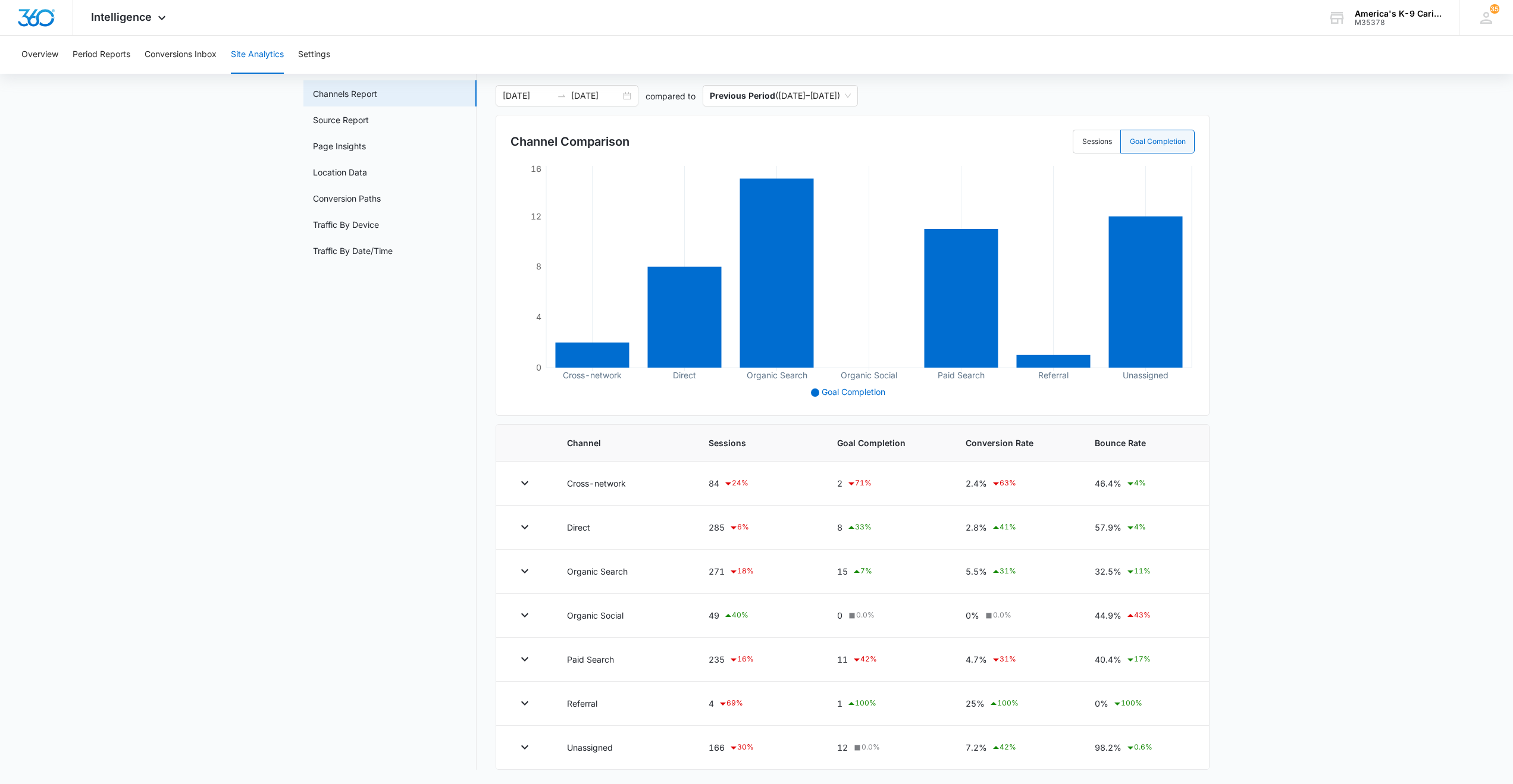
drag, startPoint x: 1122, startPoint y: 157, endPoint x: 235, endPoint y: 302, distance: 898.8
click at [235, 302] on main "Site Analytics Channels Report Source Report Page Insights Location Data Conver…" at bounding box center [756, 418] width 1513 height 731
click at [189, 54] on button "Conversions Inbox" at bounding box center [180, 54] width 72 height 38
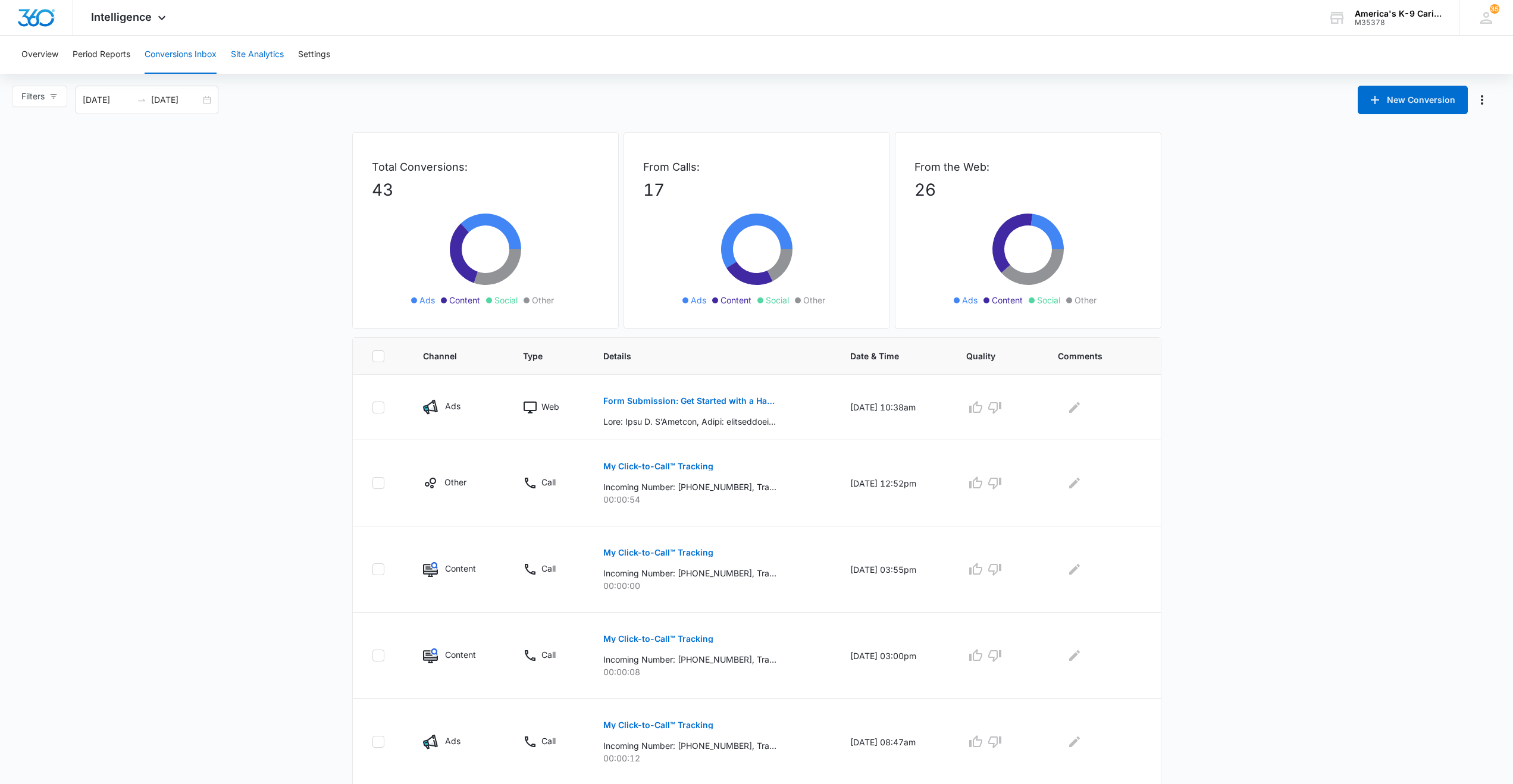
click at [261, 57] on button "Site Analytics" at bounding box center [257, 54] width 53 height 38
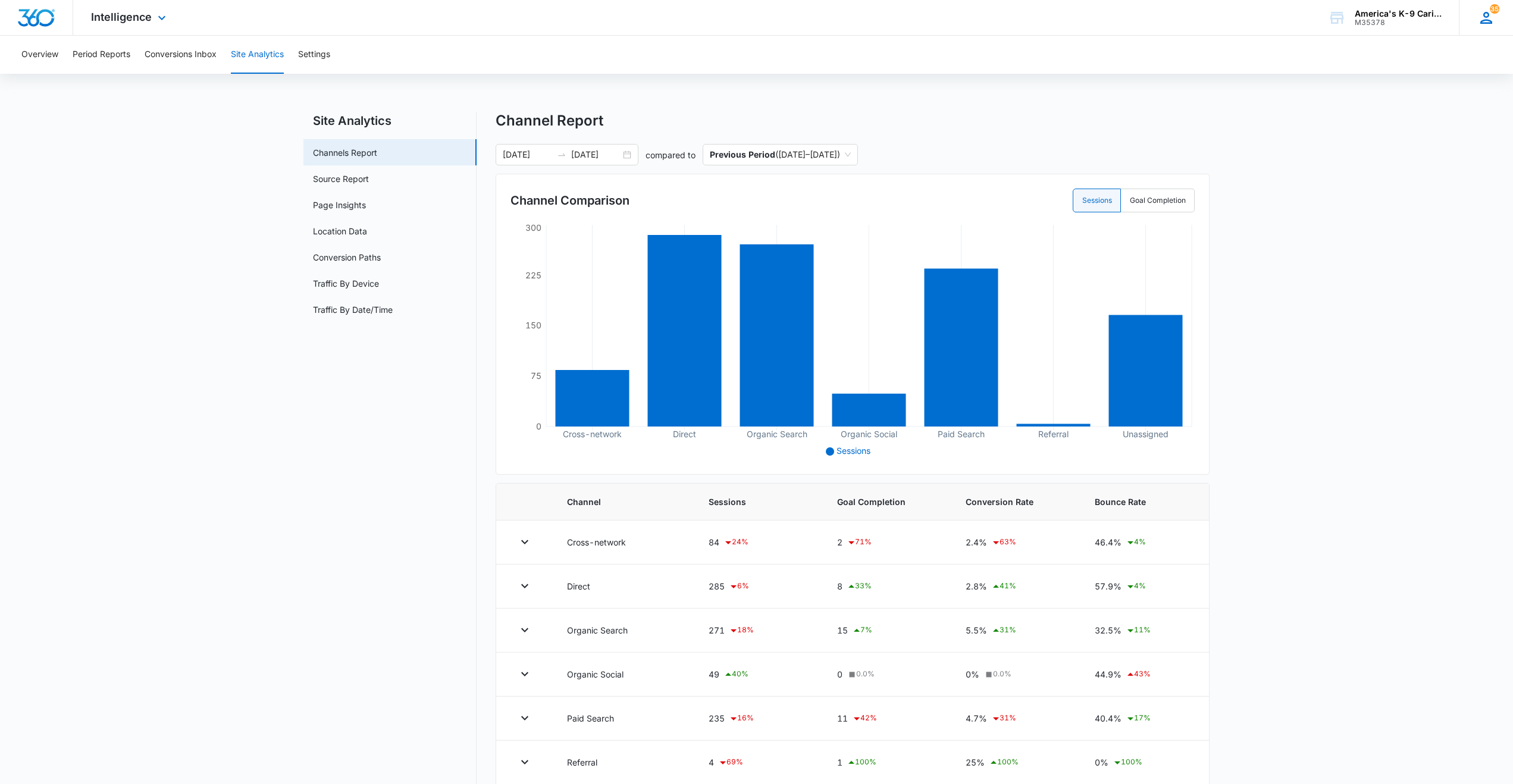
click at [1488, 22] on icon at bounding box center [1486, 17] width 12 height 12
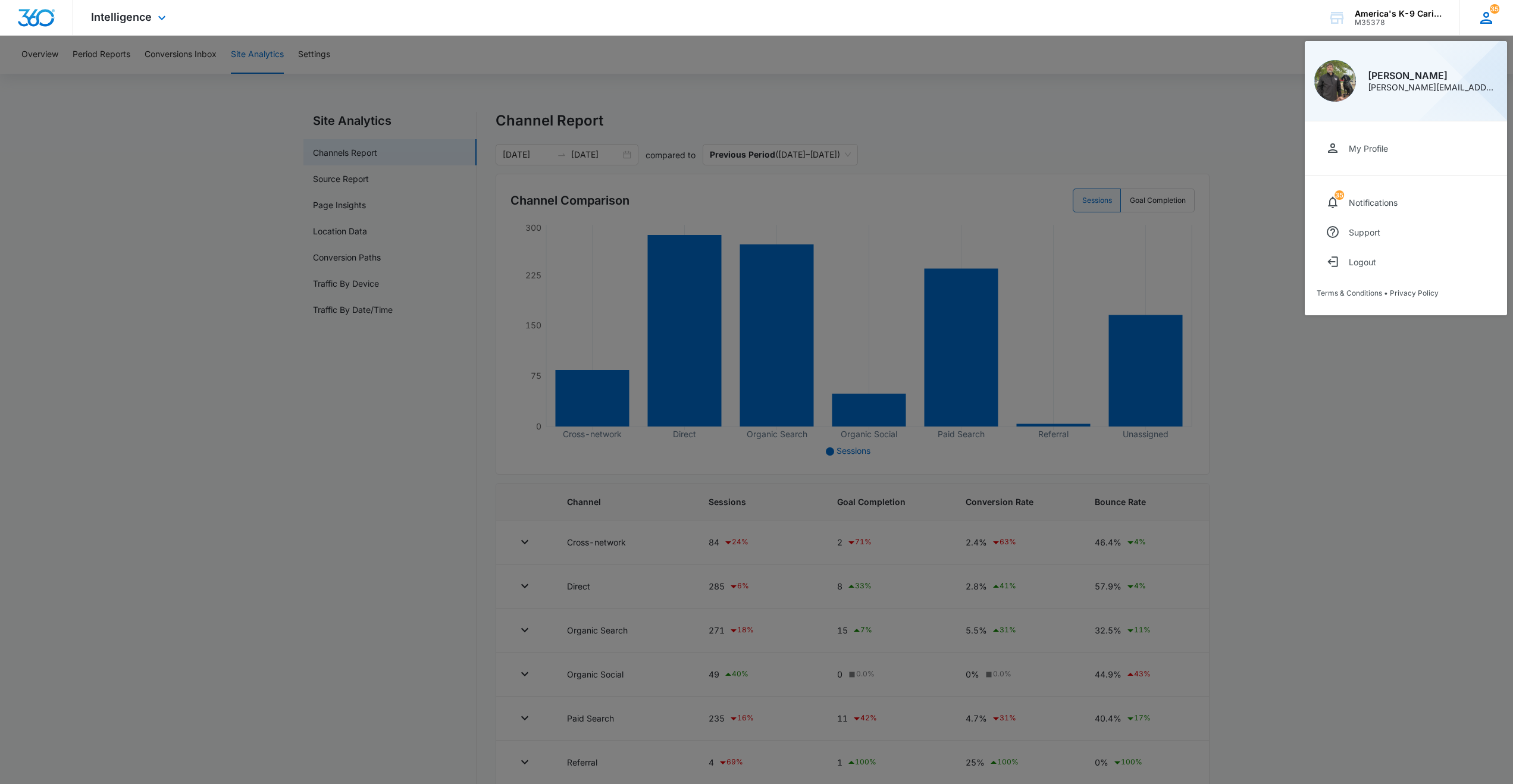
click at [1488, 19] on icon at bounding box center [1486, 17] width 12 height 12
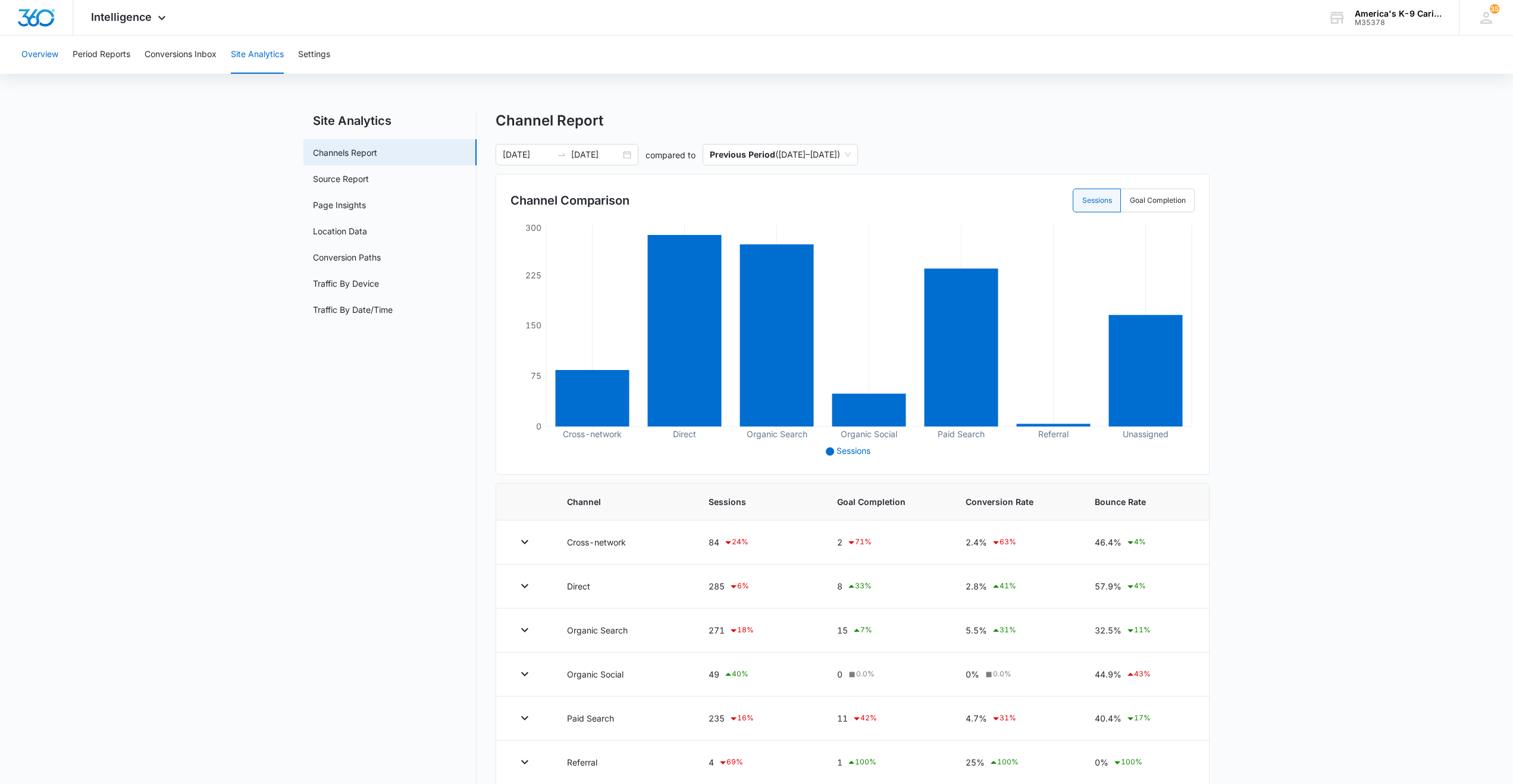
click at [44, 52] on button "Overview" at bounding box center [40, 54] width 37 height 38
